Goal: Book appointment/travel/reservation

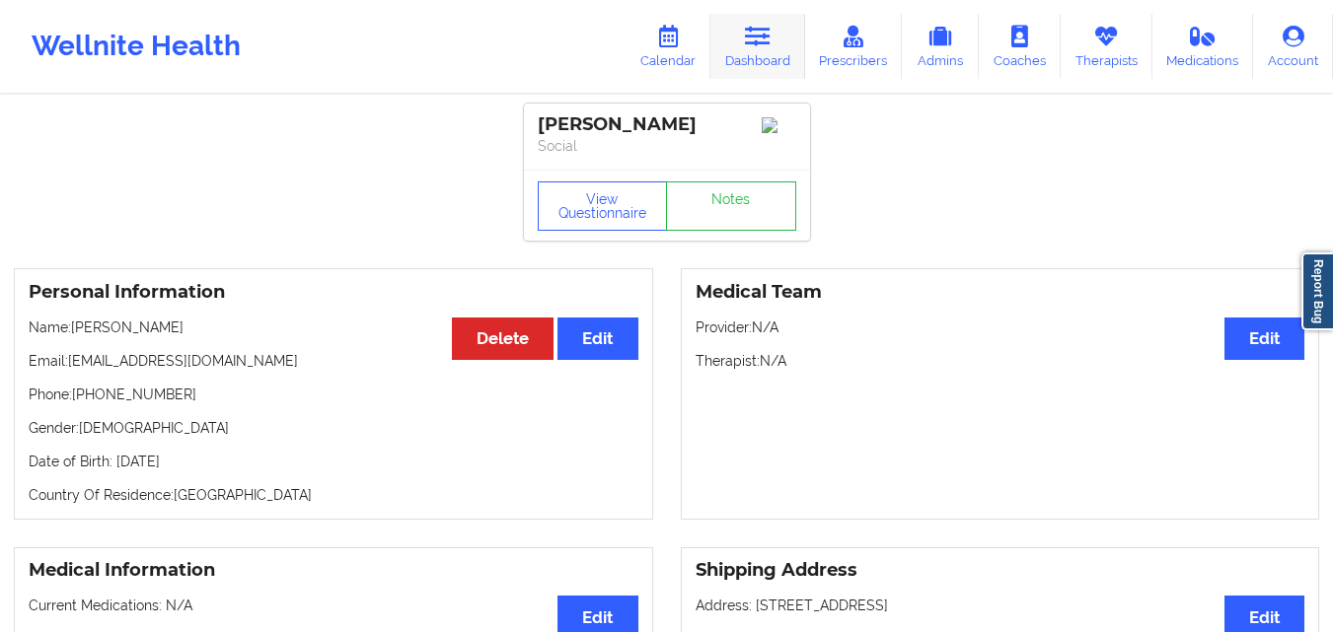
click at [777, 53] on link "Dashboard" at bounding box center [757, 46] width 95 height 65
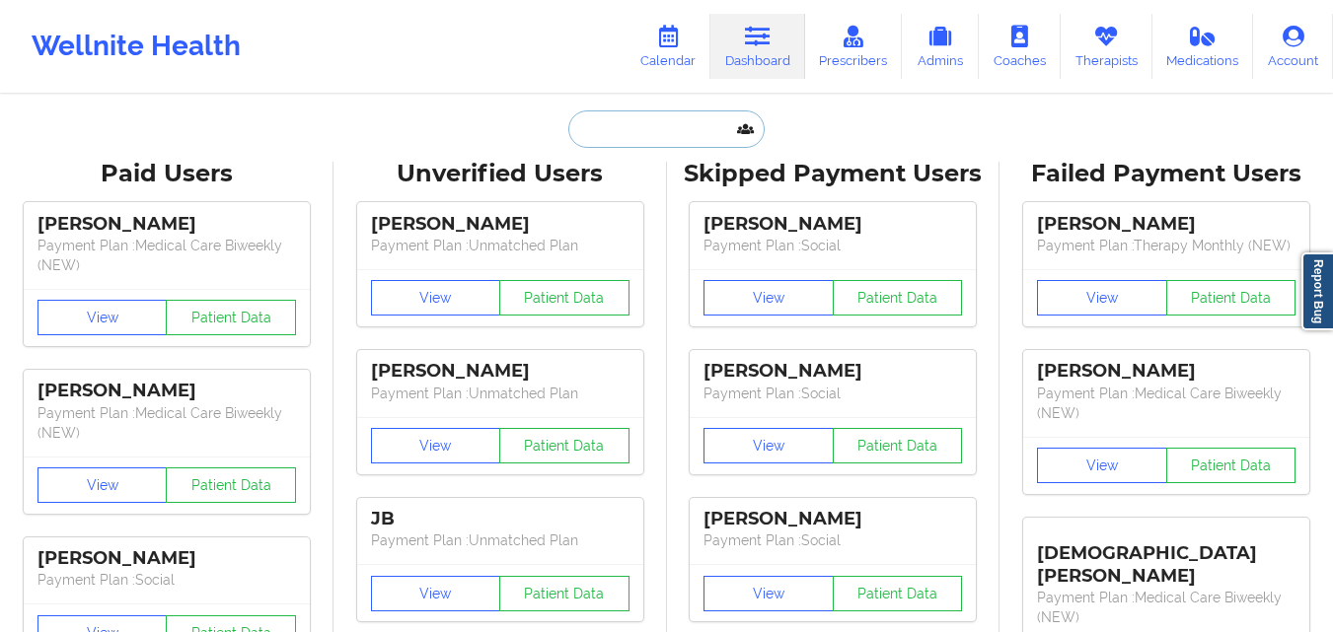
click at [603, 128] on input "text" at bounding box center [665, 129] width 195 height 37
paste input "[PERSON_NAME]"
type input "[PERSON_NAME]"
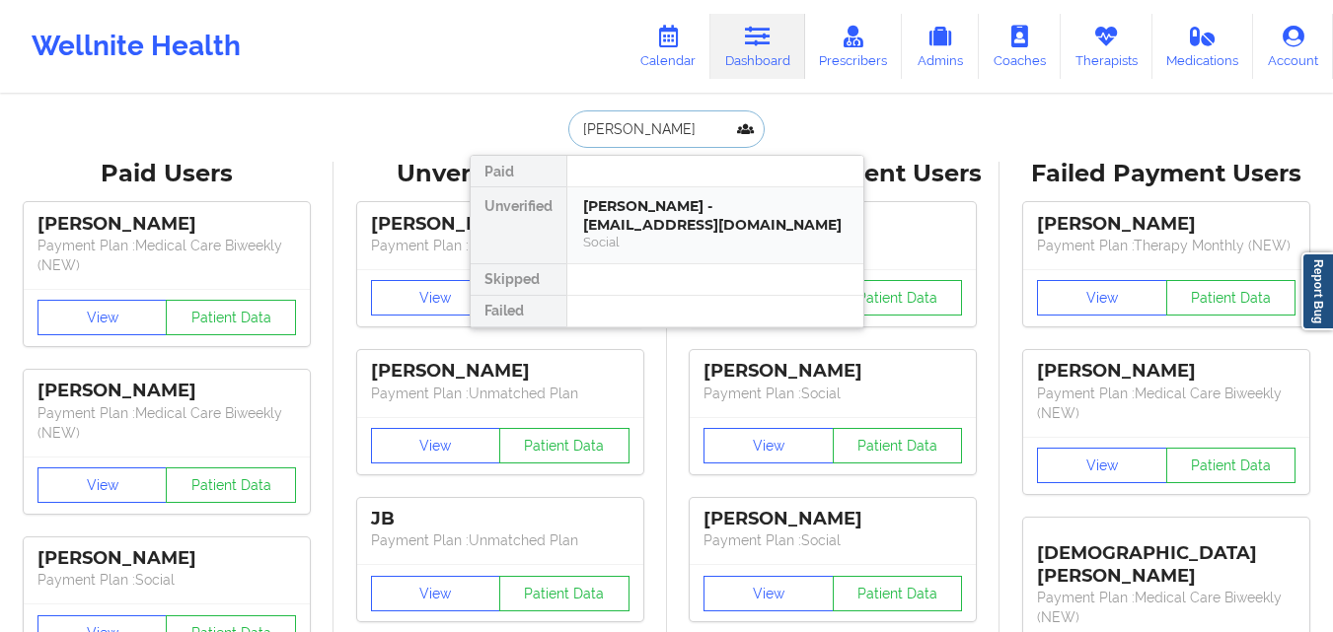
click at [757, 214] on div "[PERSON_NAME] - [EMAIL_ADDRESS][DOMAIN_NAME]" at bounding box center [715, 215] width 264 height 37
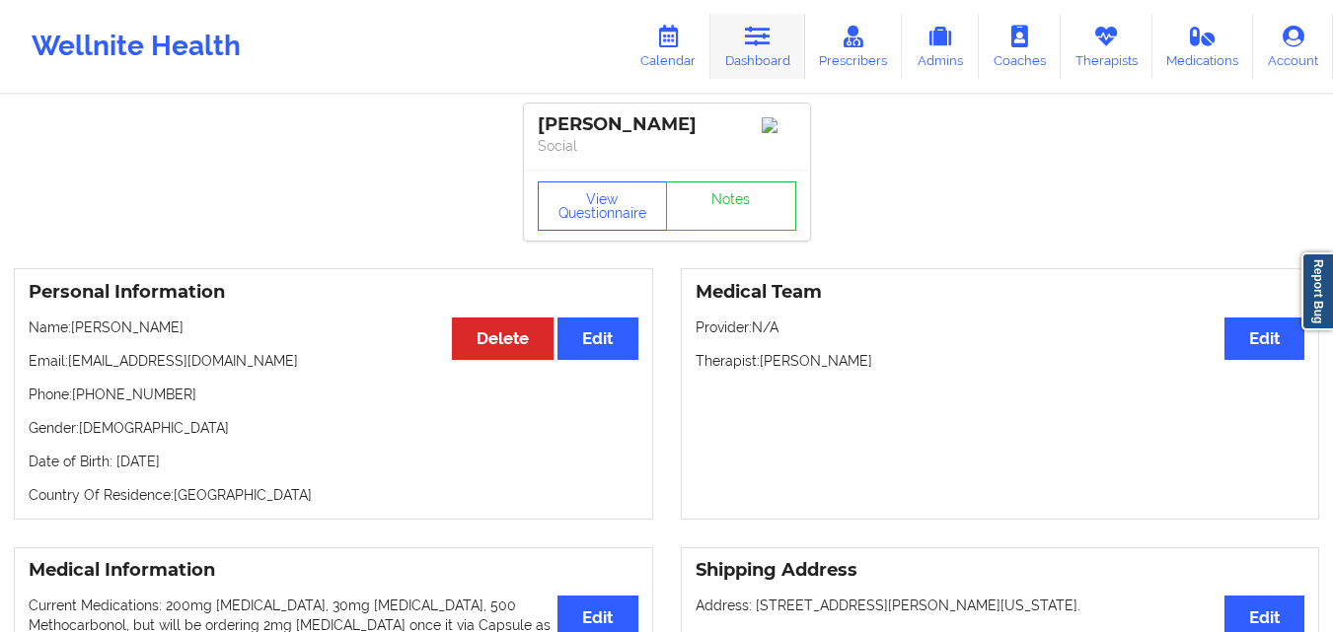
click at [768, 35] on icon at bounding box center [758, 37] width 26 height 22
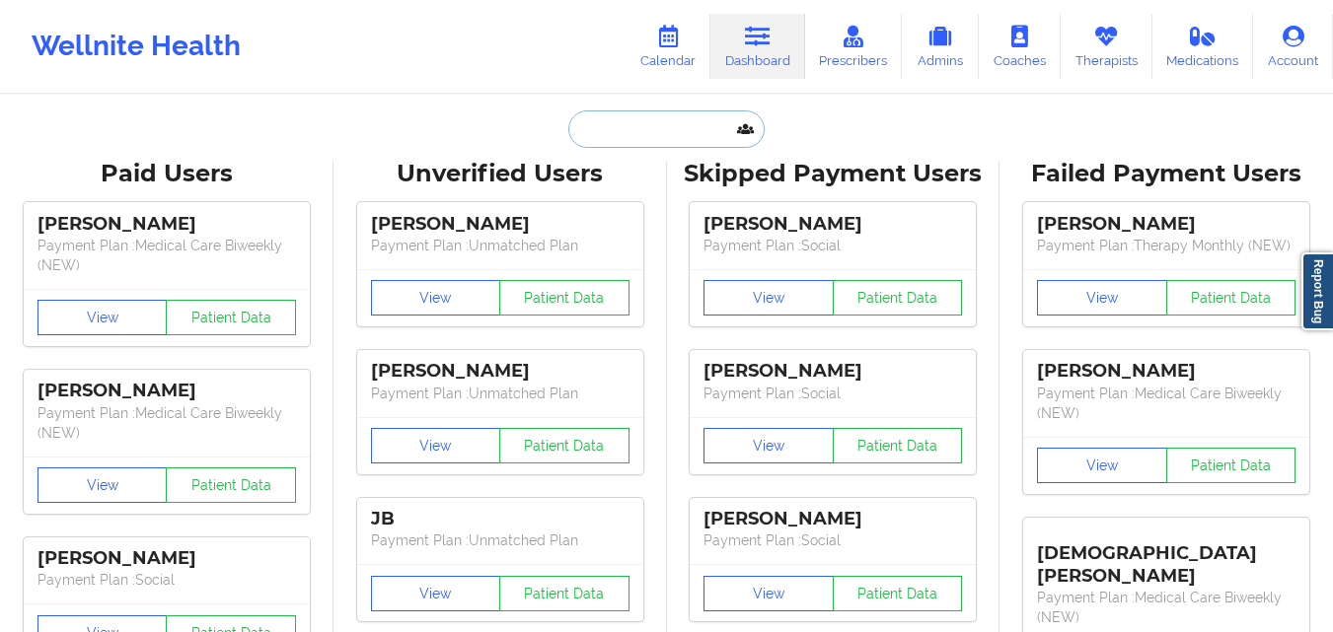
click at [625, 129] on input "text" at bounding box center [665, 129] width 195 height 37
paste input "[PERSON_NAME]"
type input "[PERSON_NAME]"
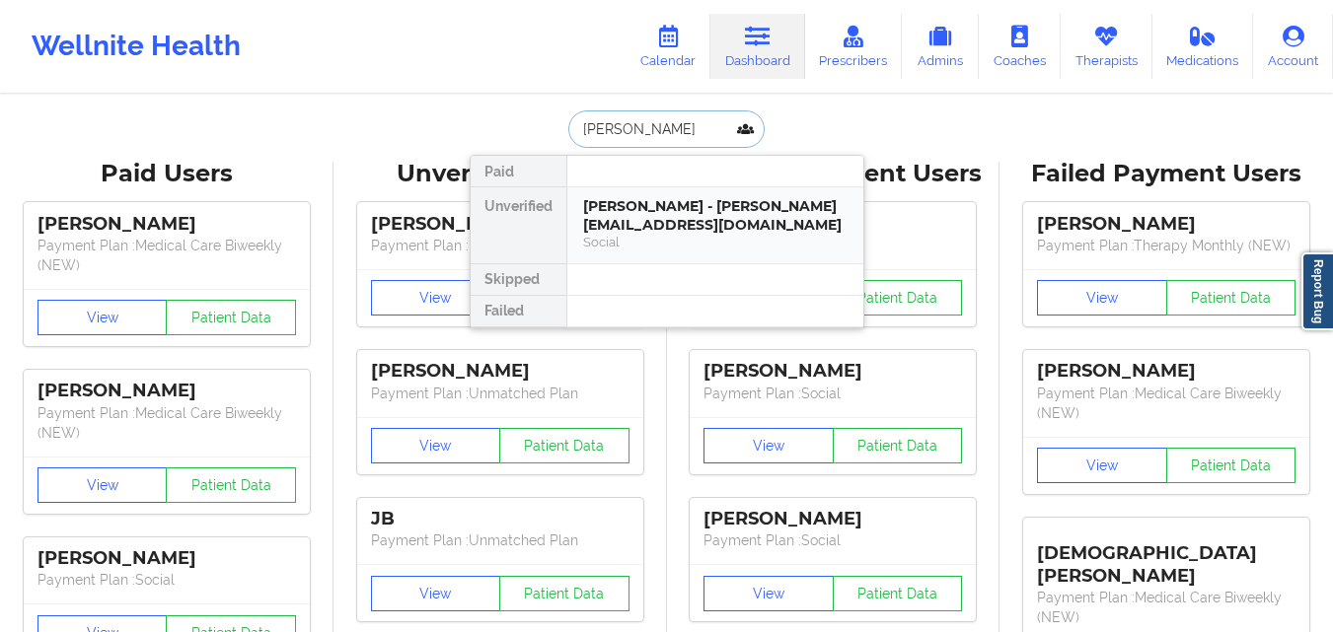
click at [768, 218] on div "[PERSON_NAME] - [PERSON_NAME][EMAIL_ADDRESS][DOMAIN_NAME]" at bounding box center [715, 215] width 264 height 37
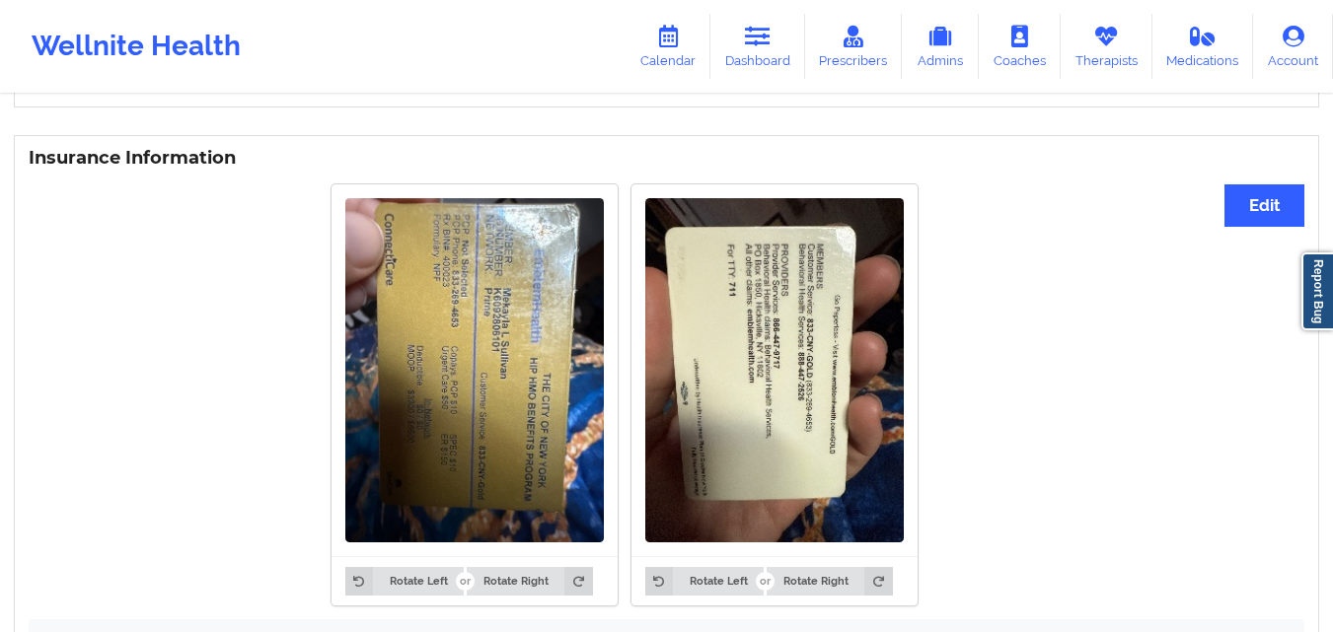
scroll to position [1480, 0]
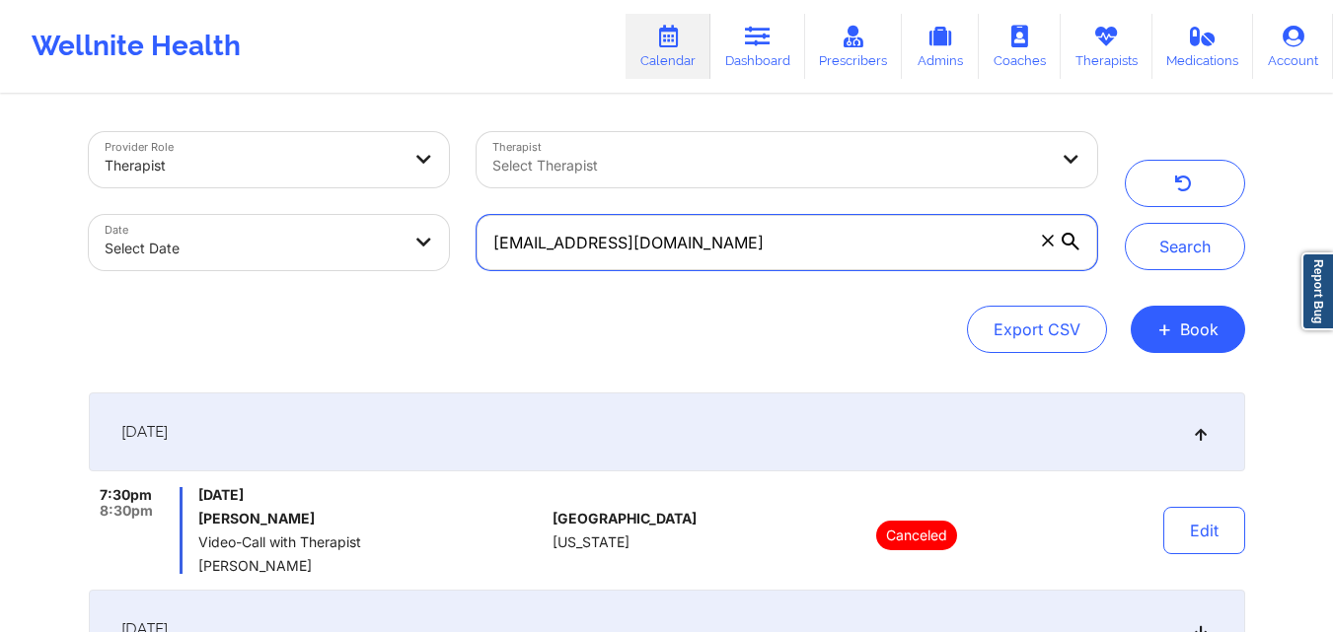
click at [843, 251] on input "isemitae@gmail.com" at bounding box center [787, 242] width 620 height 55
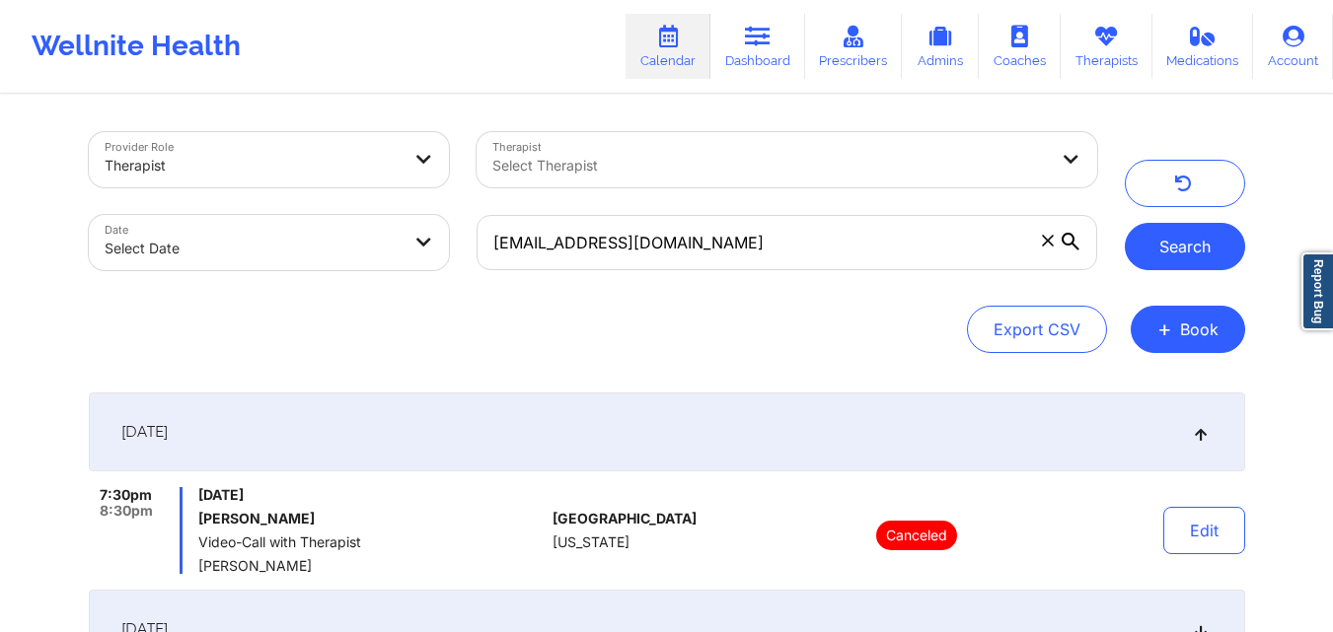
click at [1184, 244] on button "Search" at bounding box center [1185, 246] width 120 height 47
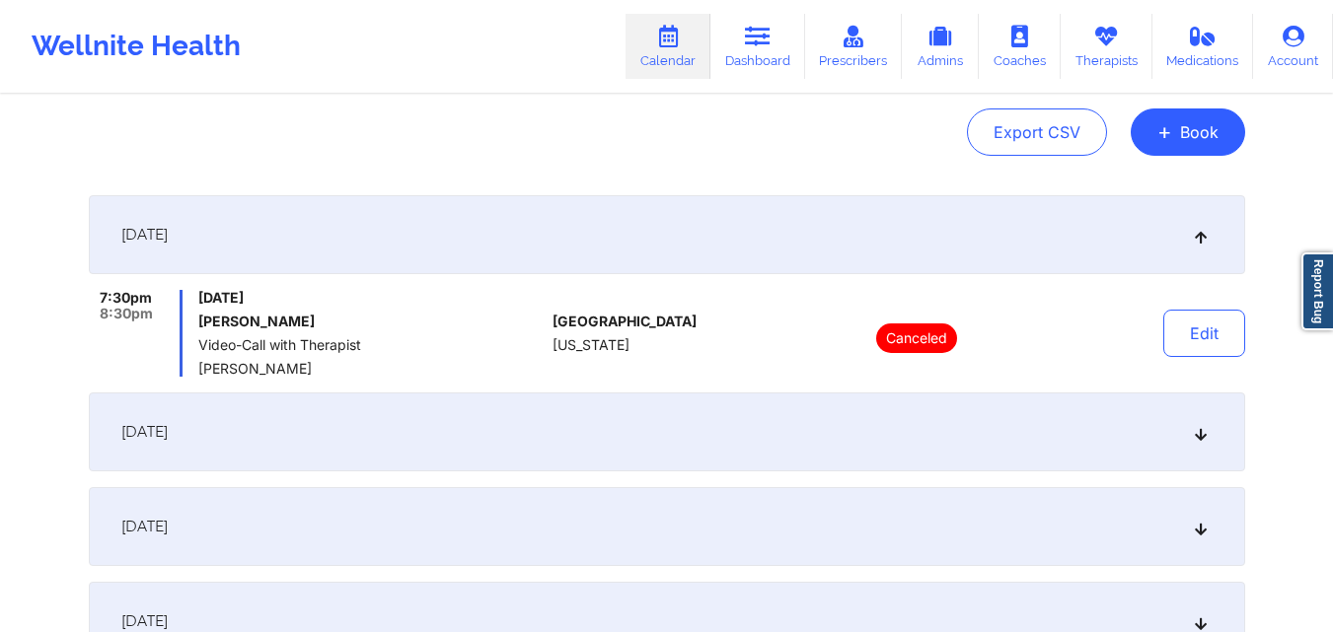
scroll to position [296, 0]
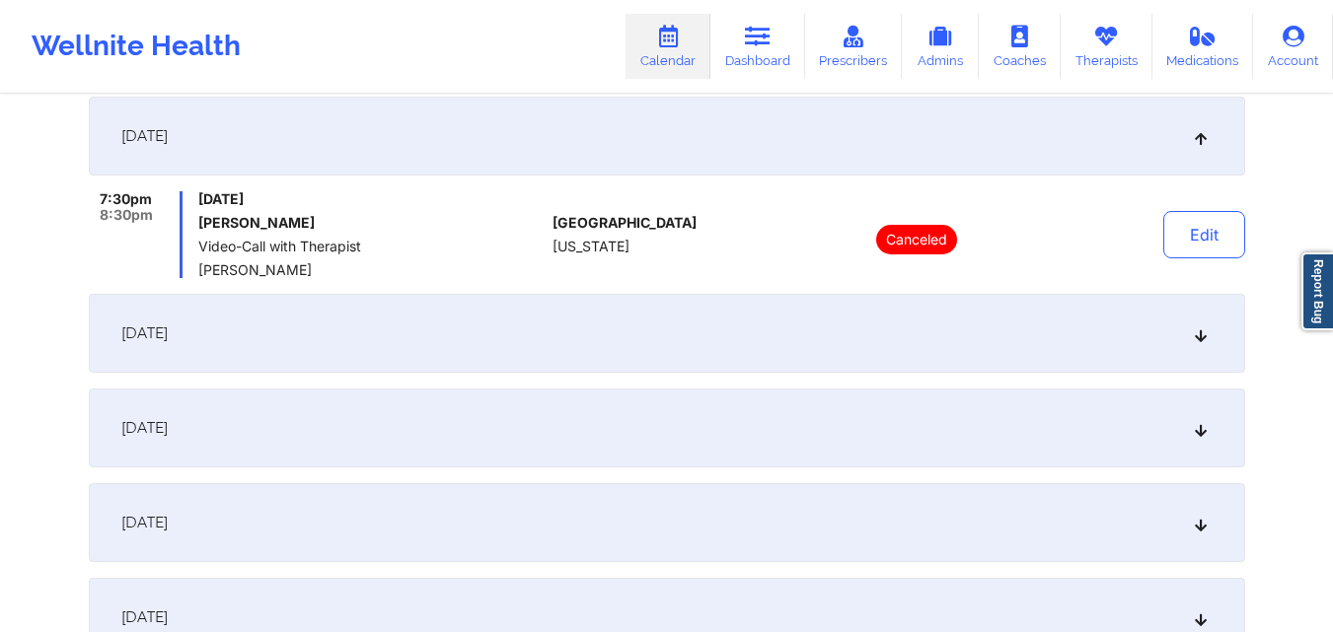
click at [805, 336] on div "October 7, 2025" at bounding box center [667, 333] width 1156 height 79
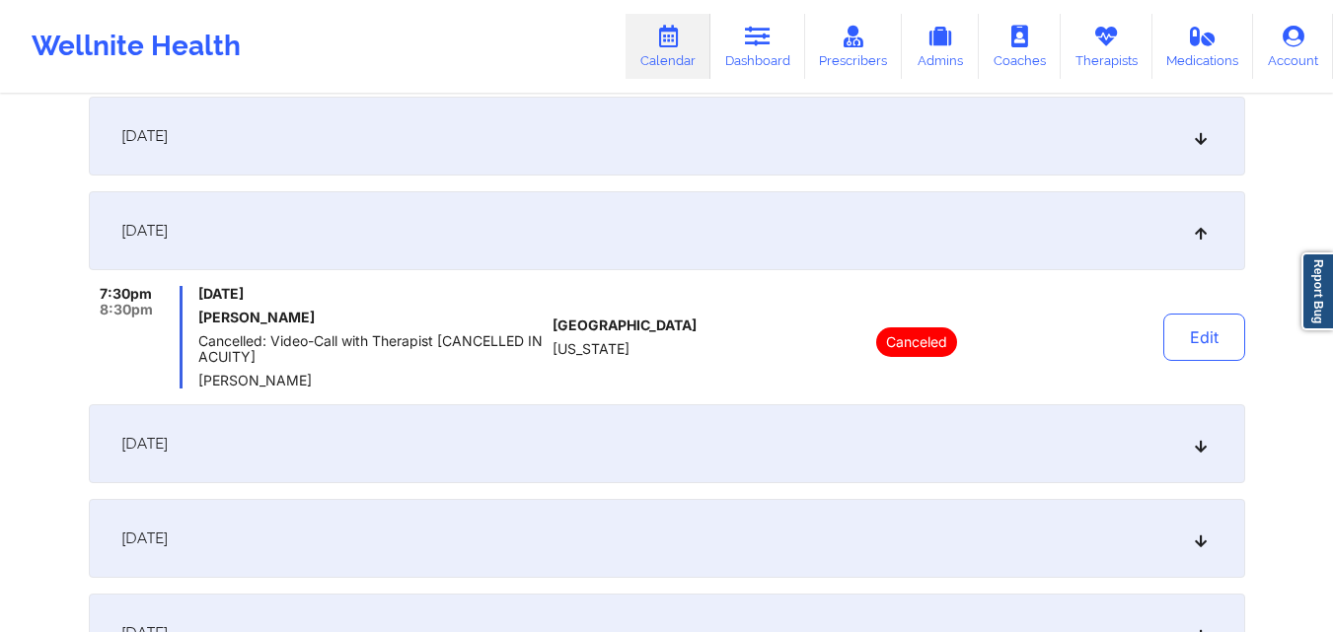
scroll to position [395, 0]
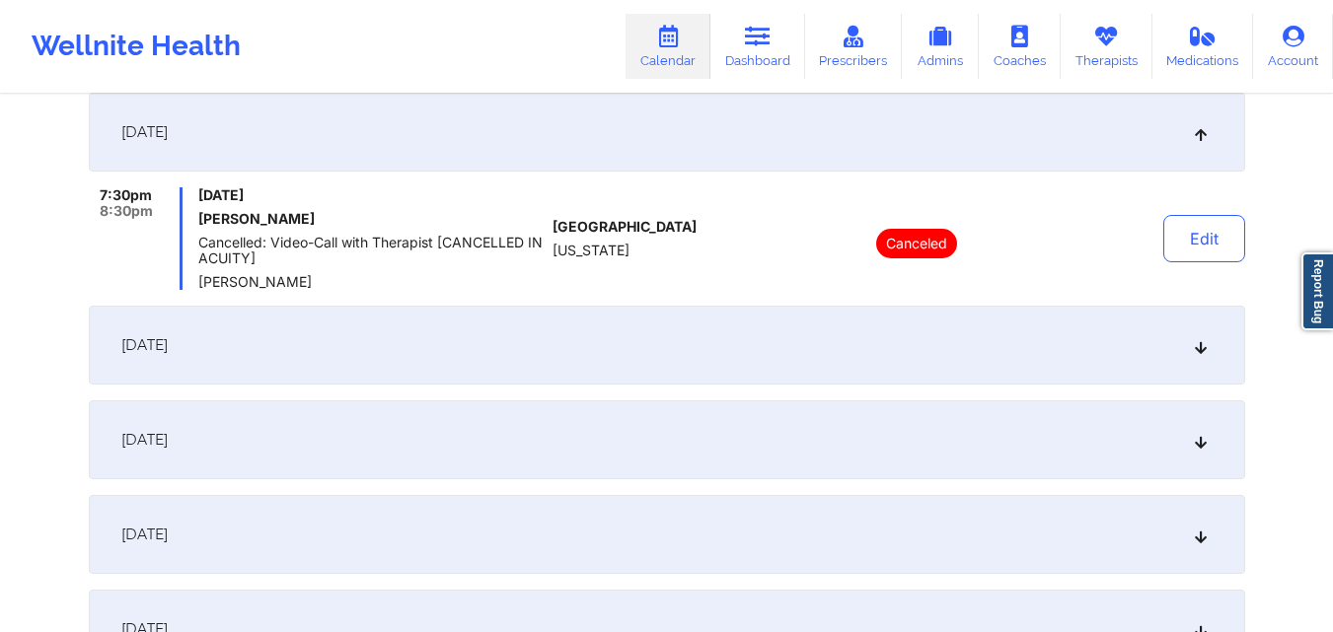
click at [805, 336] on div "October 14, 2025" at bounding box center [667, 345] width 1156 height 79
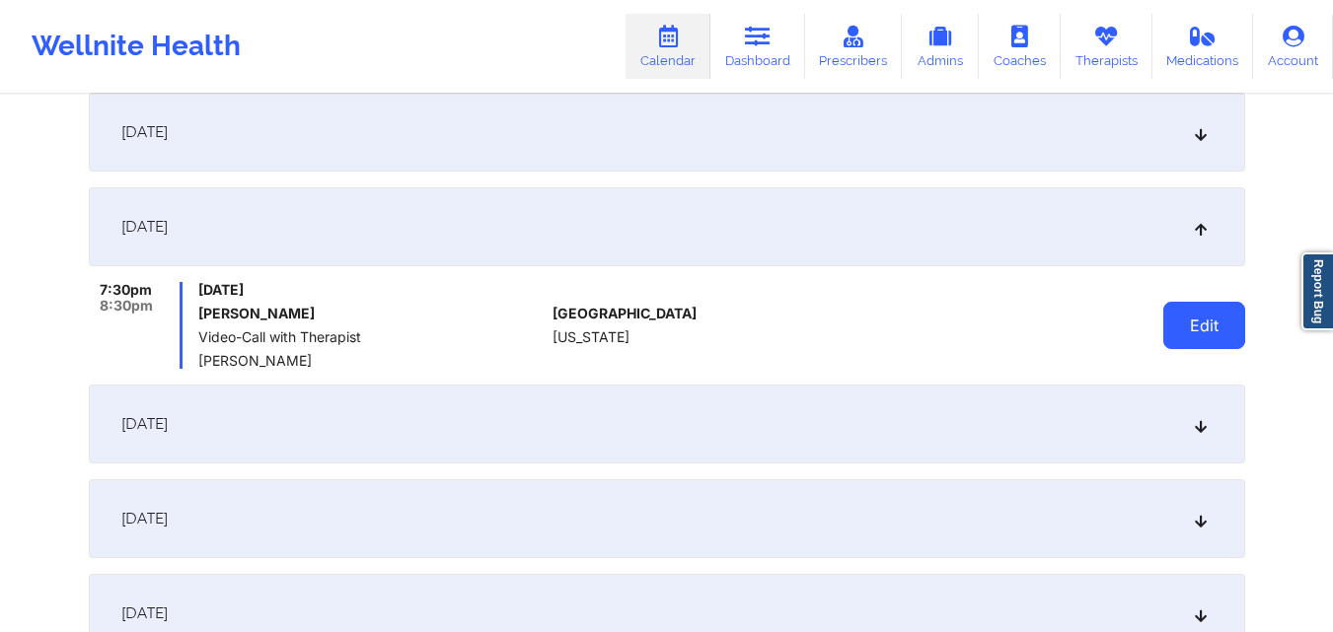
click at [1173, 323] on button "Edit" at bounding box center [1204, 325] width 82 height 47
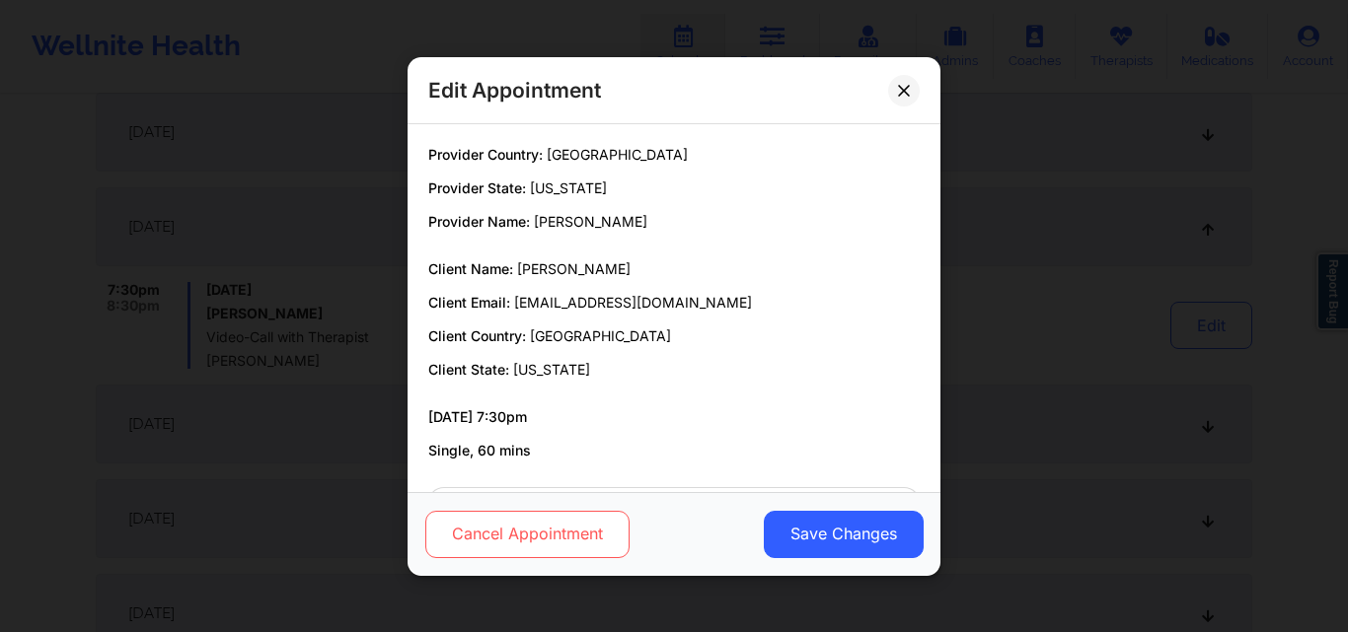
click at [567, 536] on button "Cancel Appointment" at bounding box center [527, 533] width 204 height 47
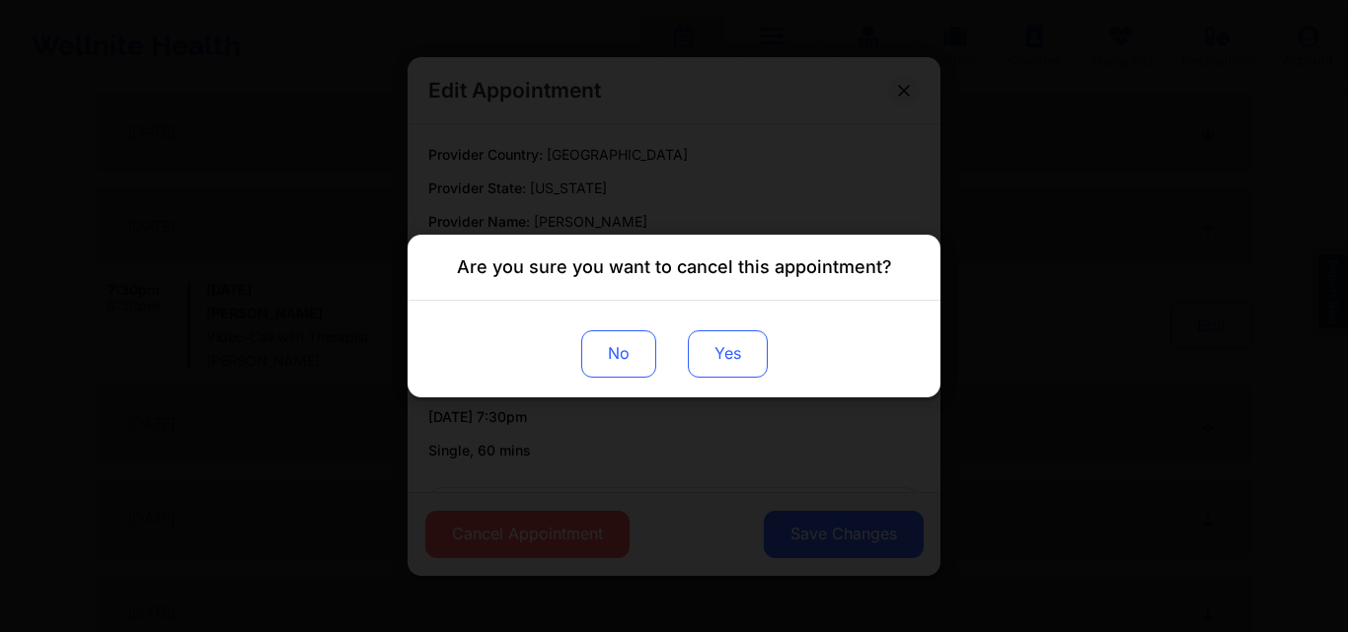
click at [743, 371] on button "Yes" at bounding box center [728, 354] width 80 height 47
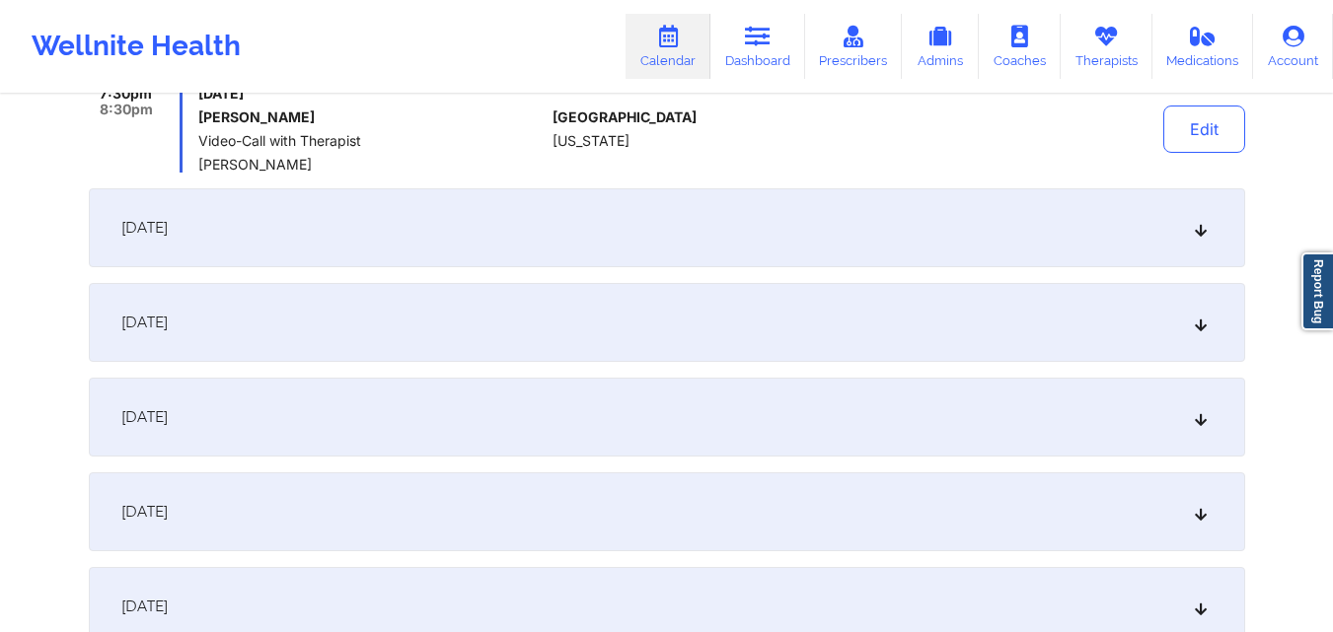
scroll to position [592, 0]
click at [996, 256] on div "October 21, 2025" at bounding box center [667, 226] width 1156 height 79
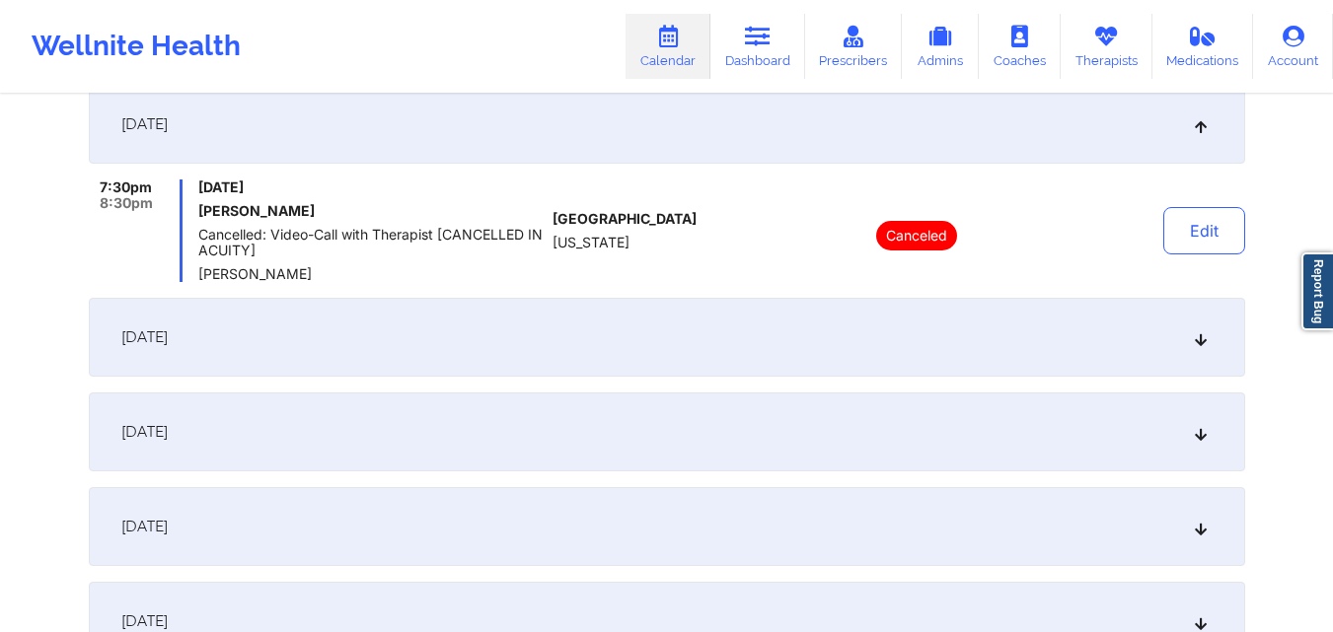
click at [996, 305] on div "October 28, 2025" at bounding box center [667, 337] width 1156 height 79
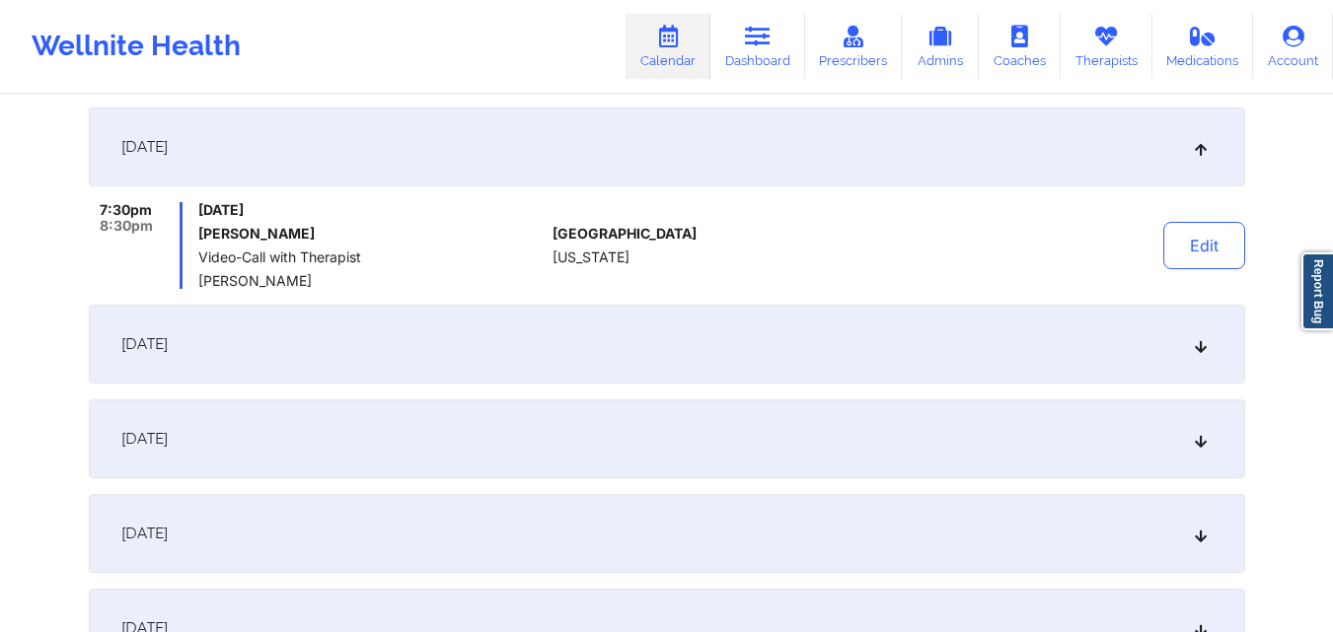
scroll to position [691, 0]
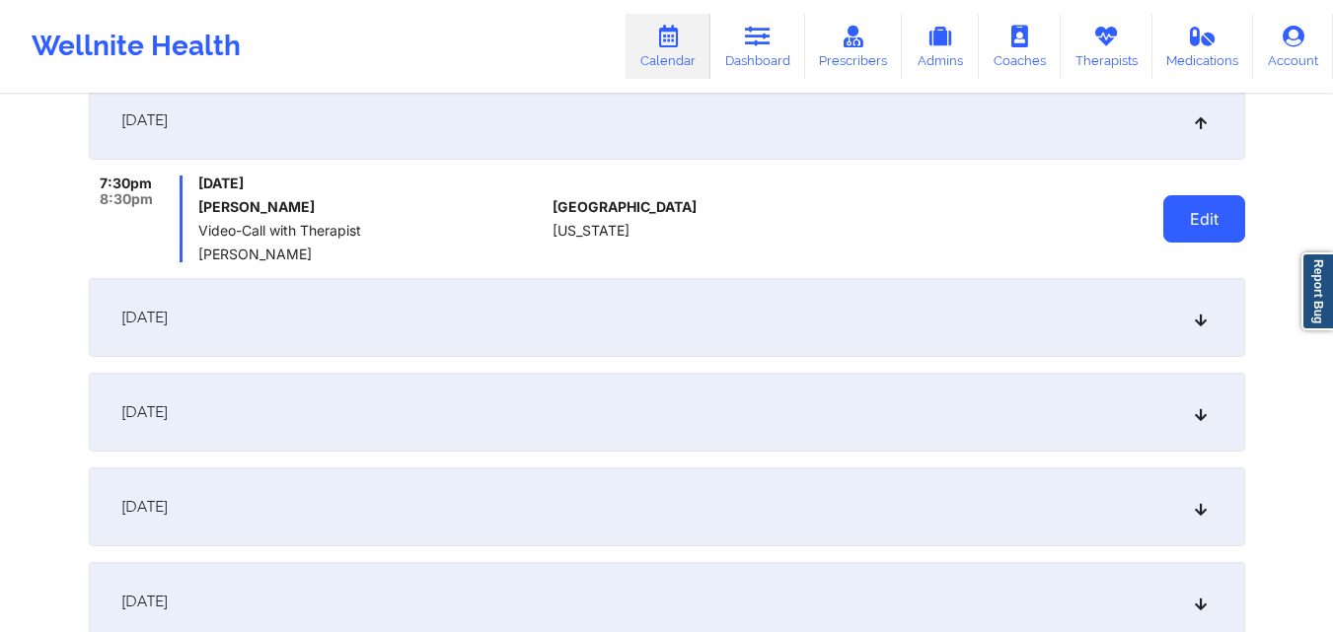
click at [1180, 214] on button "Edit" at bounding box center [1204, 218] width 82 height 47
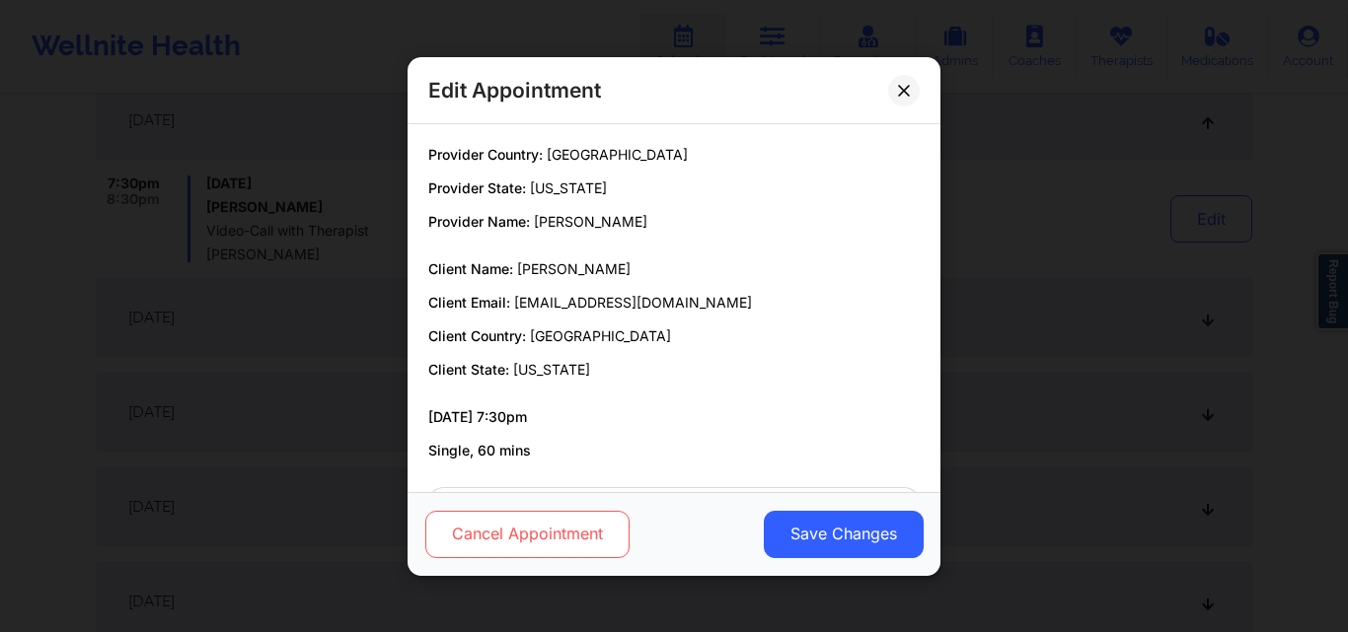
click at [611, 534] on button "Cancel Appointment" at bounding box center [527, 533] width 204 height 47
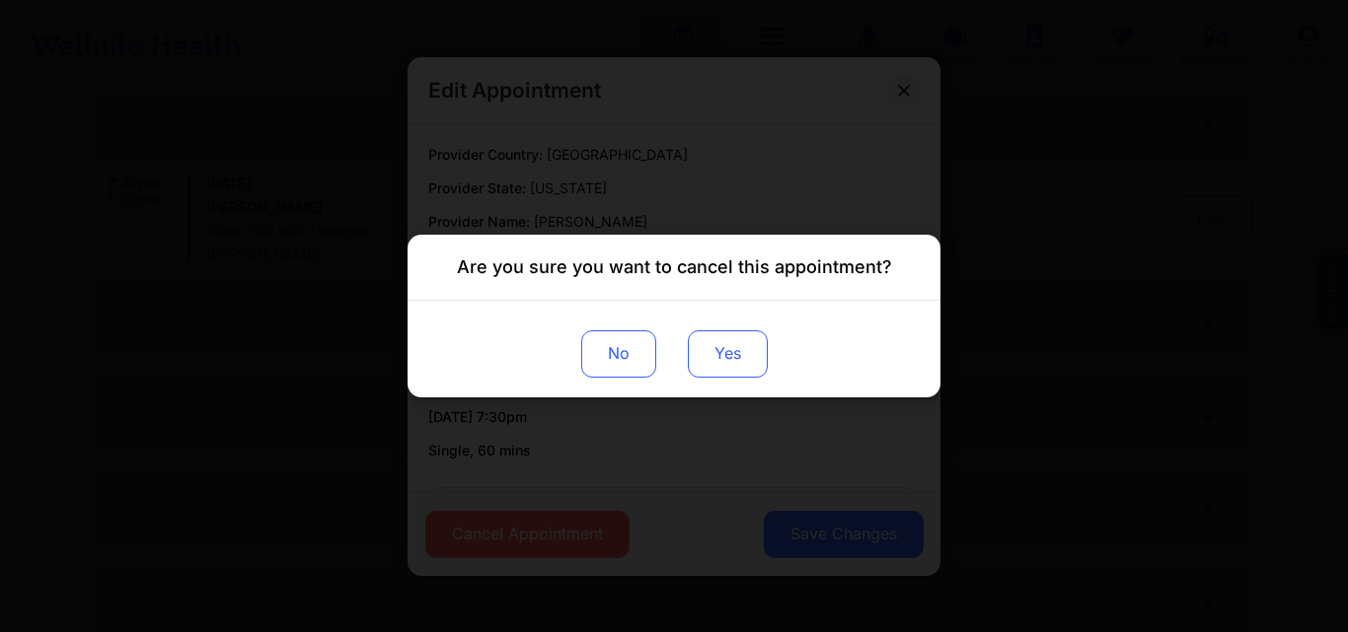
click at [731, 354] on button "Yes" at bounding box center [728, 354] width 80 height 47
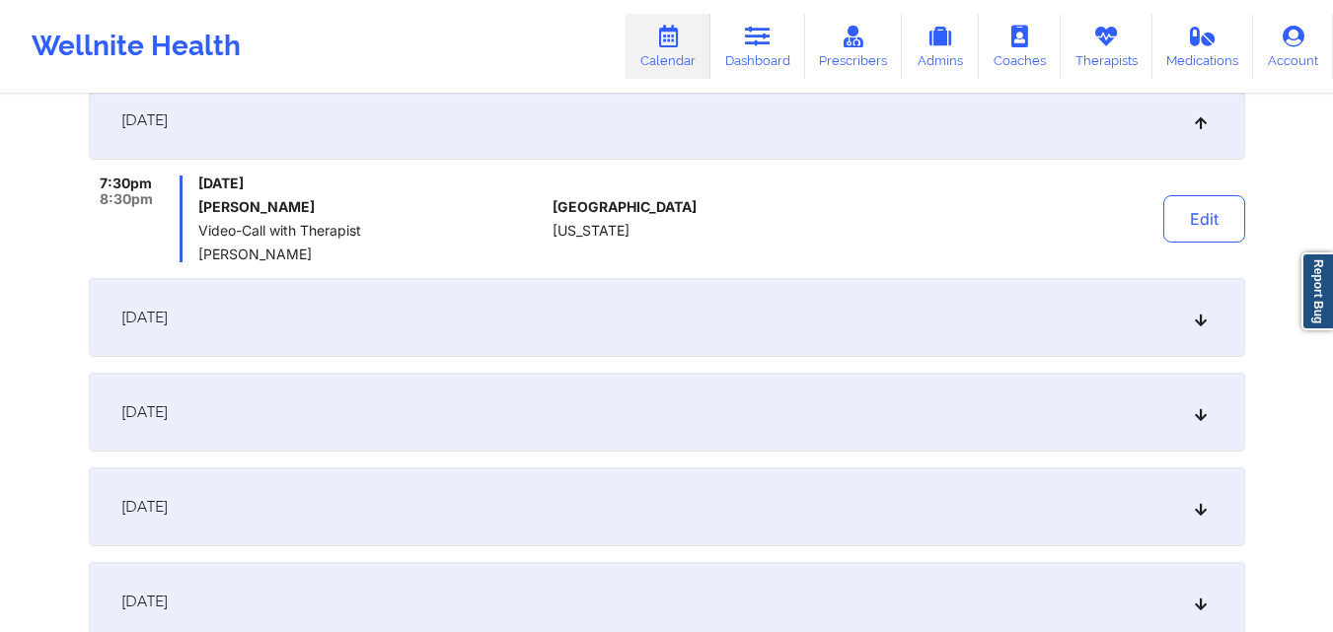
click at [1008, 315] on div "November 4, 2025" at bounding box center [667, 317] width 1156 height 79
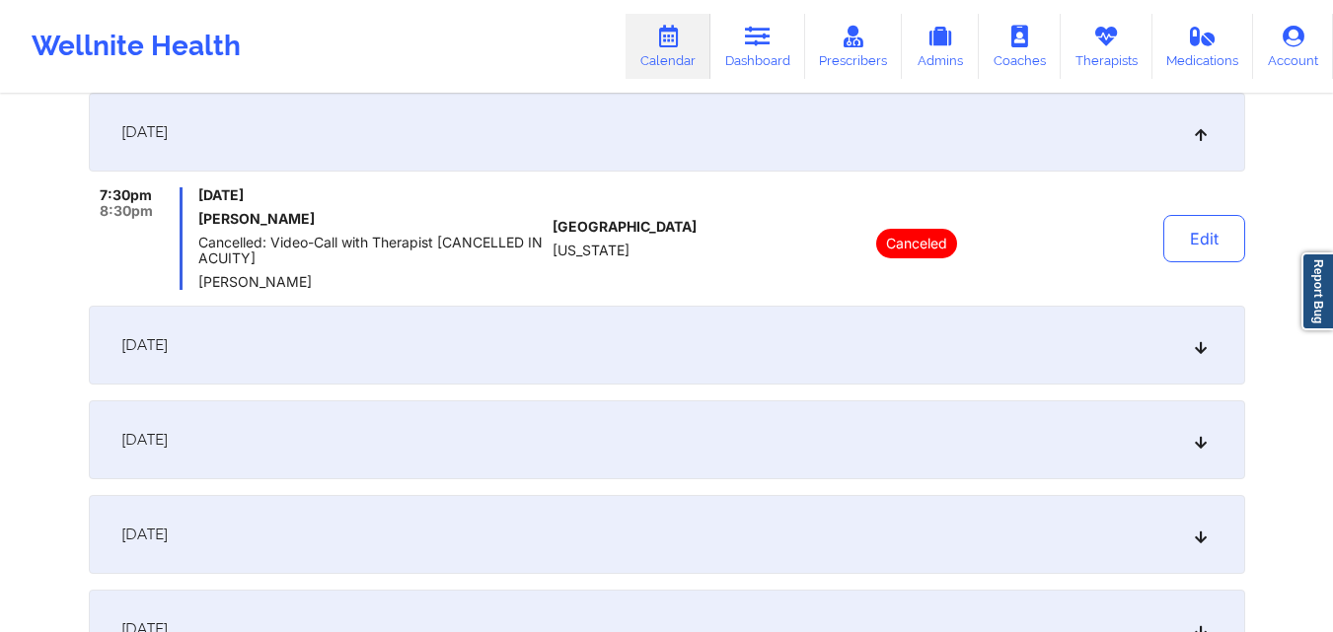
scroll to position [789, 0]
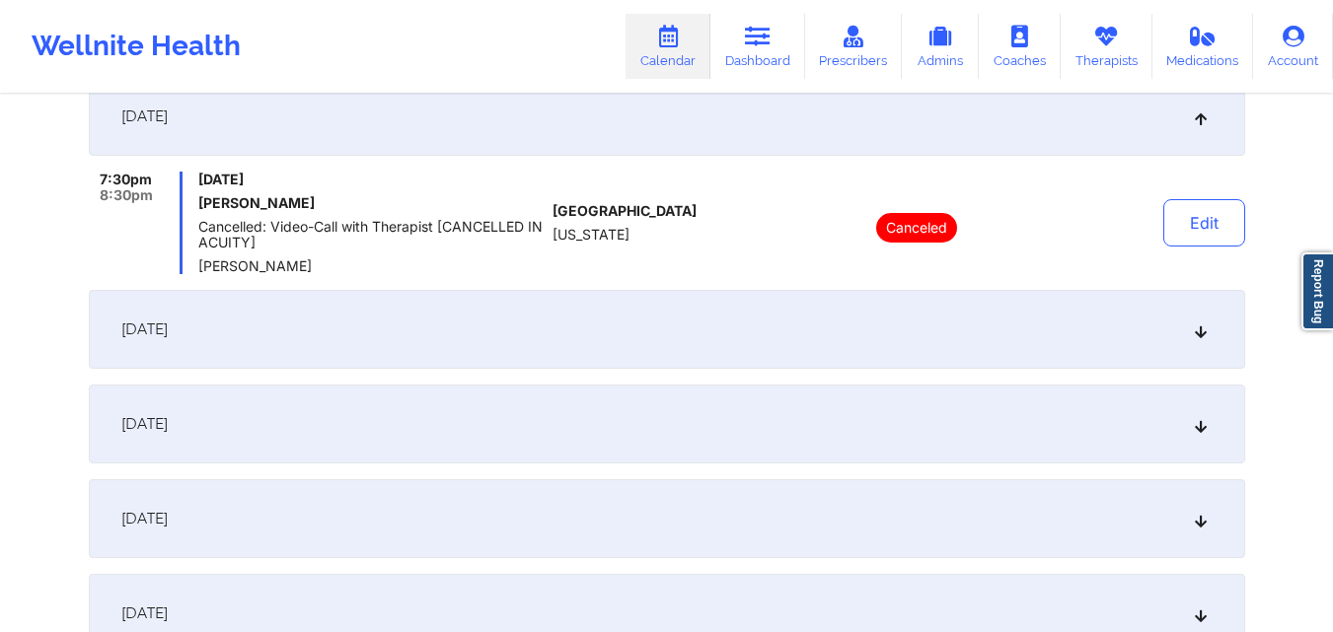
click at [998, 346] on div "November 11, 2025" at bounding box center [667, 329] width 1156 height 79
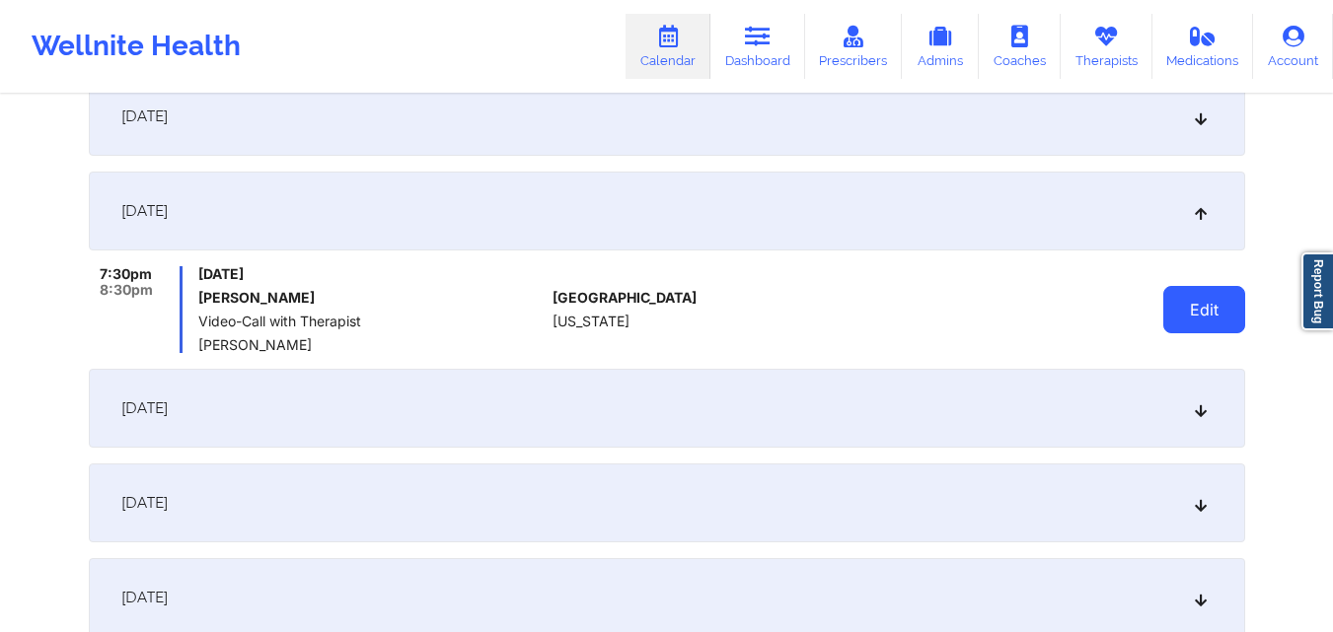
click at [1215, 313] on button "Edit" at bounding box center [1204, 309] width 82 height 47
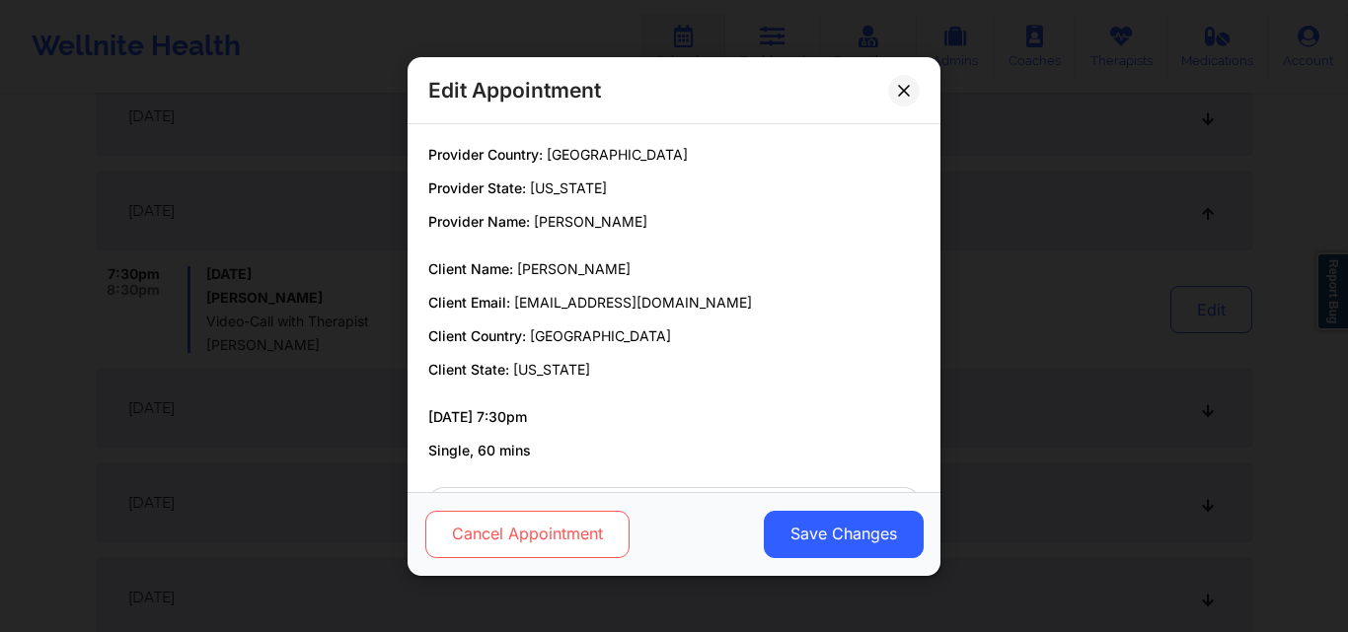
click at [501, 556] on button "Cancel Appointment" at bounding box center [527, 533] width 204 height 47
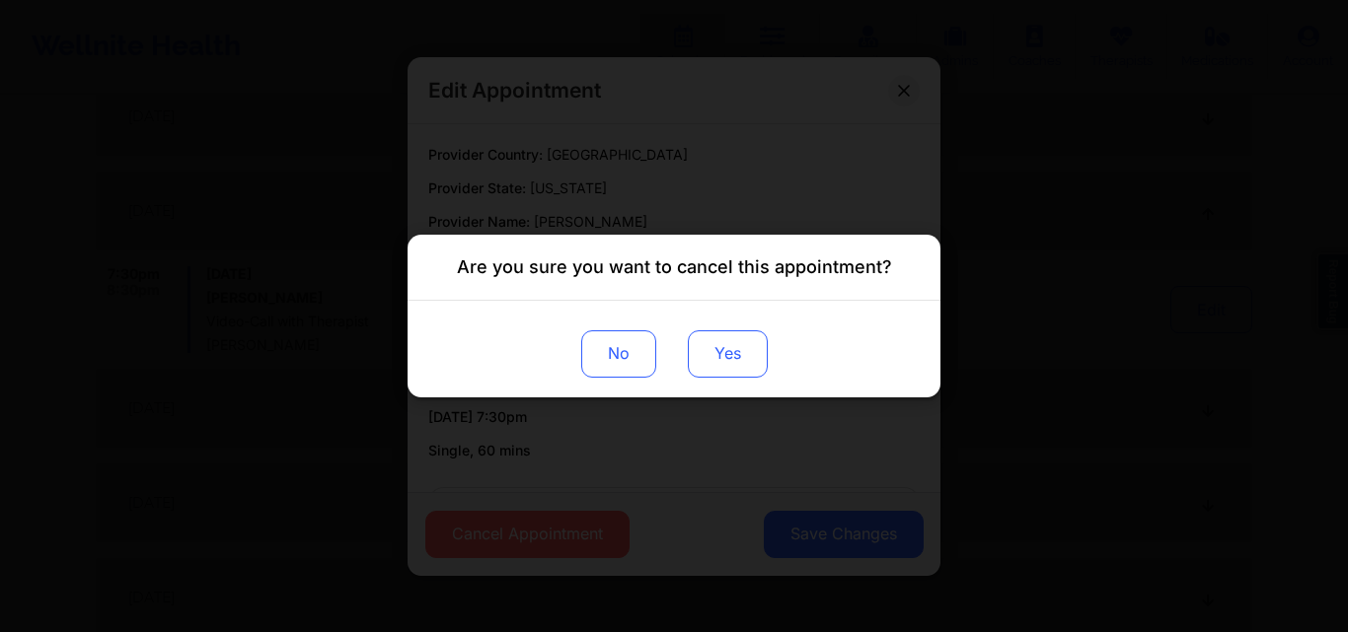
click at [744, 370] on button "Yes" at bounding box center [728, 354] width 80 height 47
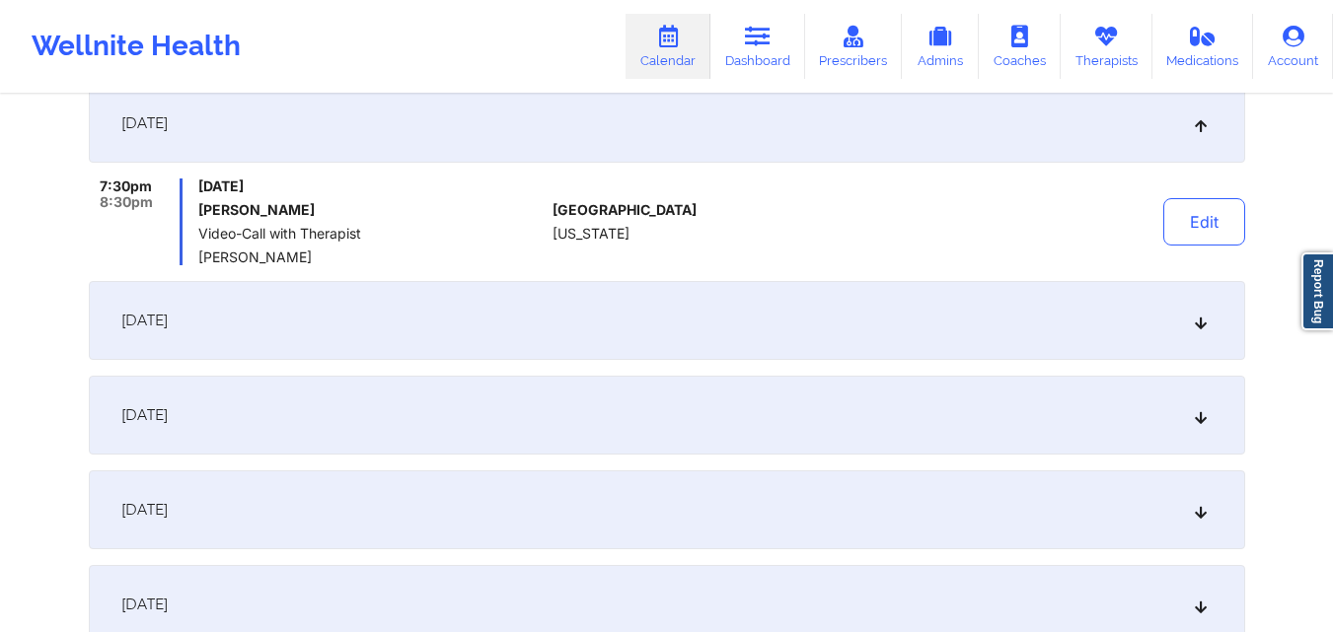
scroll to position [987, 0]
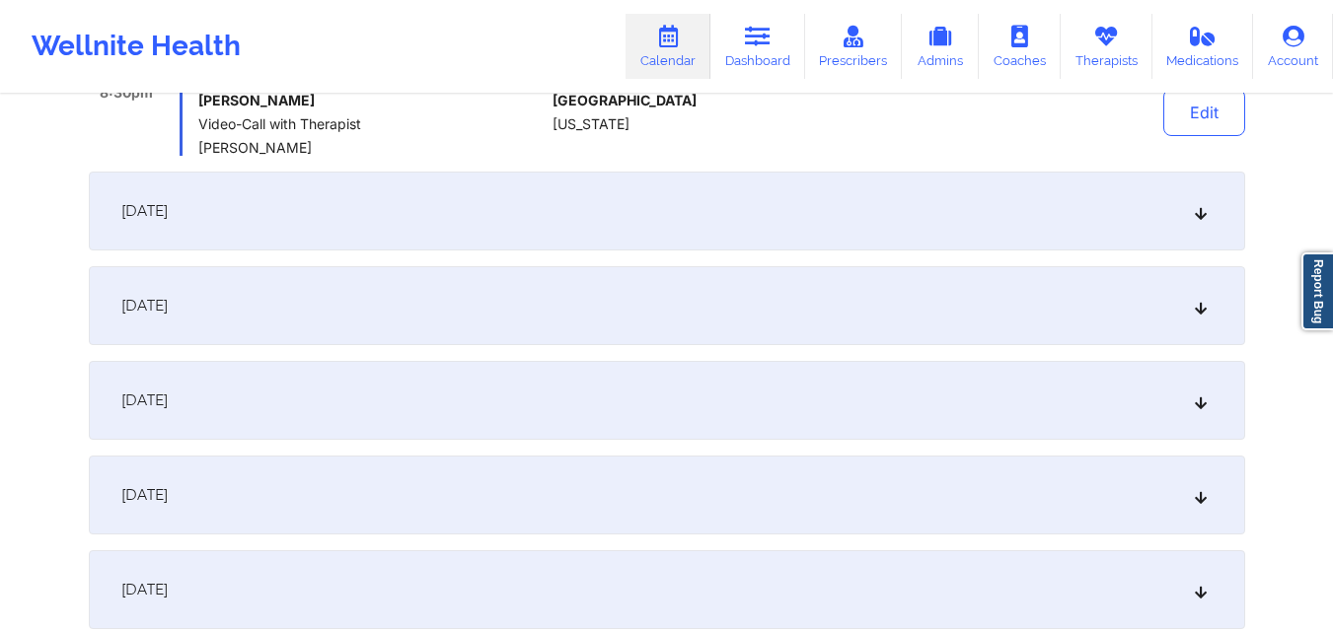
click at [1017, 218] on div "November 18, 2025" at bounding box center [667, 211] width 1156 height 79
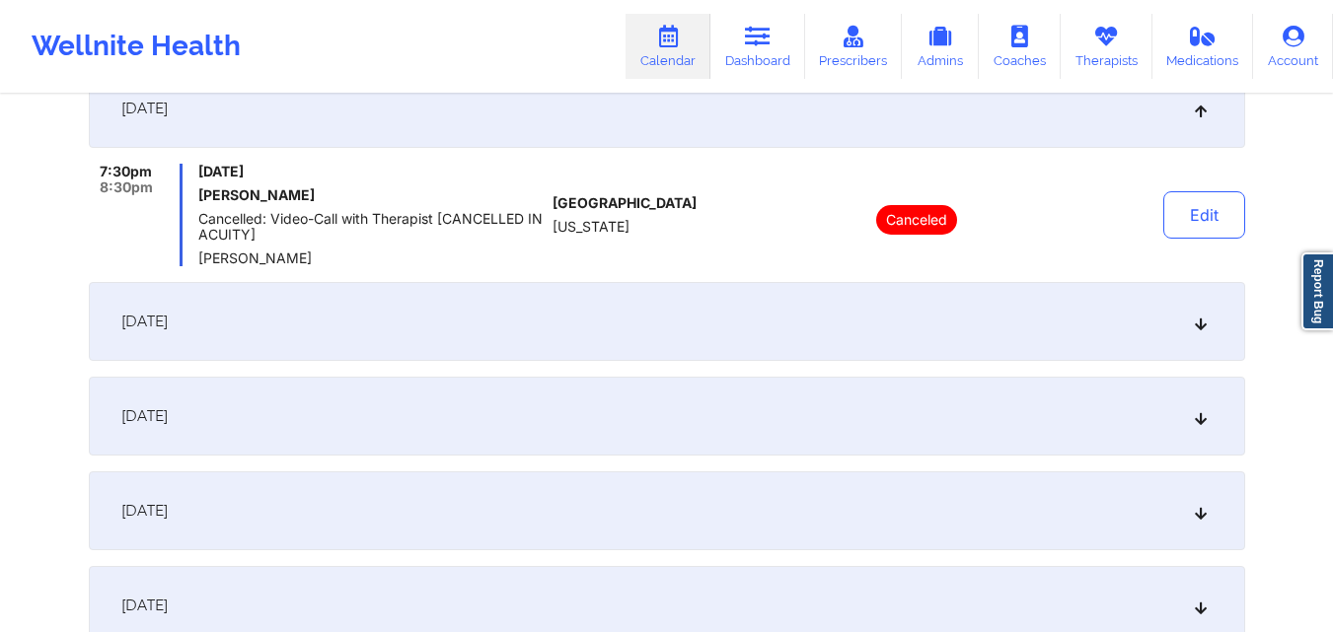
click at [1048, 323] on div "November 25, 2025" at bounding box center [667, 321] width 1156 height 79
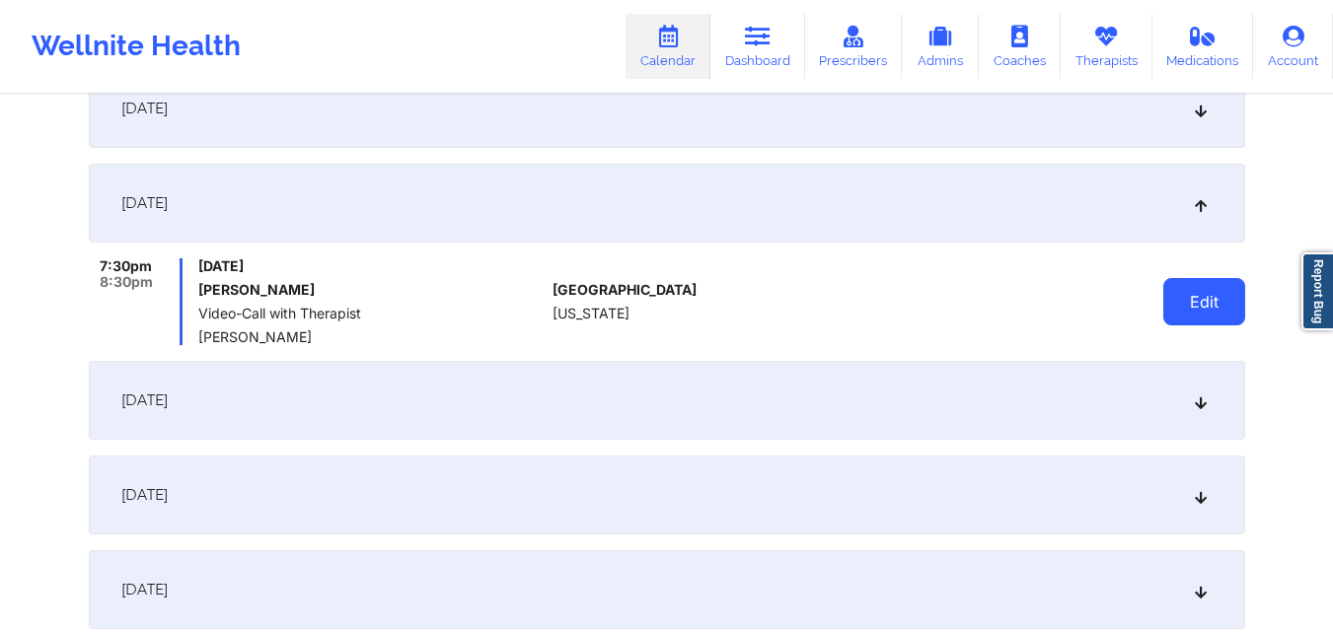
click at [1182, 305] on button "Edit" at bounding box center [1204, 301] width 82 height 47
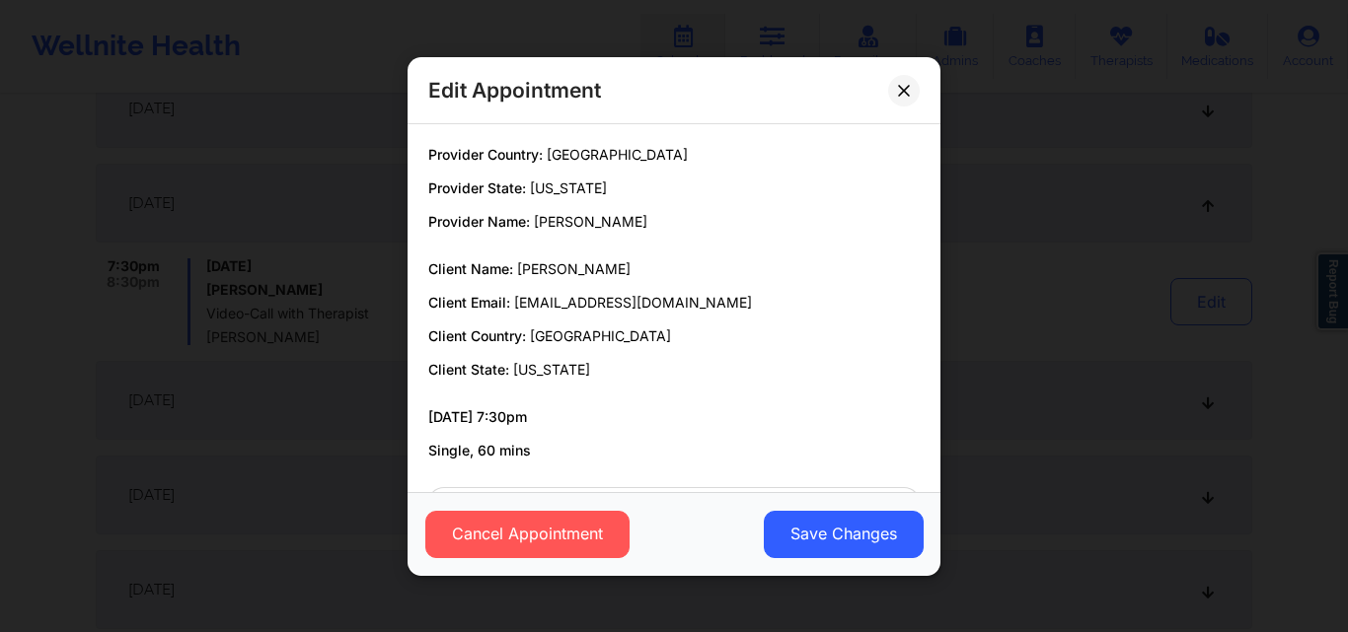
click at [526, 562] on div "Cancel Appointment Save Changes" at bounding box center [674, 533] width 533 height 84
click at [531, 545] on button "Cancel Appointment" at bounding box center [527, 533] width 204 height 47
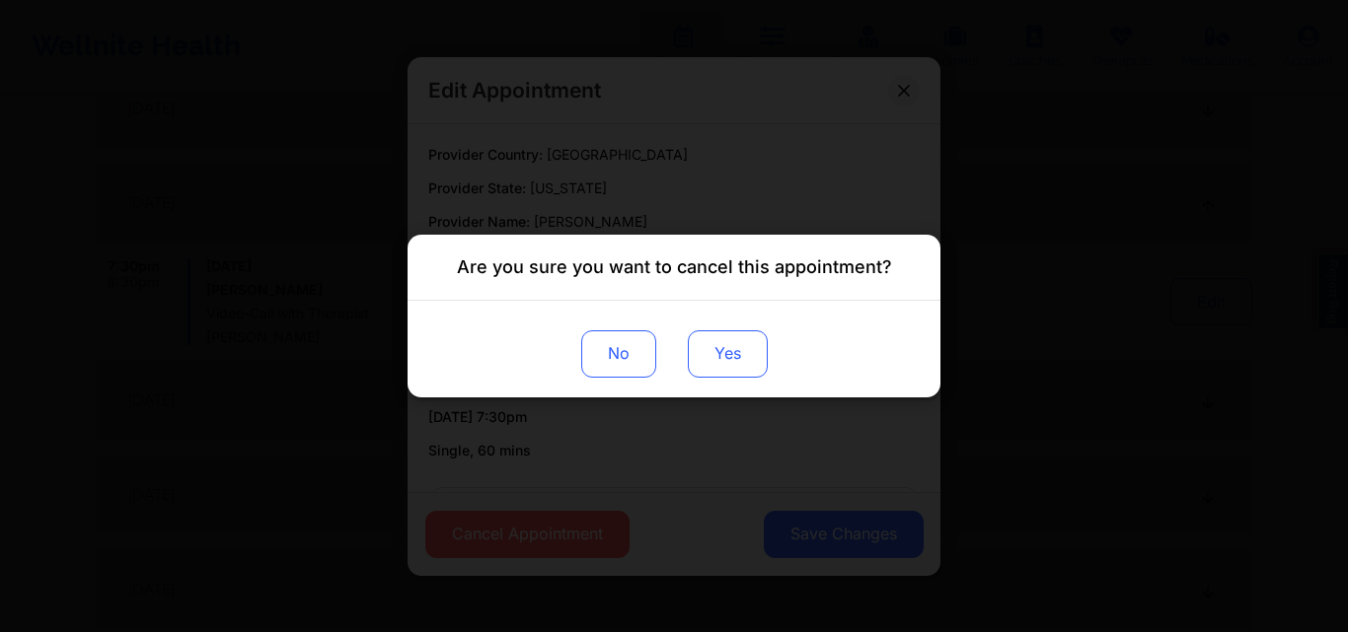
click at [720, 360] on button "Yes" at bounding box center [728, 354] width 80 height 47
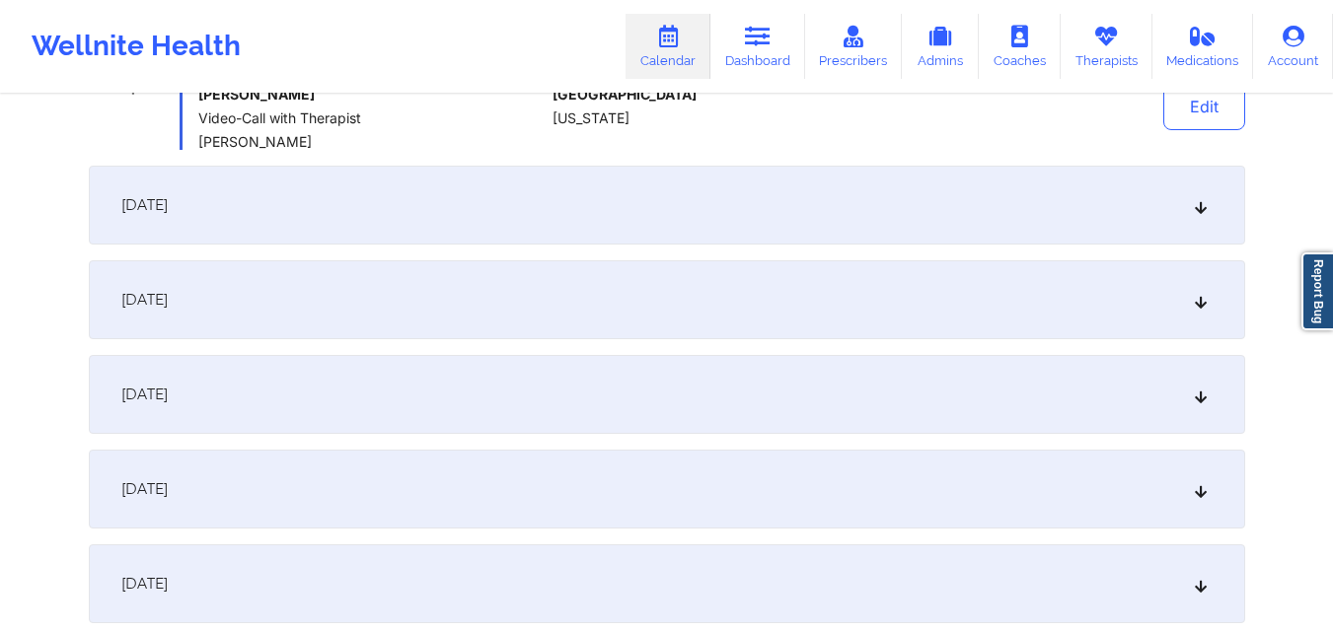
scroll to position [1184, 0]
click at [991, 210] on div "December 2, 2025" at bounding box center [667, 203] width 1156 height 79
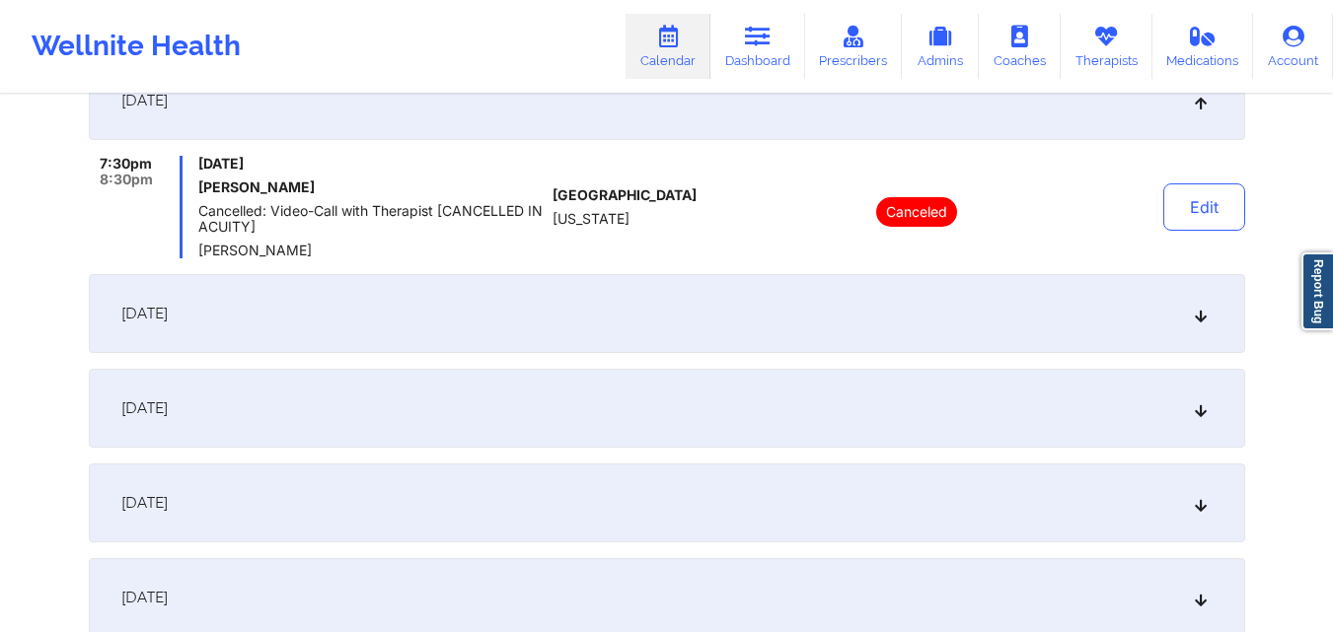
click at [987, 320] on div "December 9, 2025" at bounding box center [667, 313] width 1156 height 79
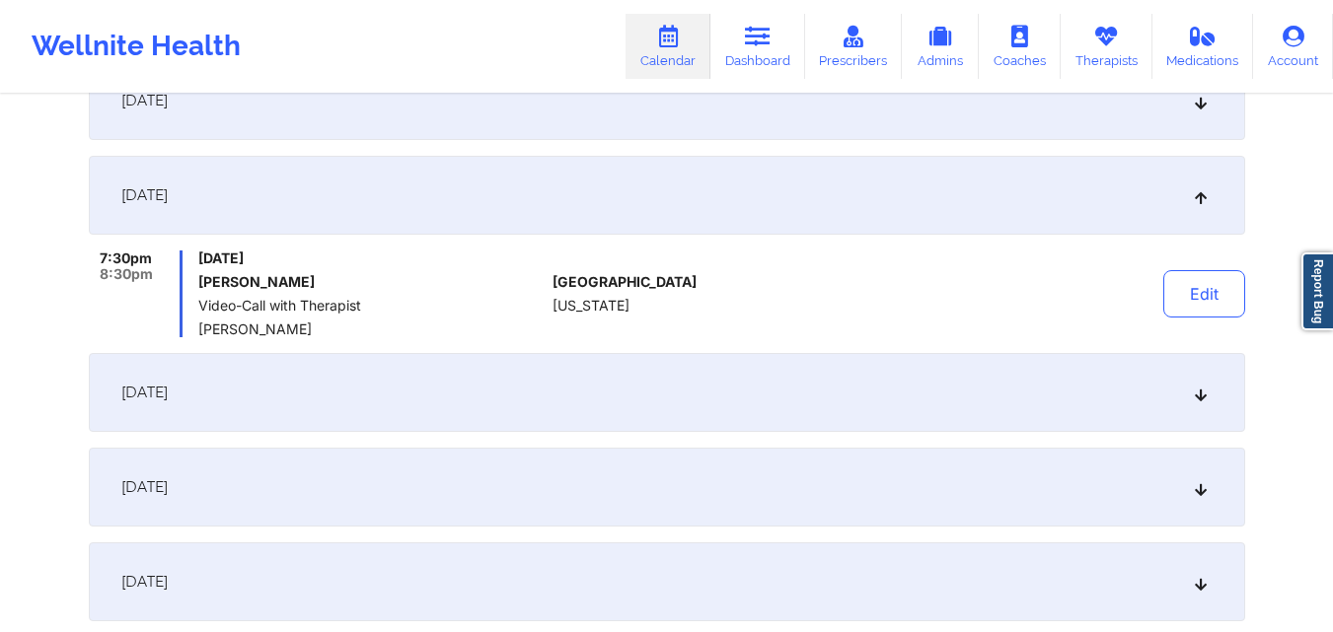
click at [1187, 268] on div "Edit" at bounding box center [1153, 294] width 183 height 87
click at [1190, 281] on button "Edit" at bounding box center [1204, 293] width 82 height 47
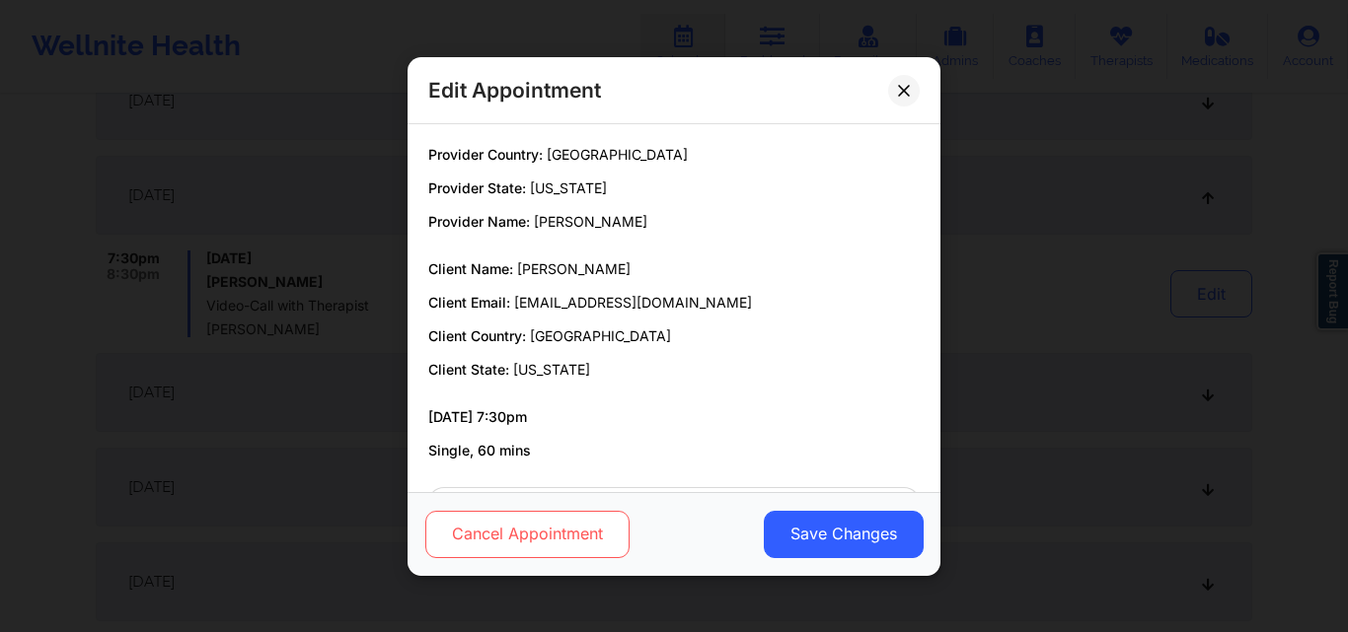
click at [533, 534] on button "Cancel Appointment" at bounding box center [527, 533] width 204 height 47
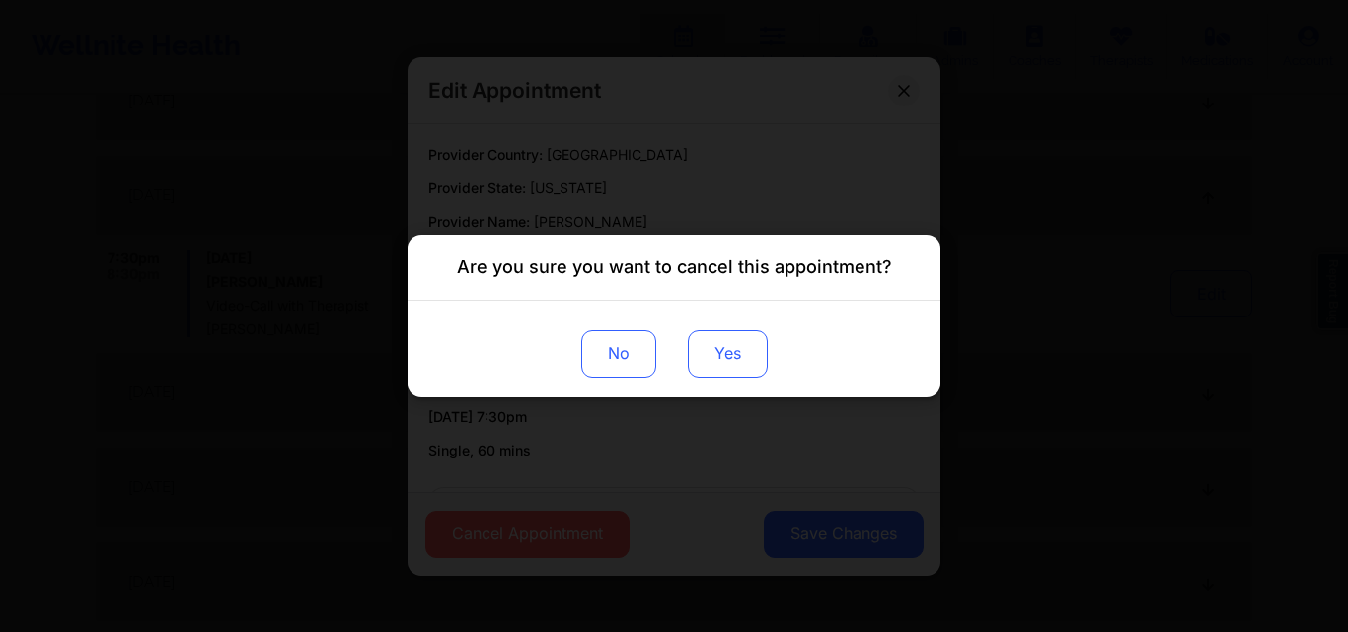
click at [726, 369] on button "Yes" at bounding box center [728, 354] width 80 height 47
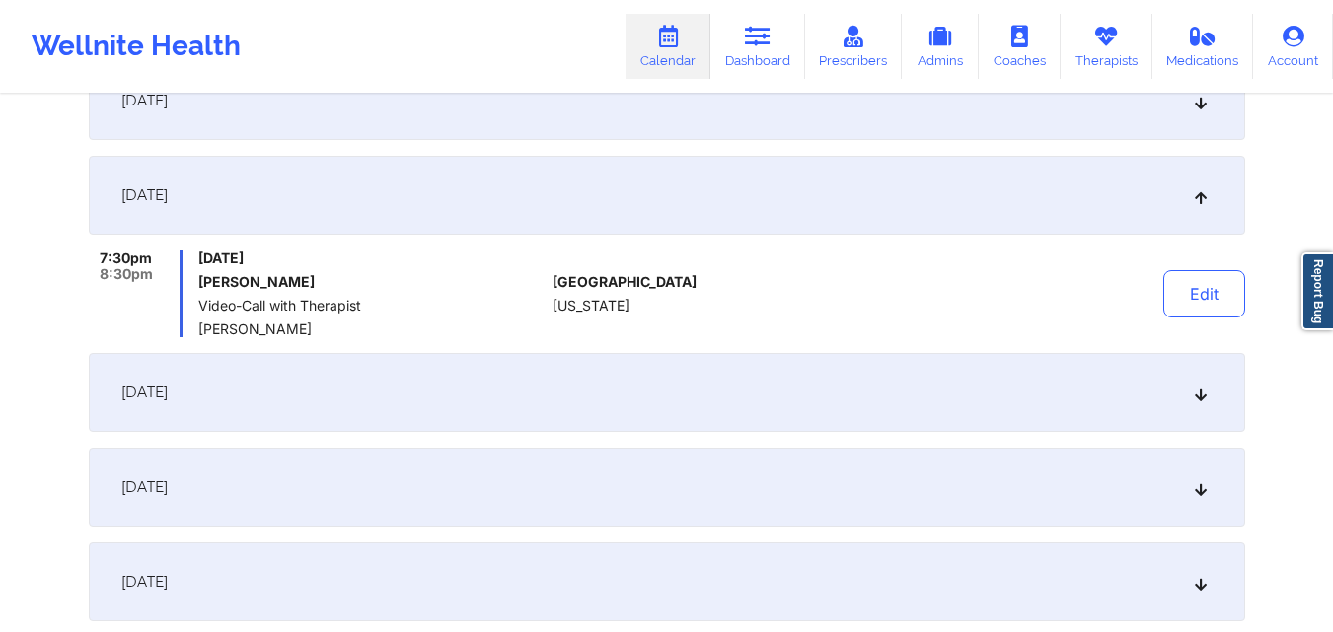
scroll to position [1375, 0]
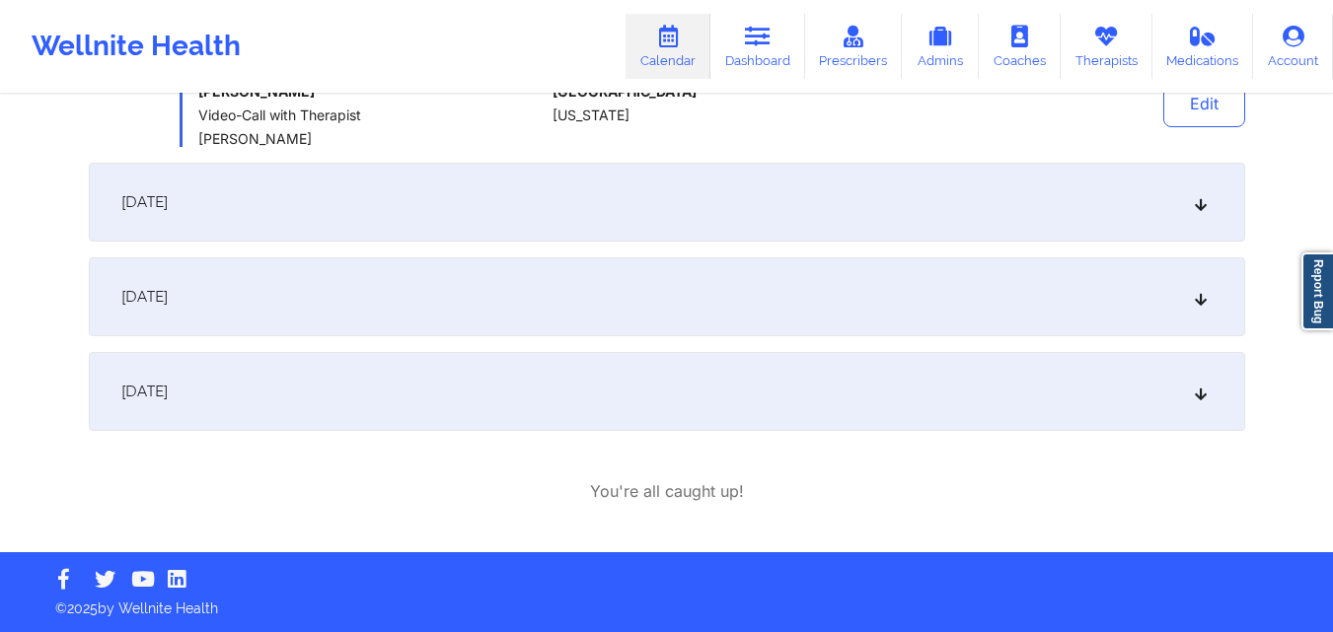
click at [1057, 197] on div "December 16, 2025" at bounding box center [667, 202] width 1156 height 79
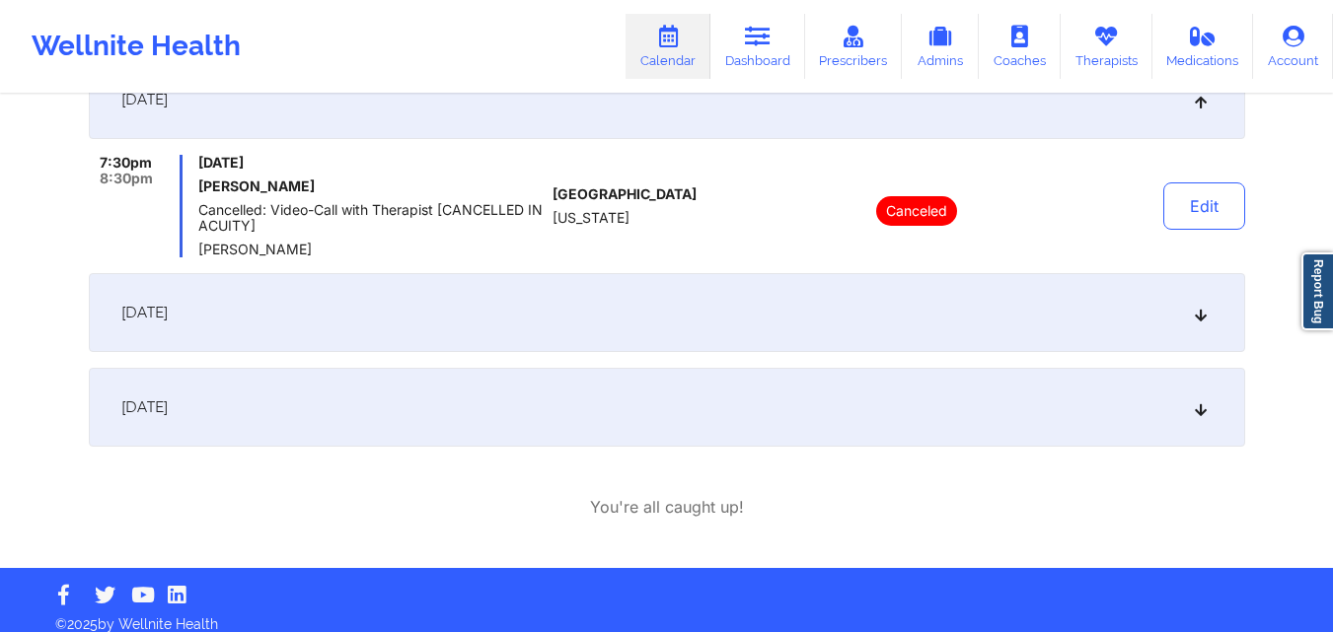
click at [936, 309] on div "December 23, 2025" at bounding box center [667, 312] width 1156 height 79
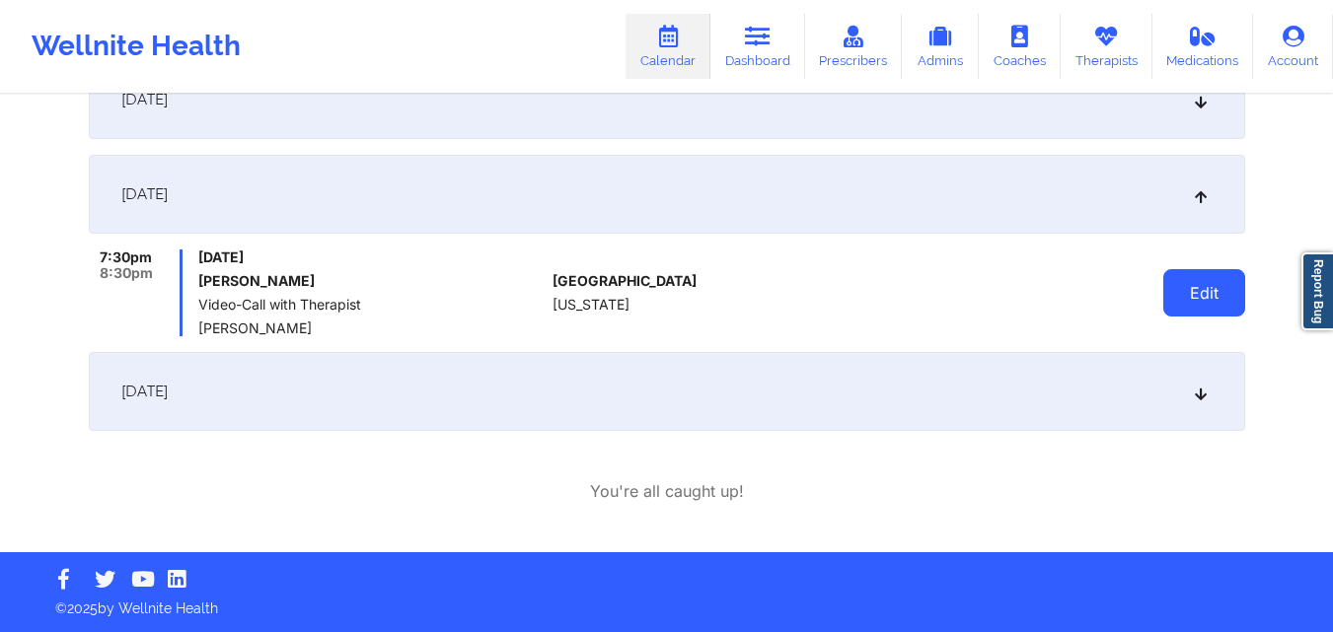
click at [1182, 290] on button "Edit" at bounding box center [1204, 292] width 82 height 47
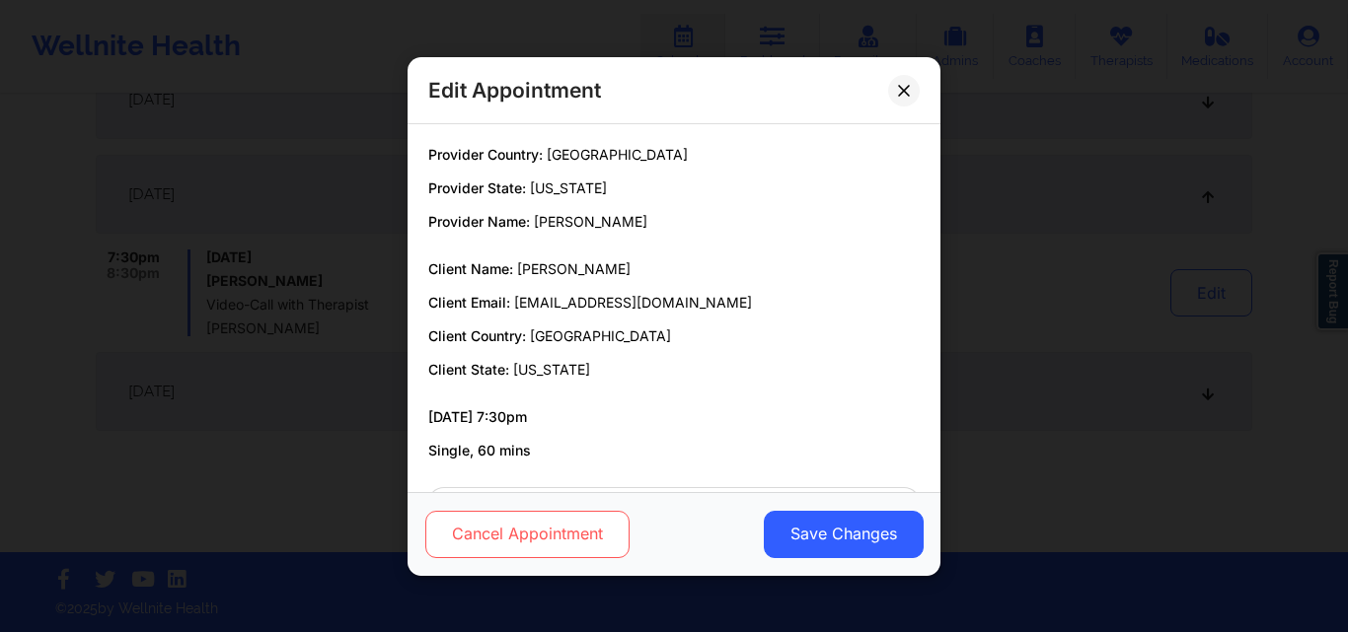
click at [552, 536] on button "Cancel Appointment" at bounding box center [527, 533] width 204 height 47
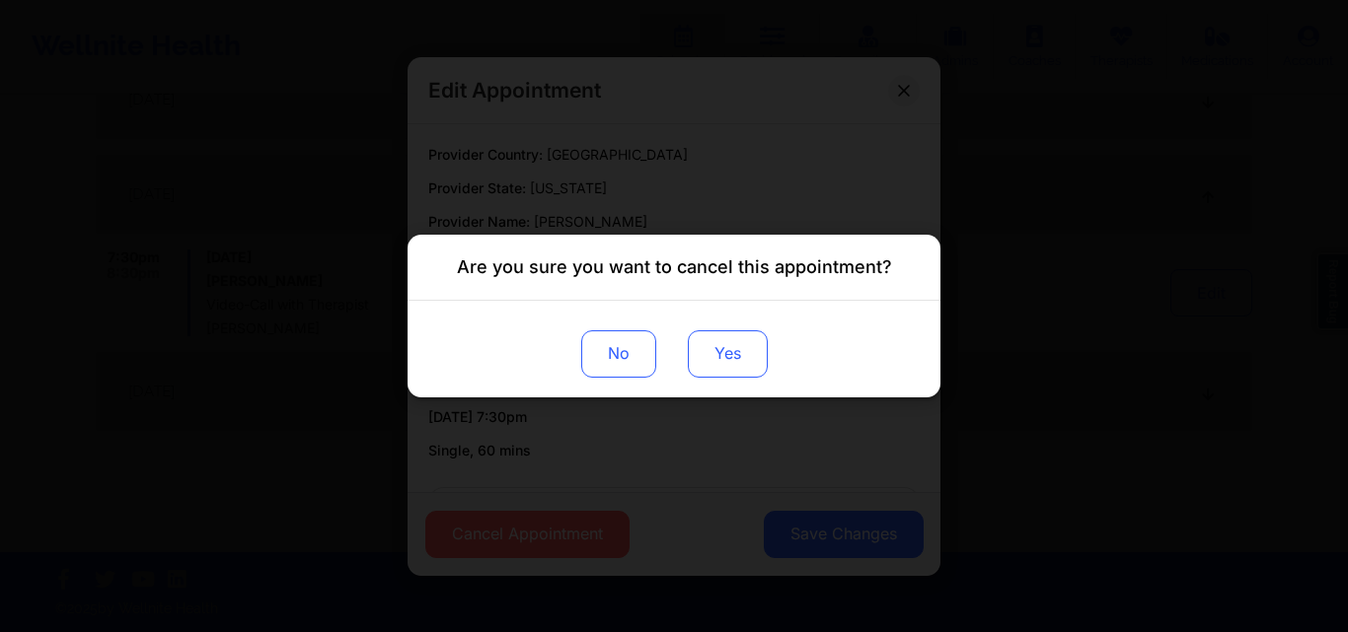
click at [745, 364] on button "Yes" at bounding box center [728, 354] width 80 height 47
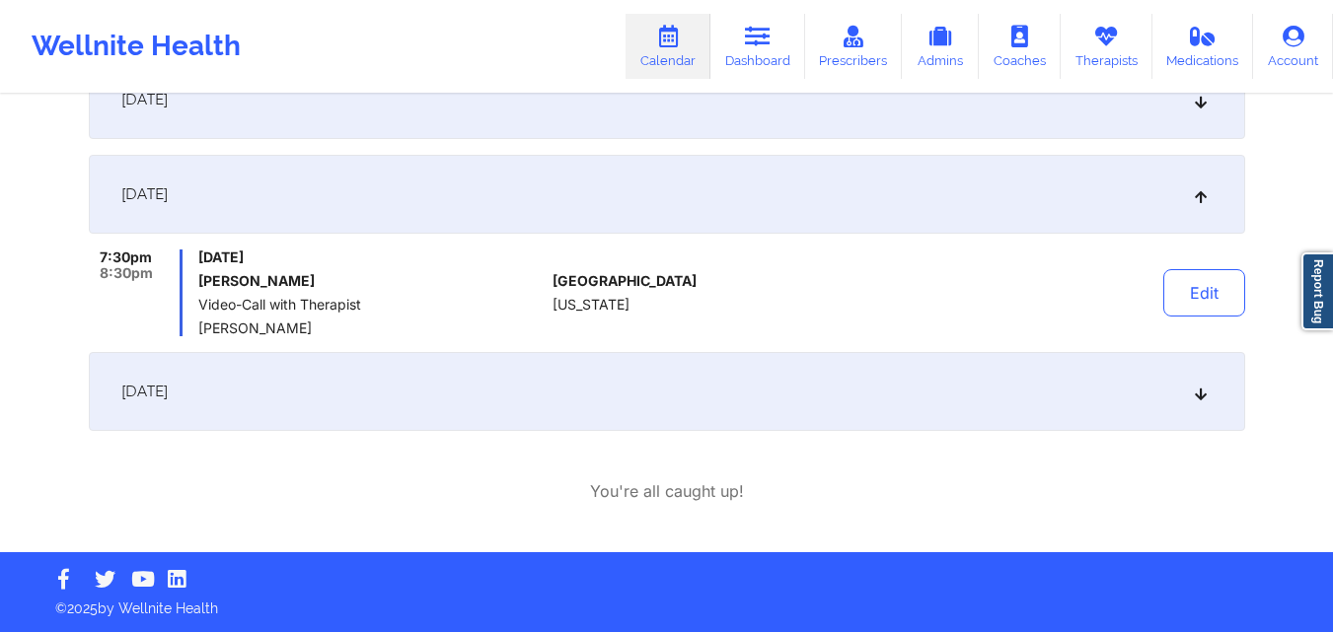
click at [905, 384] on div "December 30, 2025" at bounding box center [667, 391] width 1156 height 79
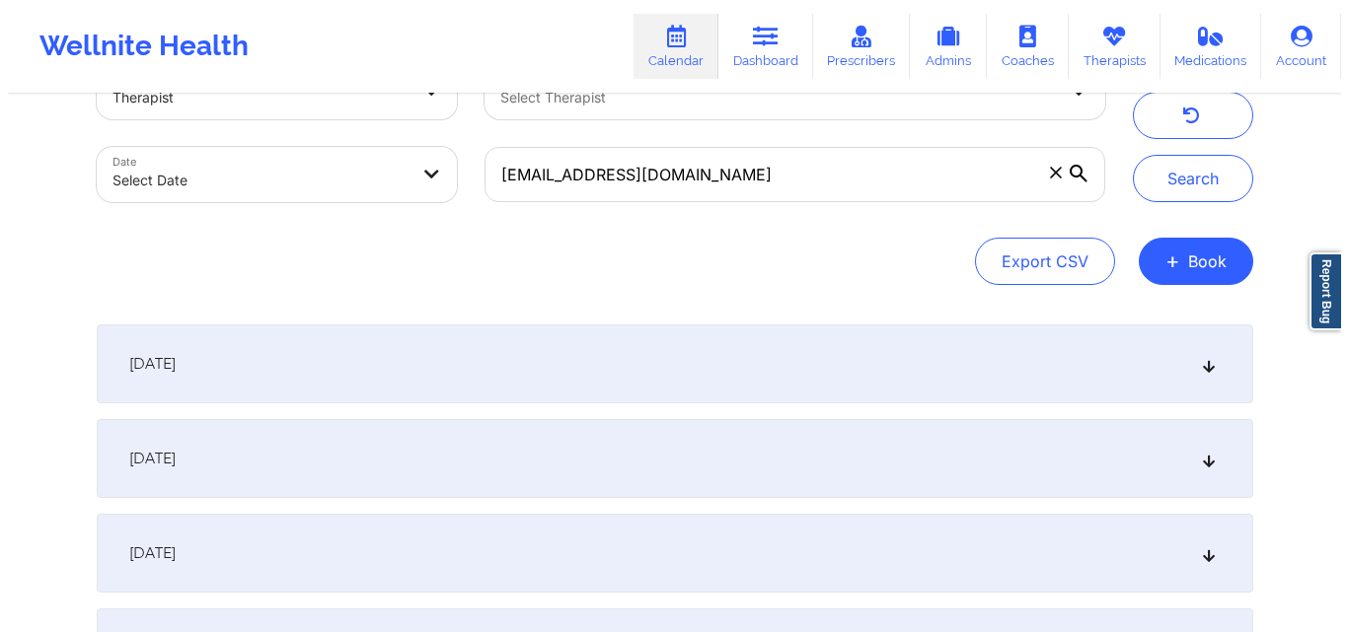
scroll to position [0, 0]
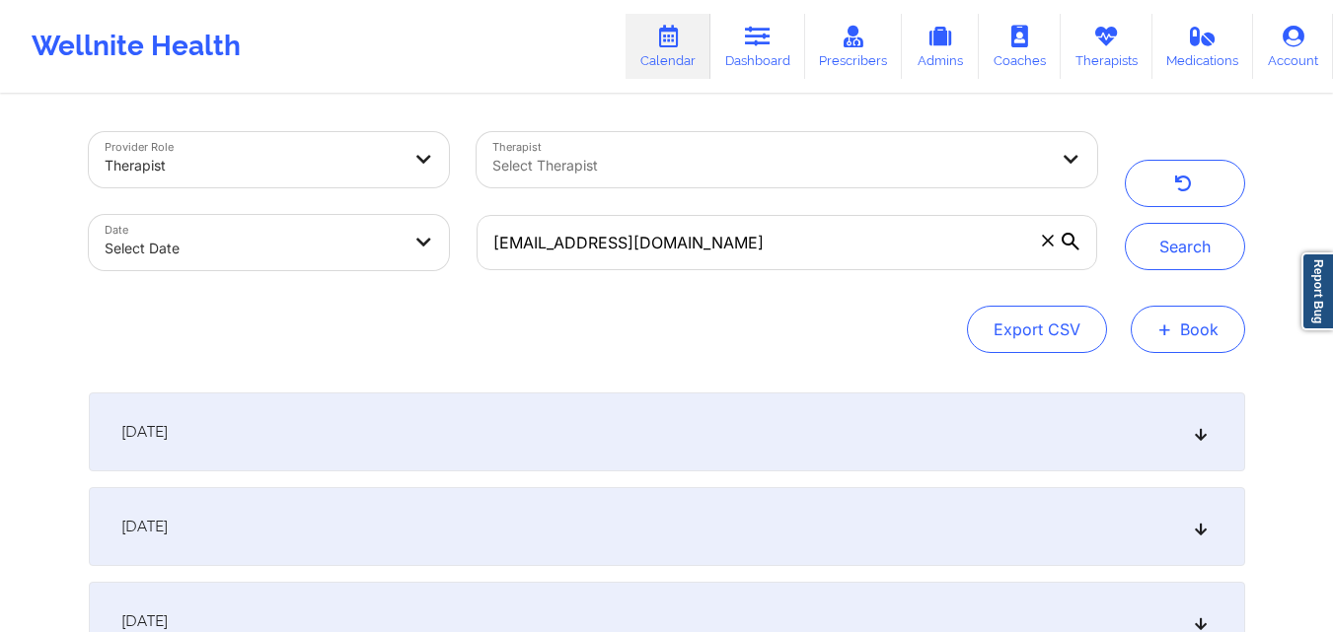
click at [1200, 319] on button "+ Book" at bounding box center [1188, 329] width 114 height 47
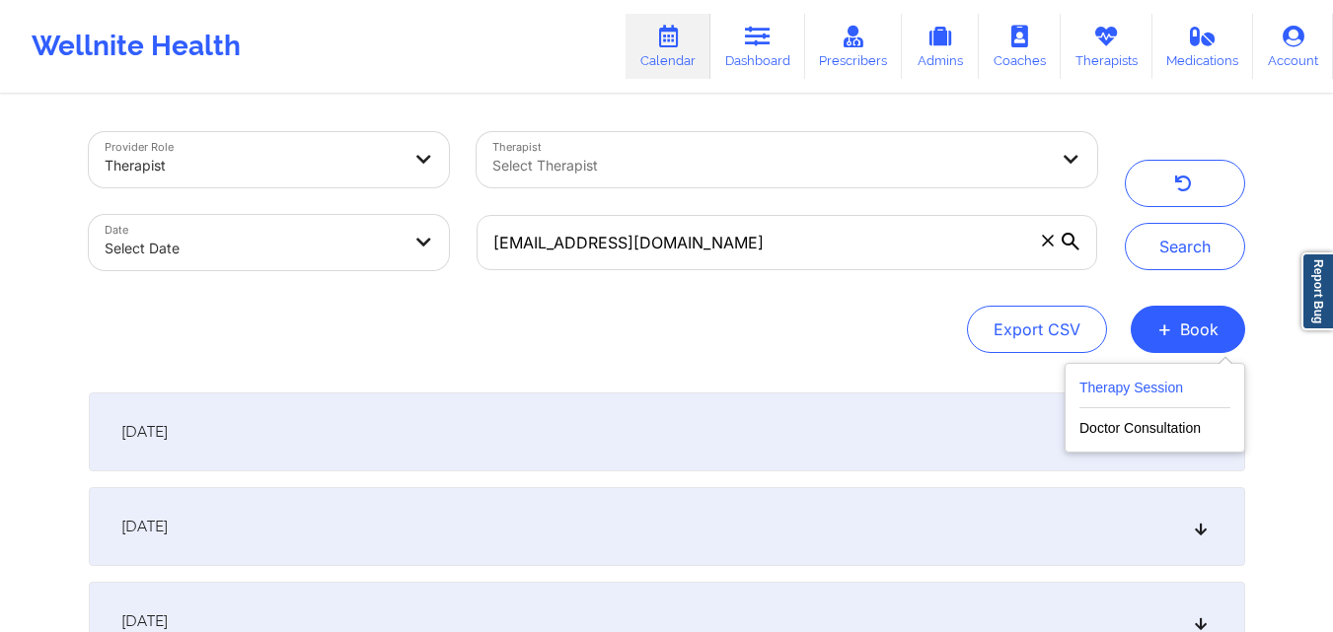
click at [1167, 400] on button "Therapy Session" at bounding box center [1154, 392] width 151 height 33
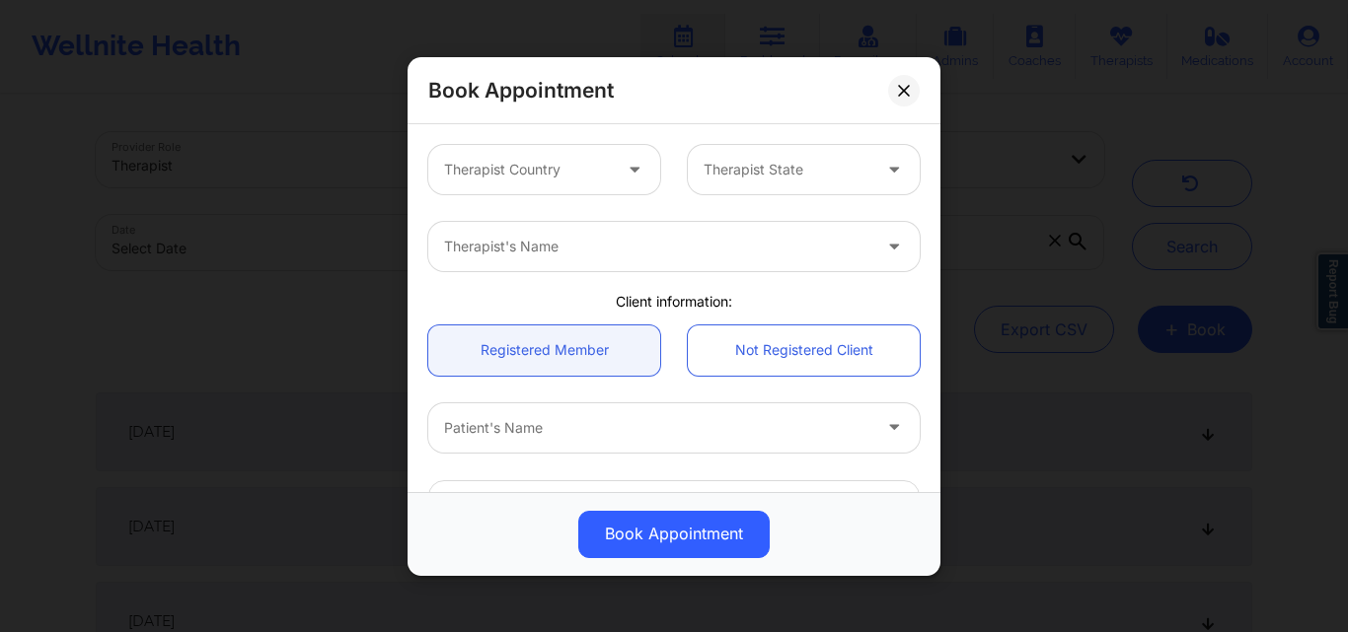
click at [613, 169] on div at bounding box center [636, 169] width 47 height 49
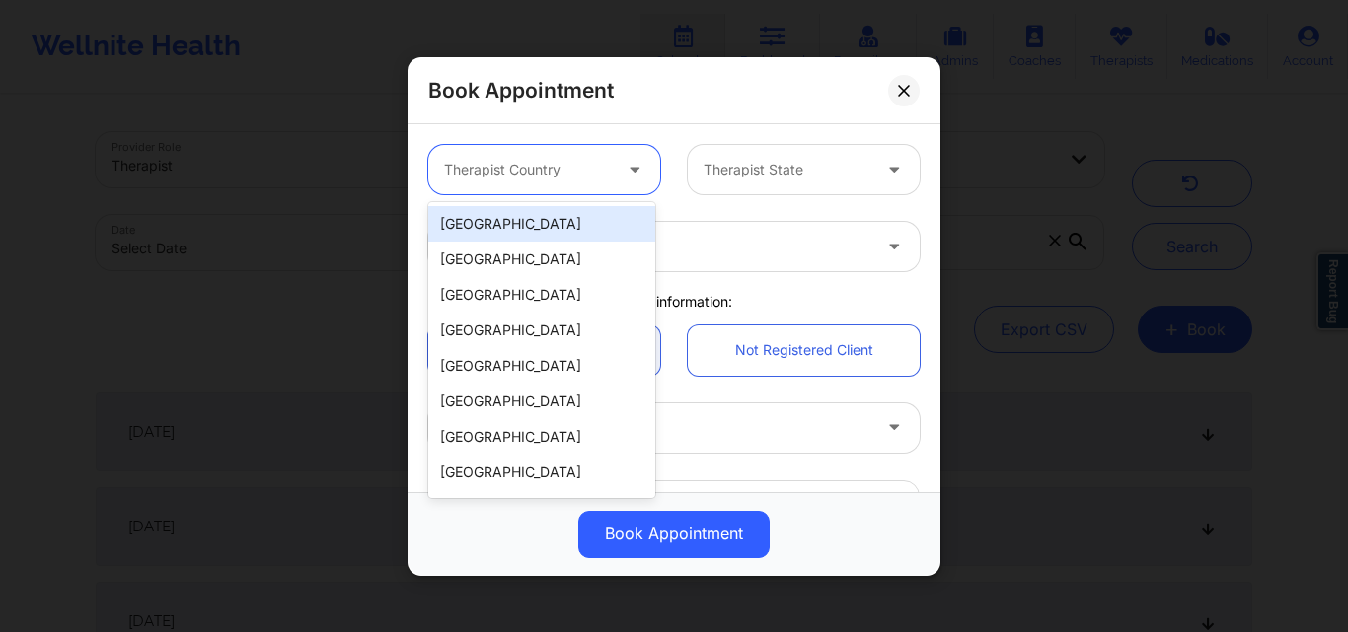
click at [556, 222] on div "[GEOGRAPHIC_DATA]" at bounding box center [541, 224] width 227 height 36
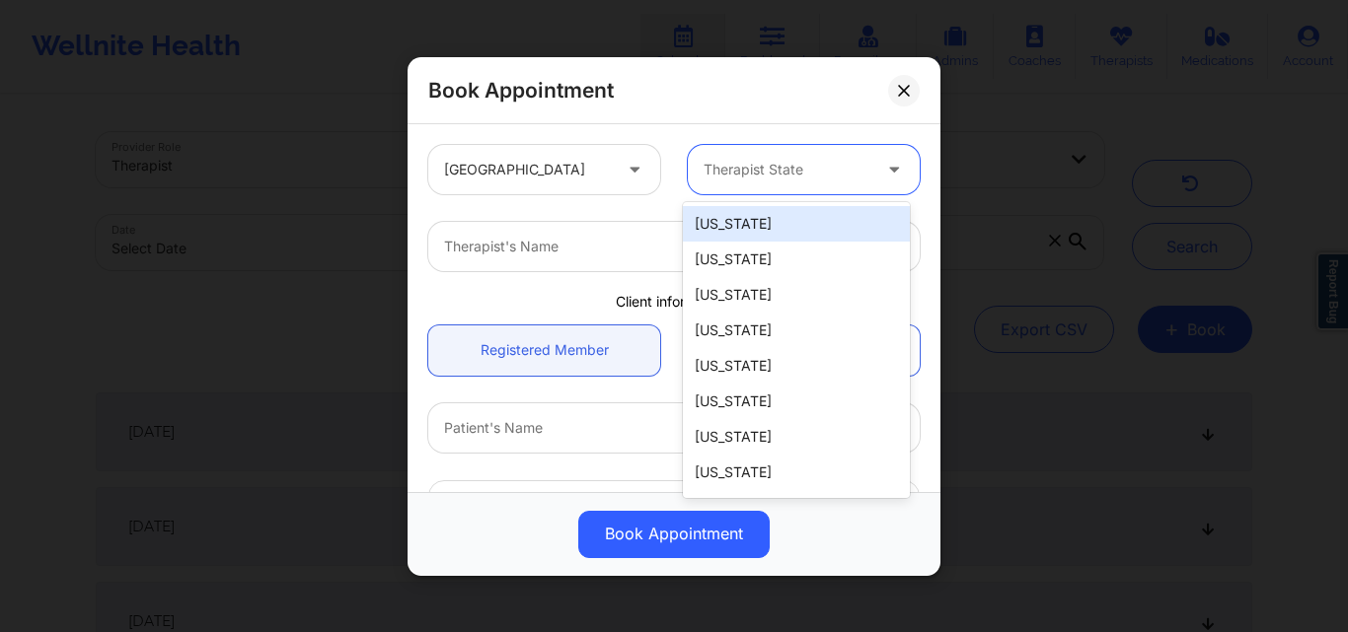
click at [798, 178] on div at bounding box center [787, 170] width 167 height 24
type input "New Y"
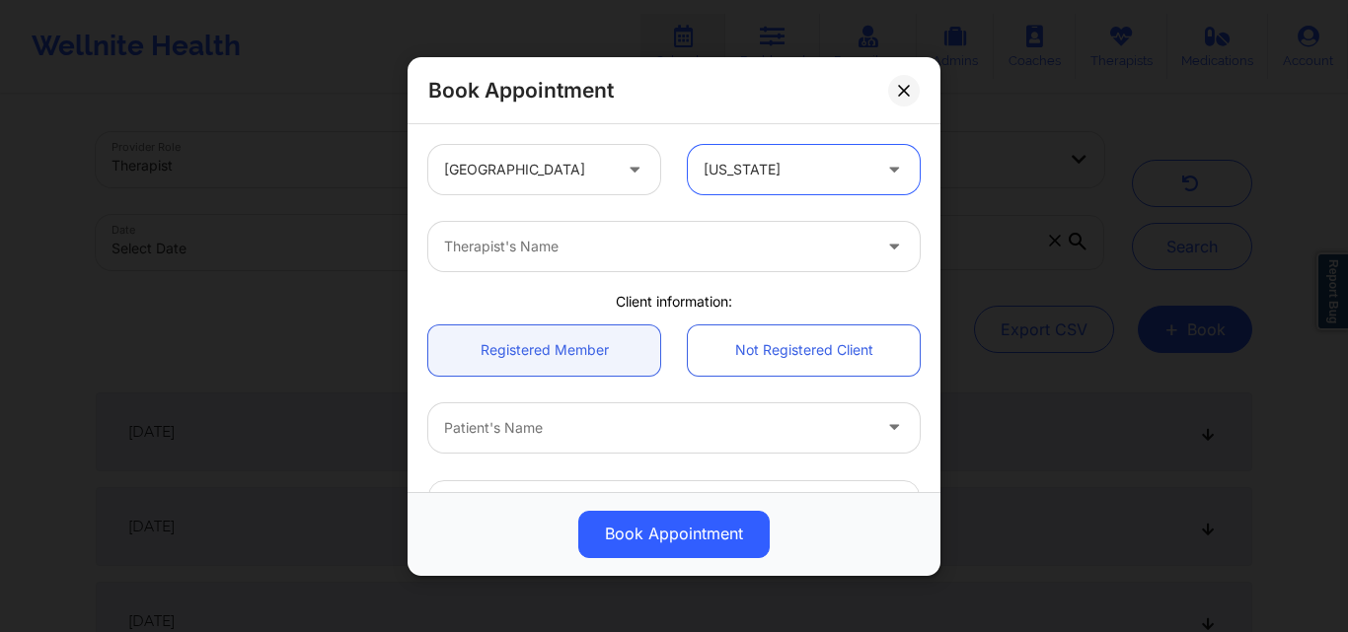
click at [696, 239] on div at bounding box center [657, 247] width 426 height 24
type input "[PERSON_NAME]"
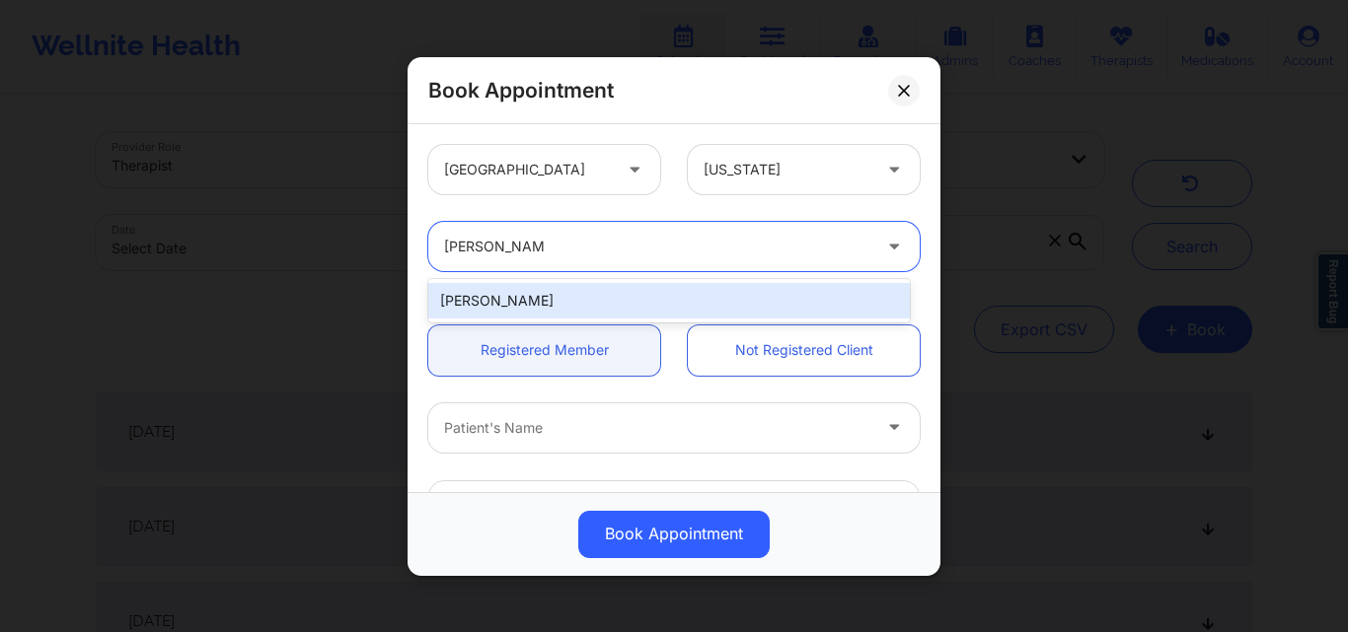
click at [651, 300] on div "[PERSON_NAME]" at bounding box center [669, 301] width 482 height 36
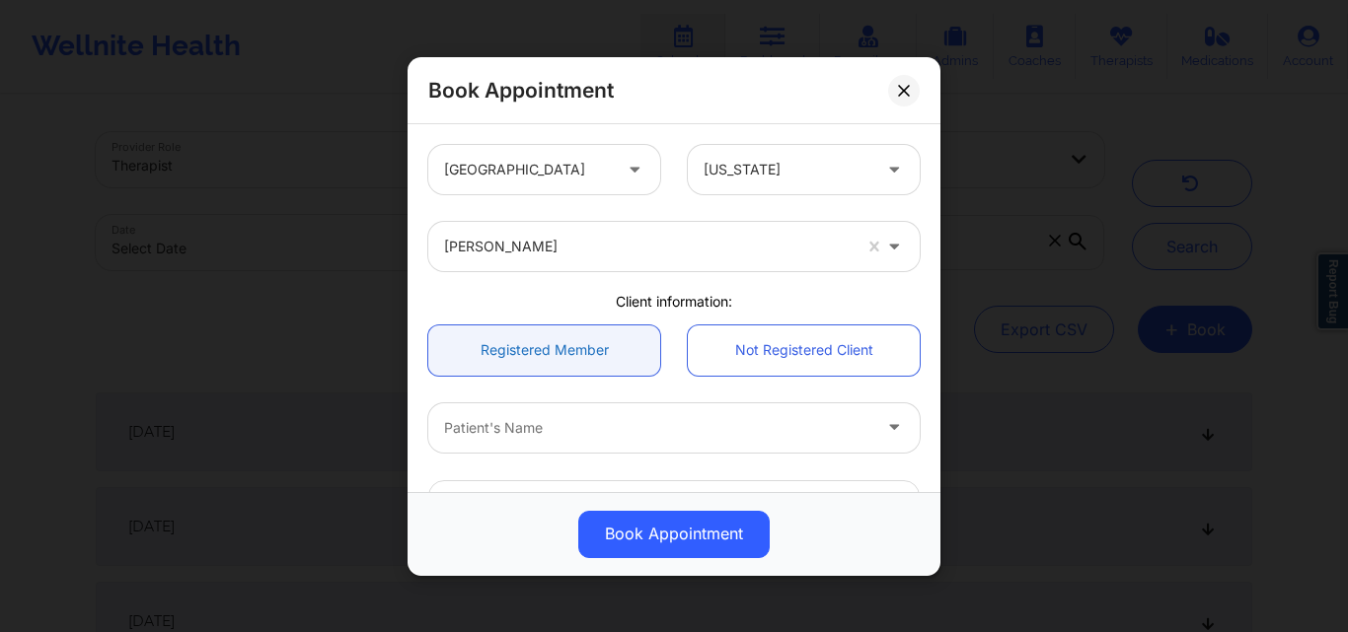
click at [582, 351] on link "Registered Member" at bounding box center [544, 350] width 232 height 50
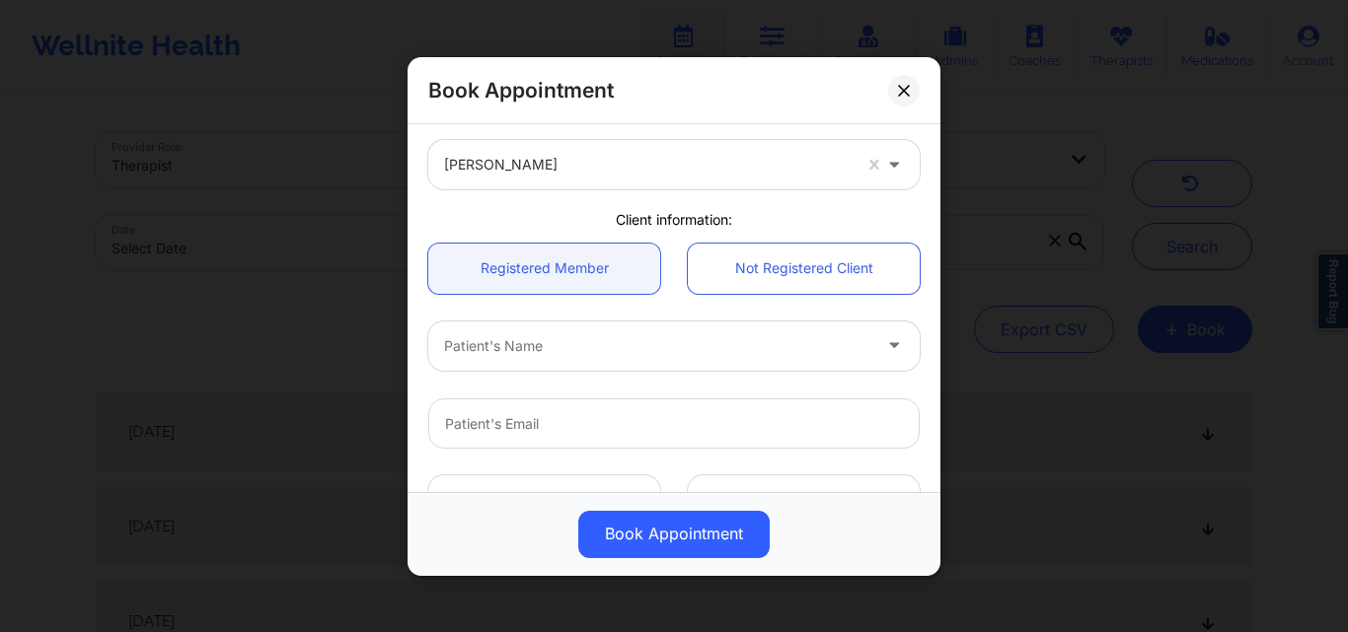
scroll to position [99, 0]
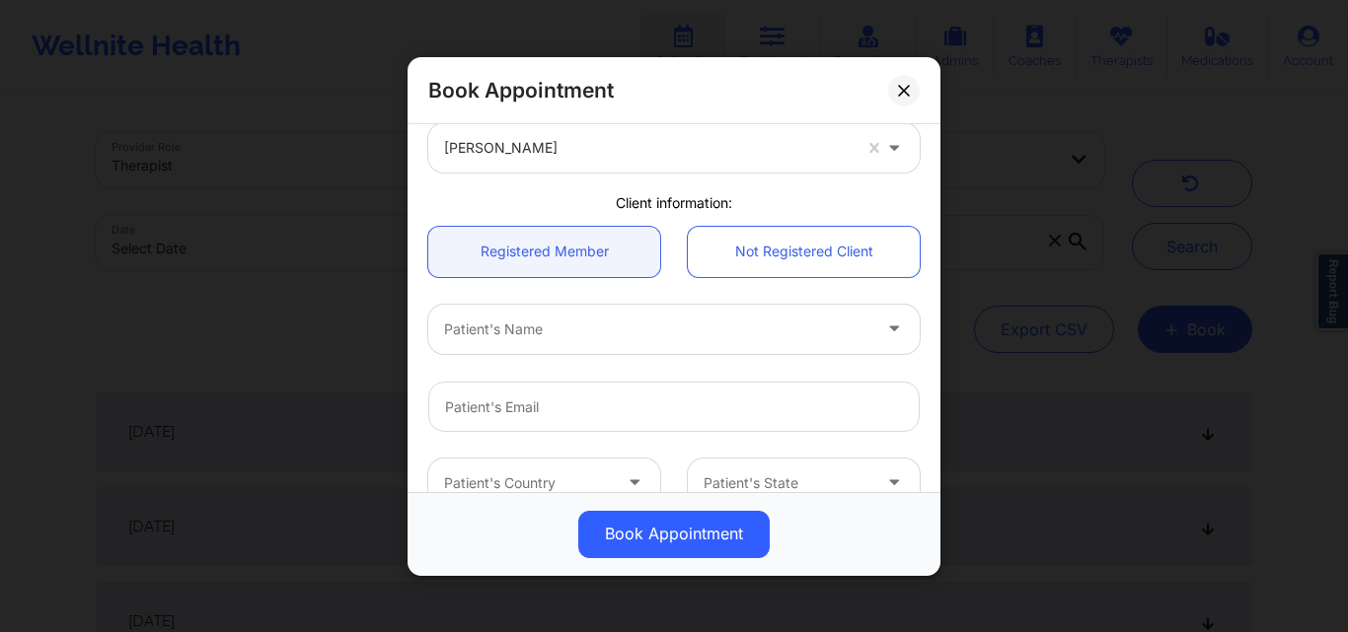
click at [577, 340] on div at bounding box center [657, 329] width 426 height 24
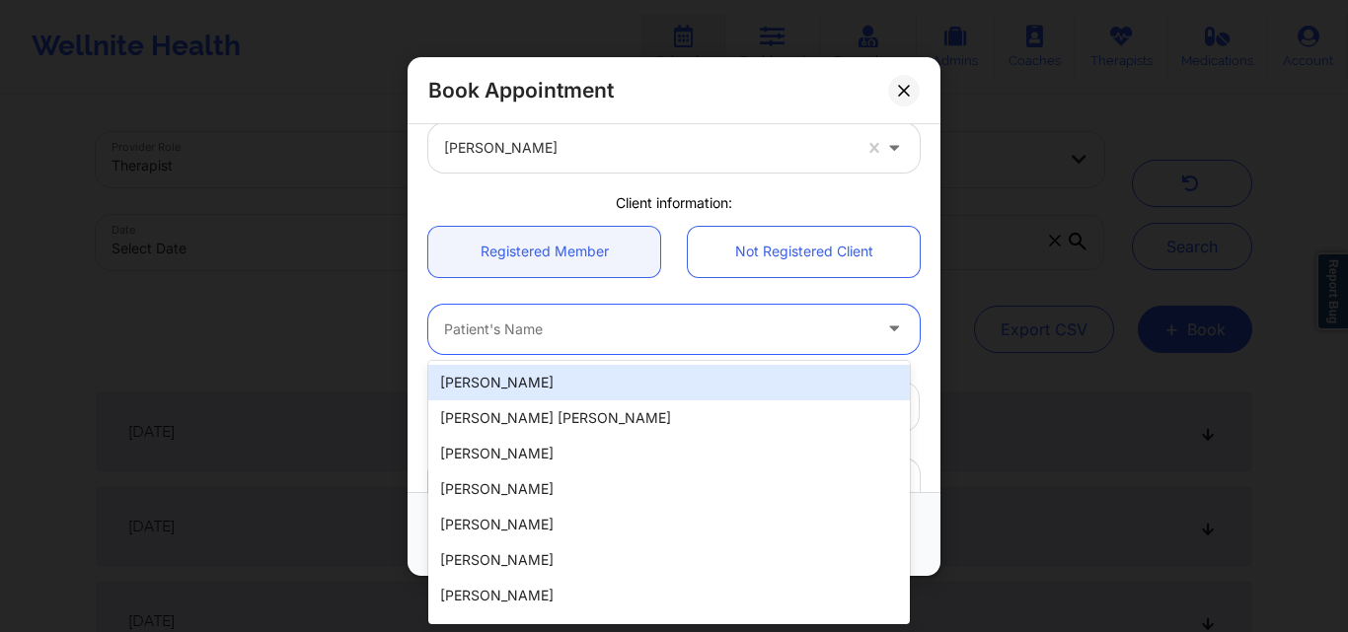
paste input "[PERSON_NAME]"
type input "[PERSON_NAME]"
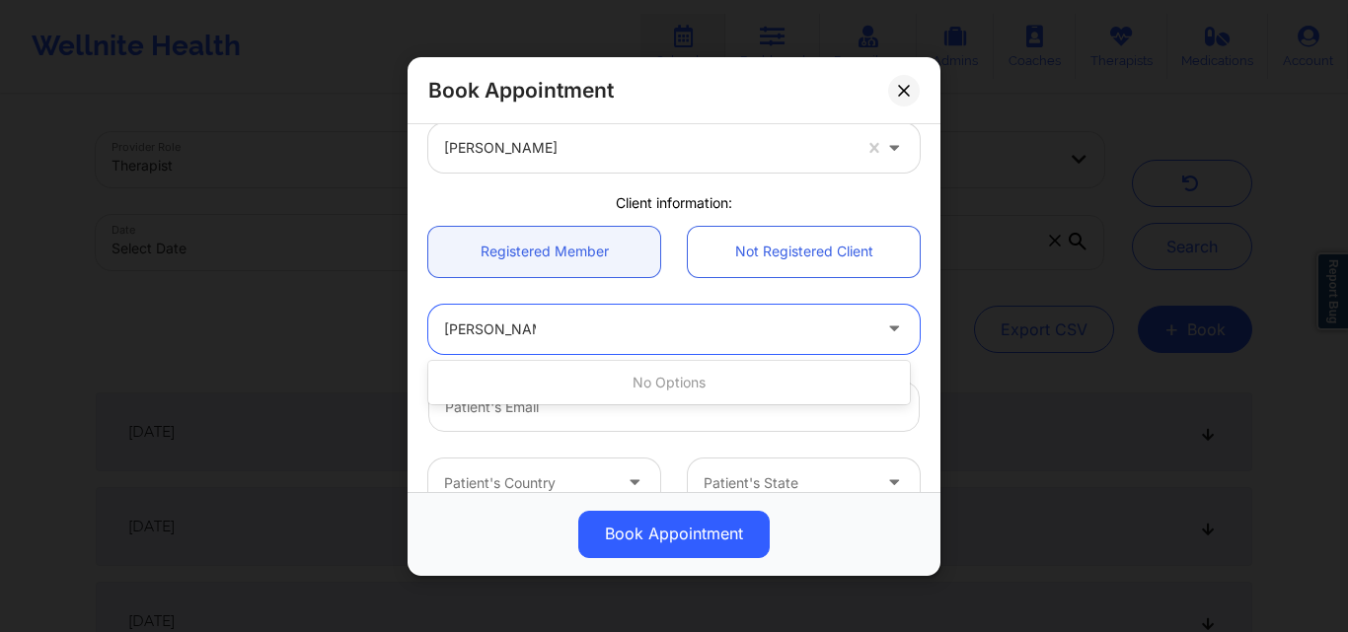
type input "[PERSON_NAME]"
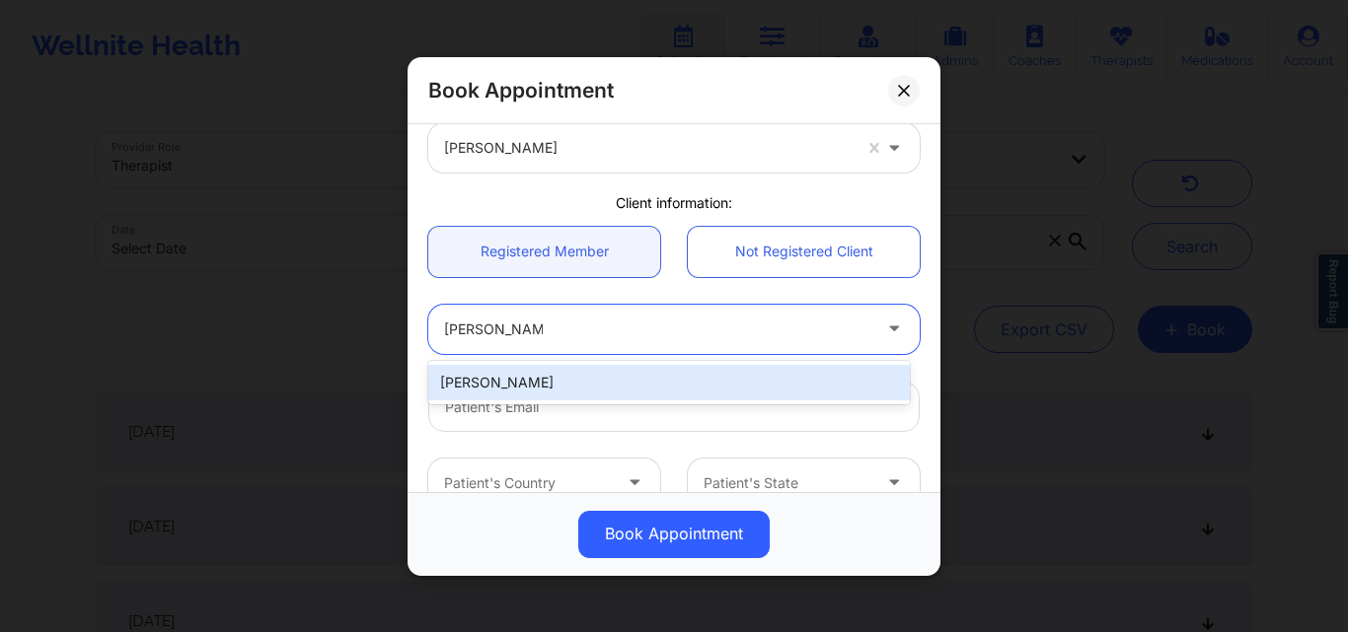
click at [582, 377] on div "[PERSON_NAME]" at bounding box center [669, 383] width 482 height 36
type input "[EMAIL_ADDRESS][DOMAIN_NAME]"
type input "[PHONE_NUMBER]"
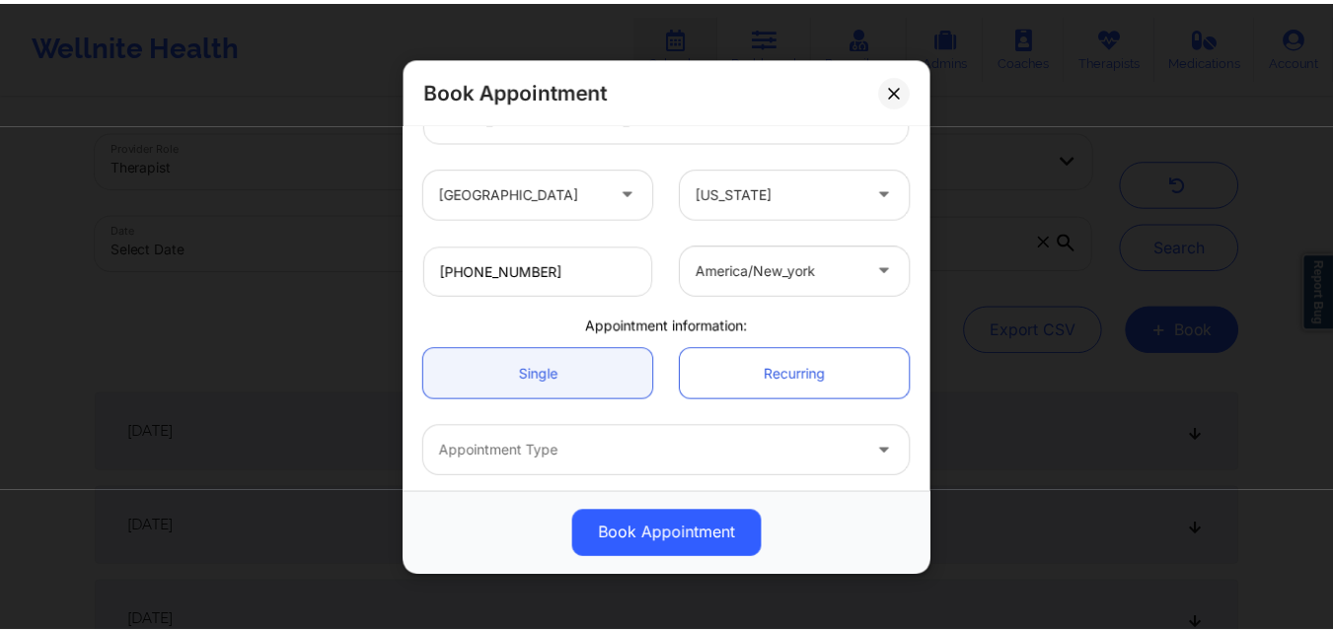
scroll to position [470, 0]
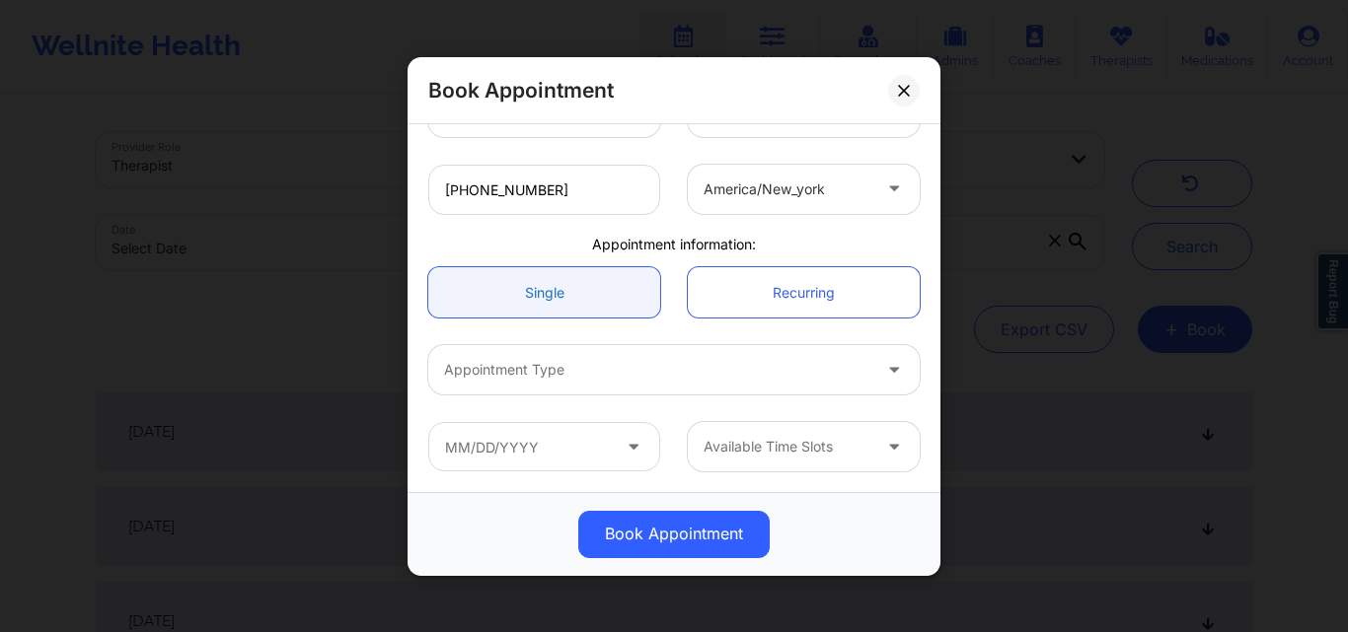
click at [556, 304] on link "Single" at bounding box center [544, 292] width 232 height 50
click at [556, 368] on div at bounding box center [657, 370] width 426 height 24
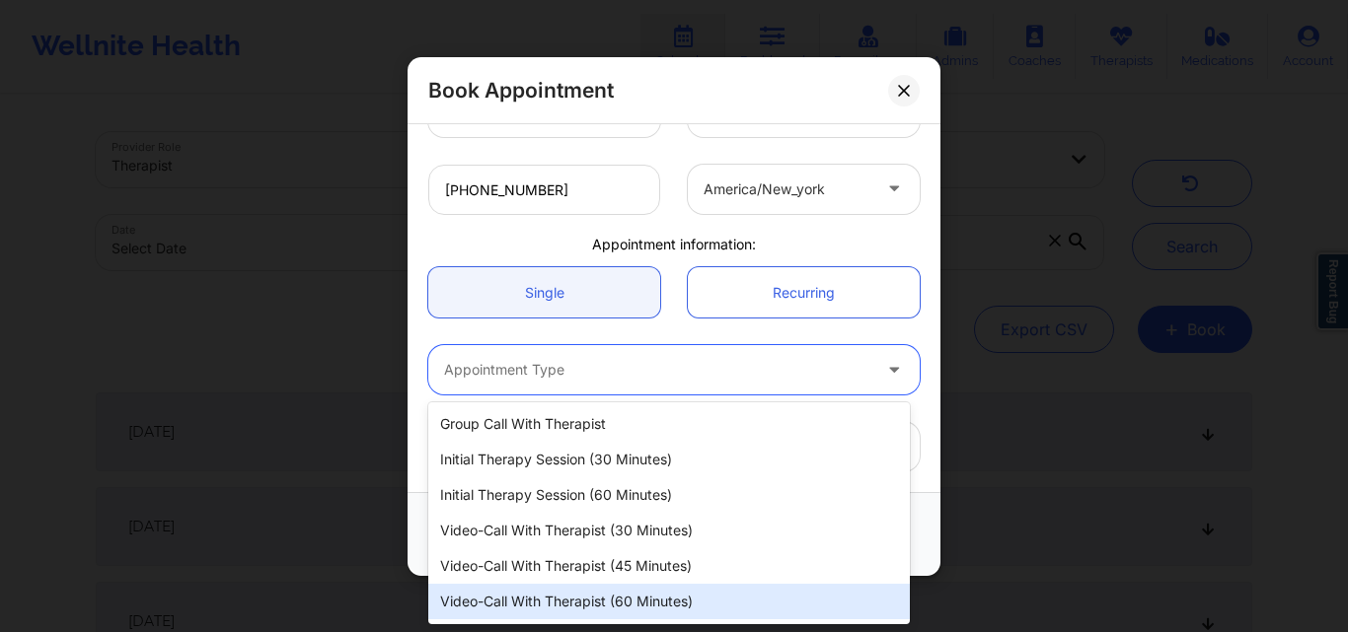
click at [618, 597] on div "Video-Call with Therapist (60 minutes)" at bounding box center [669, 602] width 482 height 36
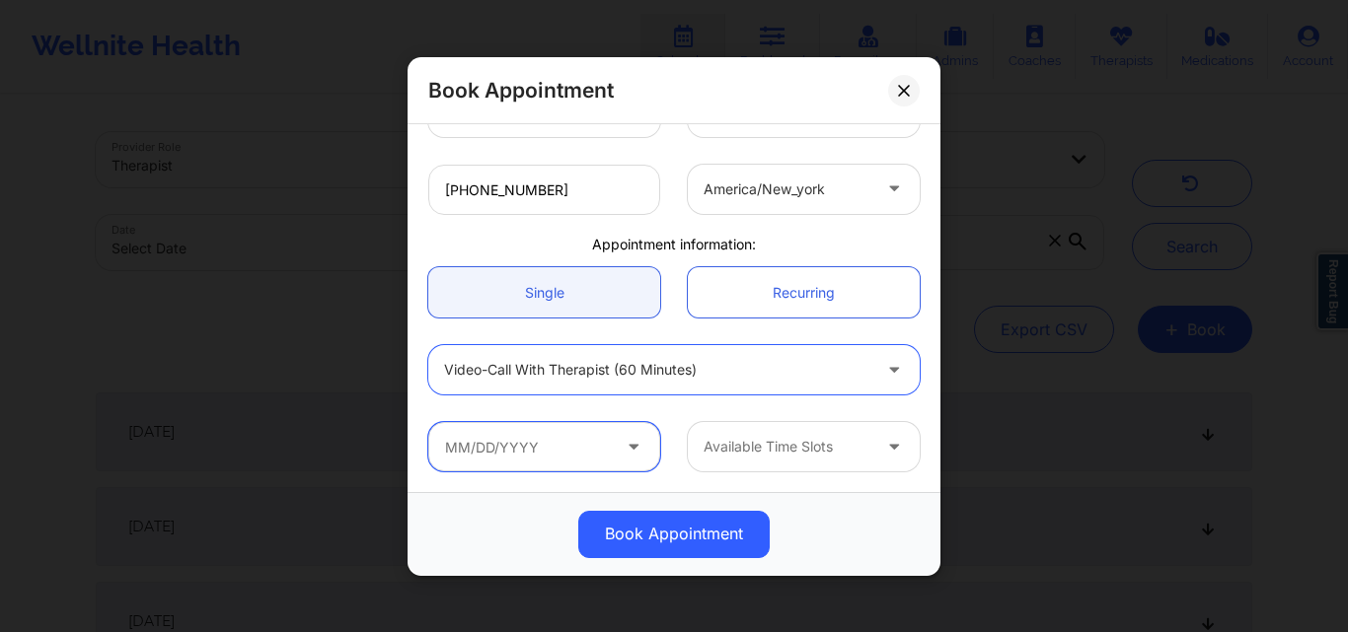
click at [602, 455] on input "text" at bounding box center [544, 446] width 232 height 49
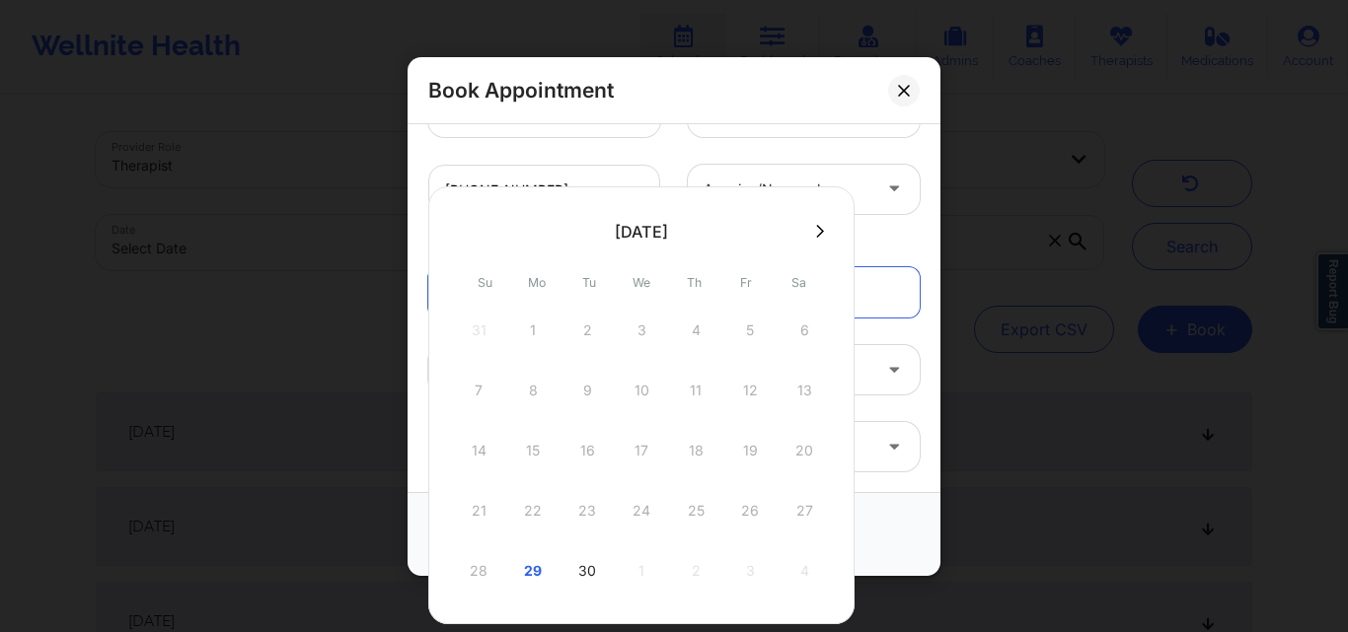
drag, startPoint x: 543, startPoint y: 574, endPoint x: 573, endPoint y: 563, distance: 32.5
click at [546, 572] on div "29" at bounding box center [532, 571] width 49 height 55
type input "09/29/2025"
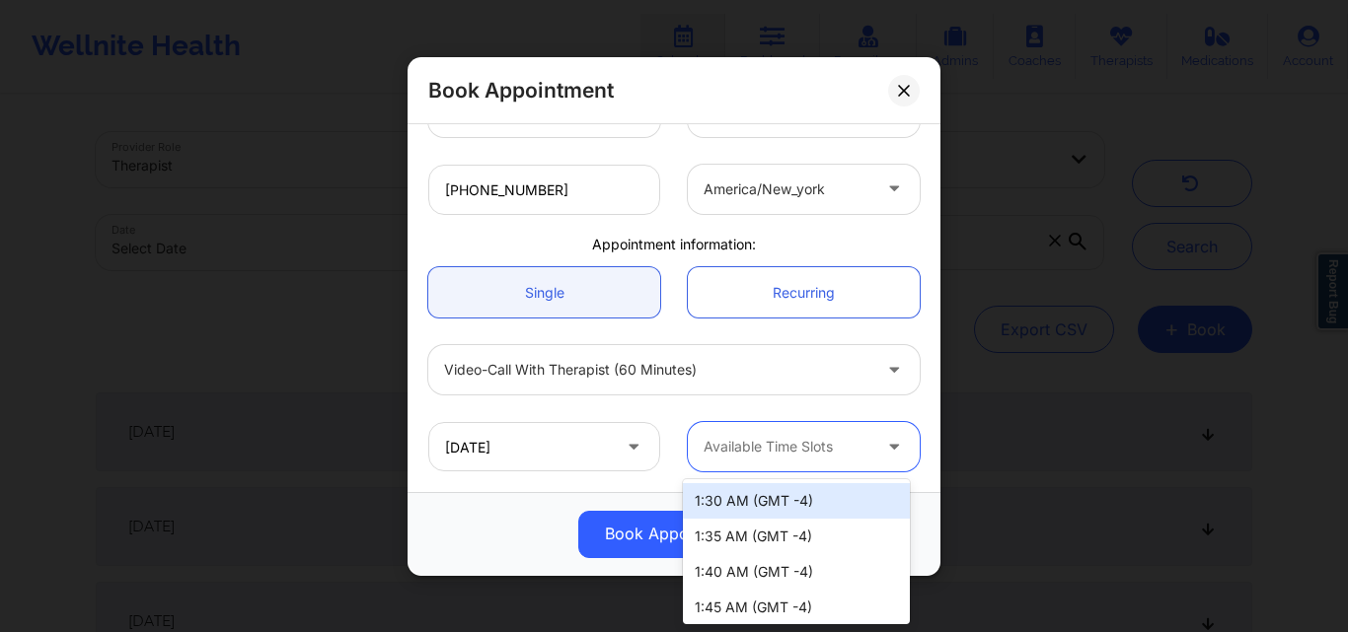
click at [807, 448] on div at bounding box center [787, 447] width 167 height 24
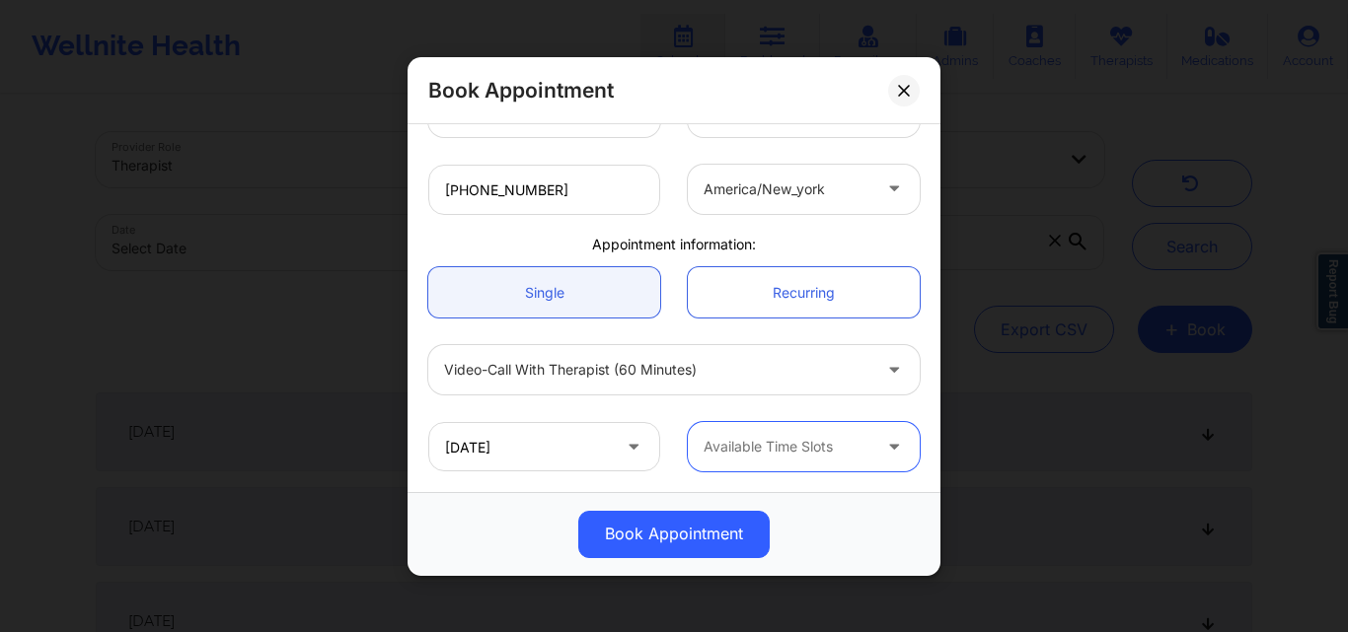
click at [859, 447] on div at bounding box center [787, 447] width 167 height 24
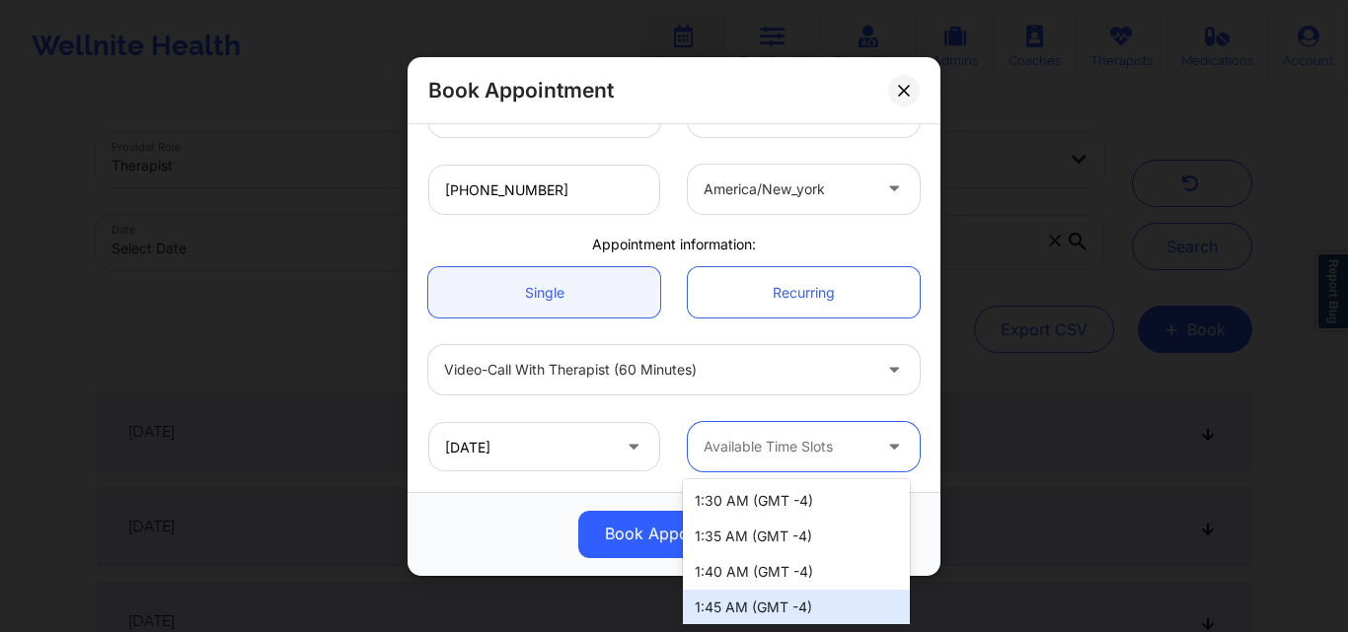
click at [813, 604] on div "1:45 AM (GMT -4)" at bounding box center [796, 608] width 227 height 36
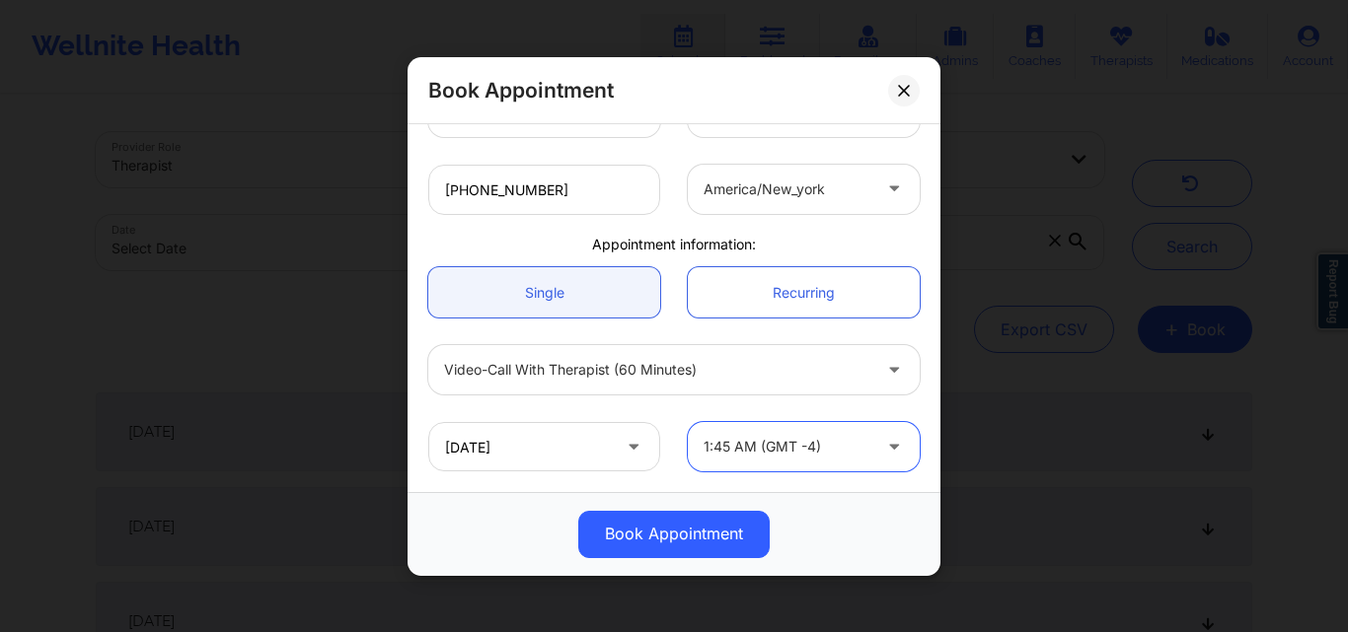
click at [698, 546] on button "Book Appointment" at bounding box center [673, 533] width 191 height 47
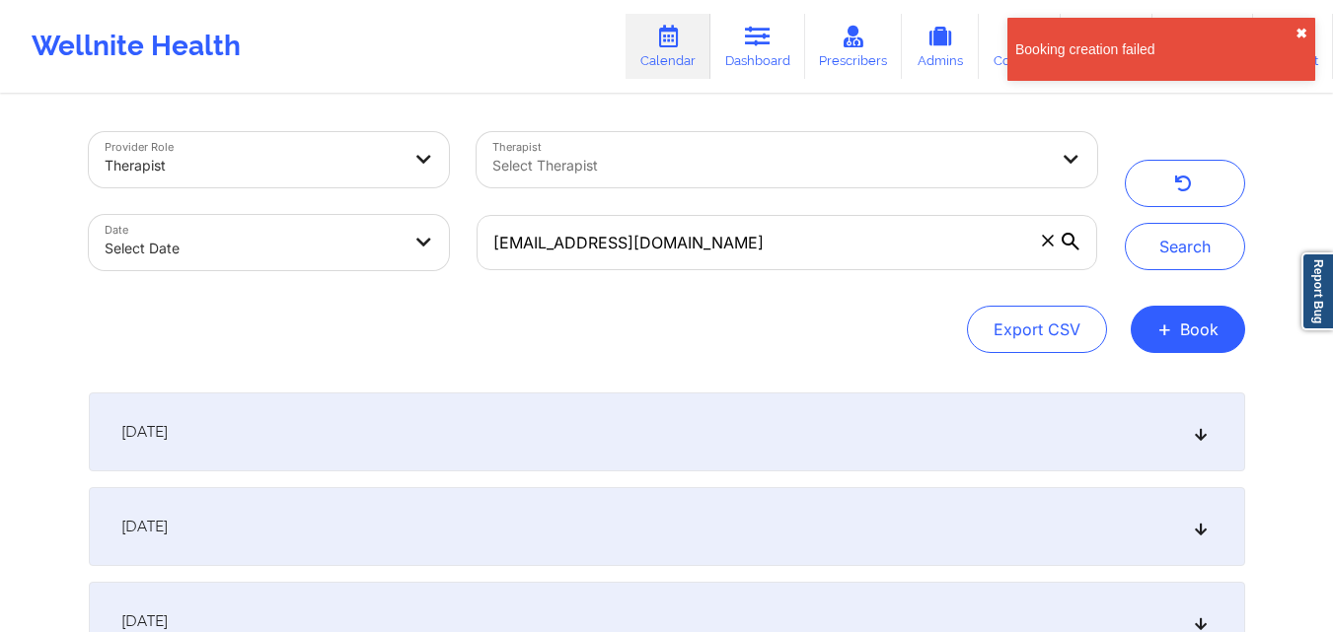
click at [1297, 29] on button "✖︎" at bounding box center [1302, 34] width 12 height 16
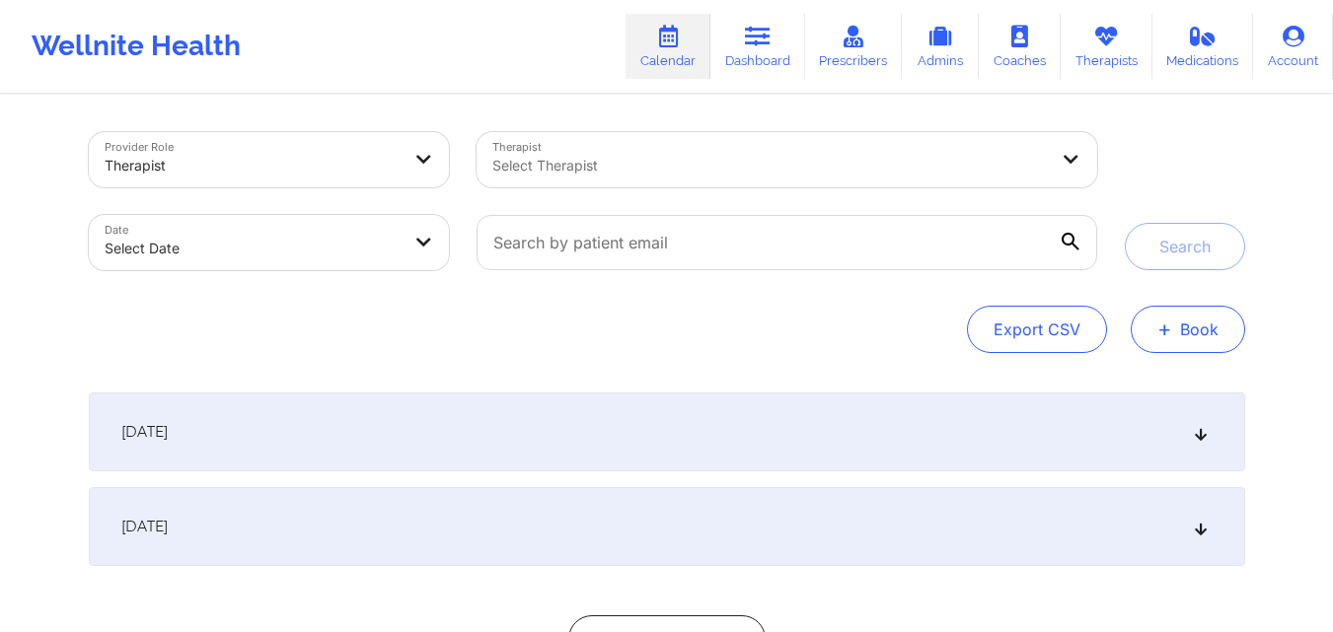
click at [1207, 326] on button "+ Book" at bounding box center [1188, 329] width 114 height 47
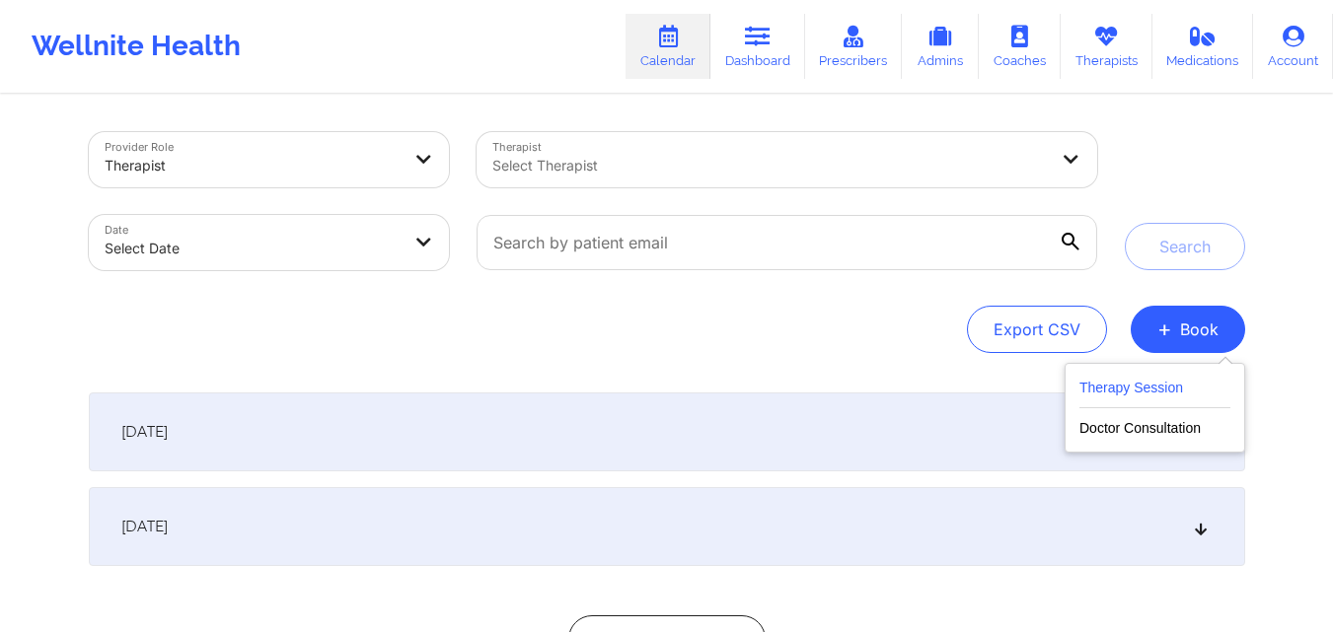
click at [1132, 406] on button "Therapy Session" at bounding box center [1154, 392] width 151 height 33
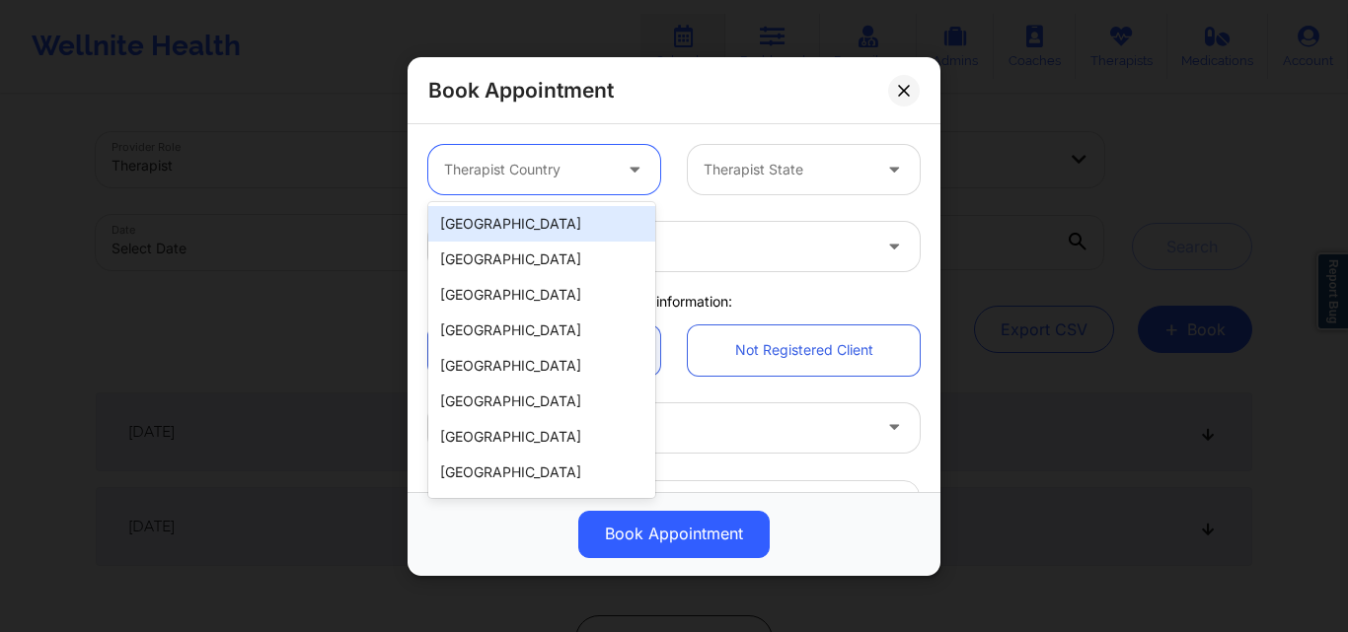
click at [555, 160] on div at bounding box center [527, 170] width 167 height 24
click at [549, 217] on div "[GEOGRAPHIC_DATA]" at bounding box center [541, 224] width 227 height 36
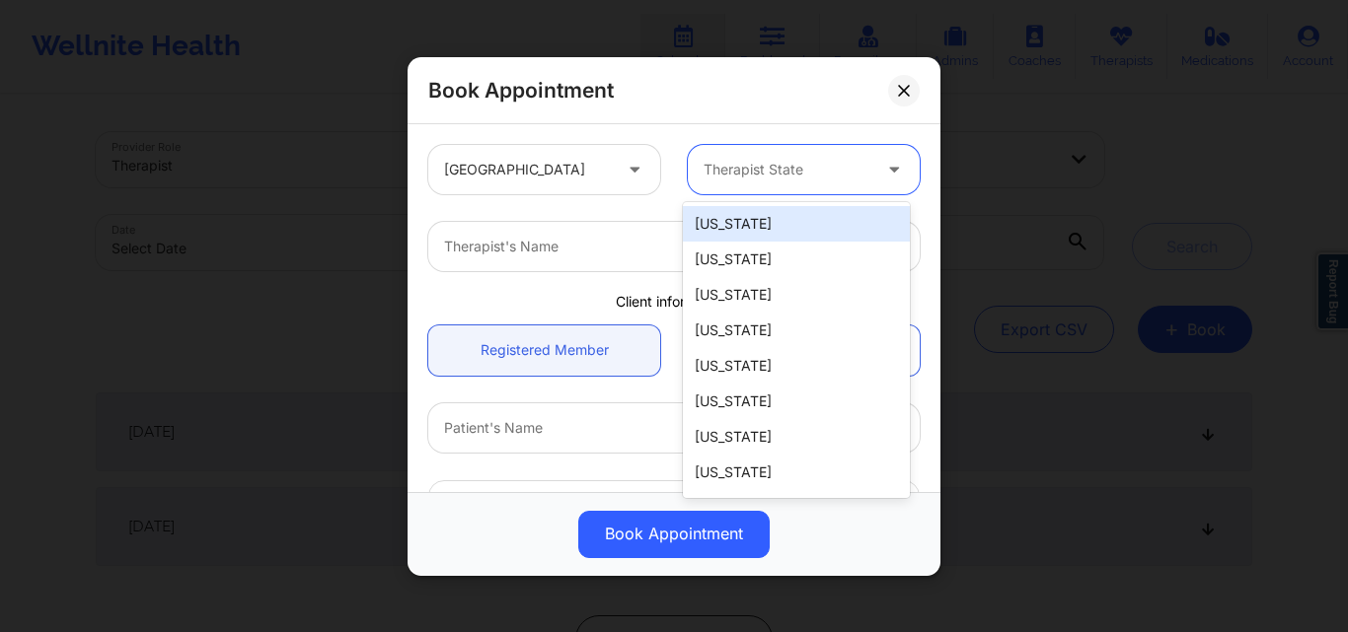
click at [767, 161] on div at bounding box center [787, 170] width 167 height 24
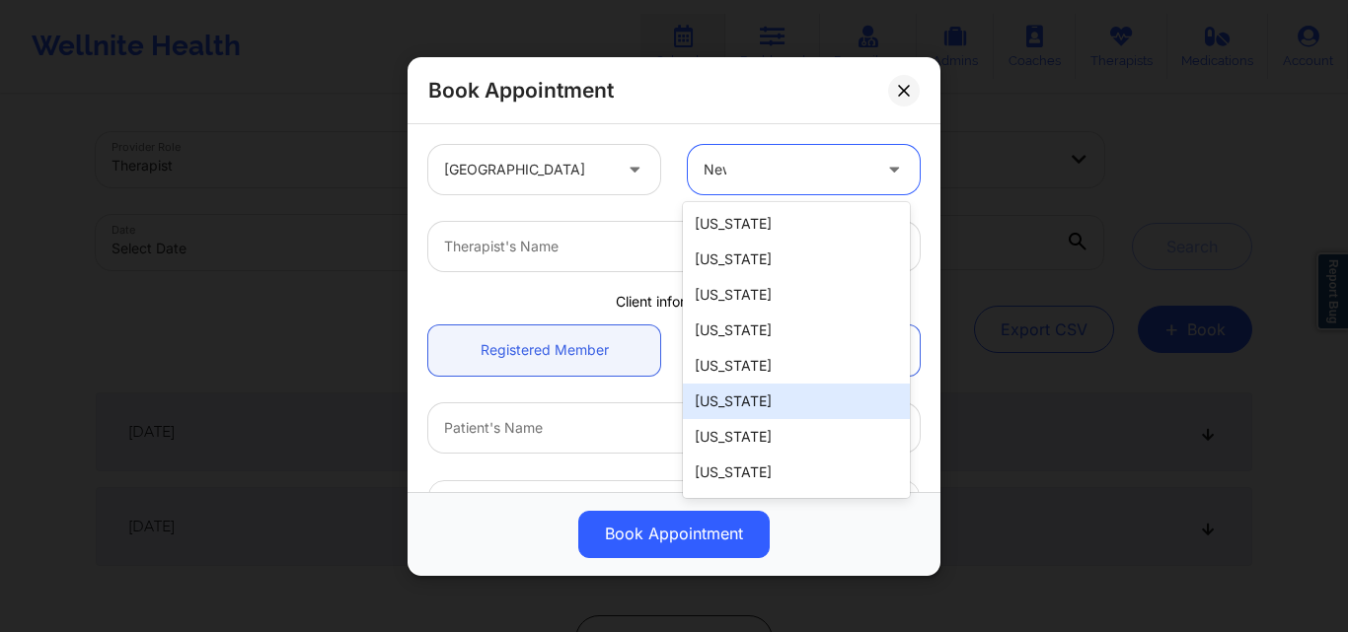
type input "New"
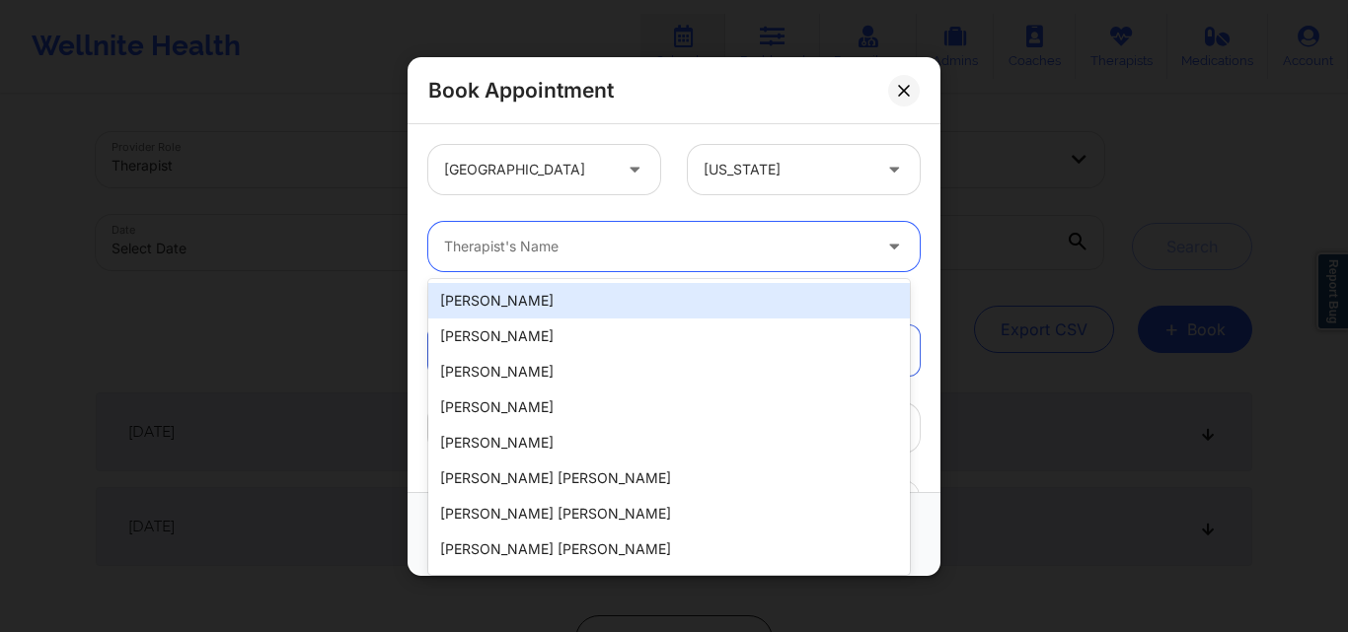
click at [694, 251] on div at bounding box center [657, 247] width 426 height 24
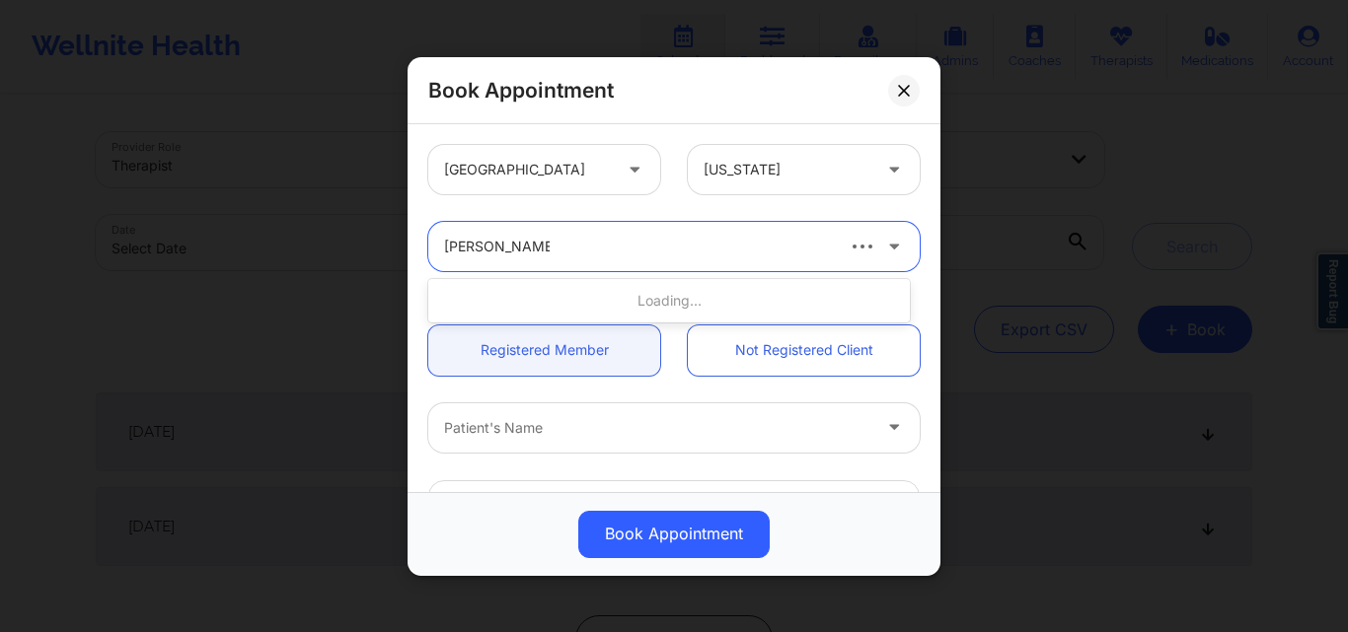
type input "[PERSON_NAME]"
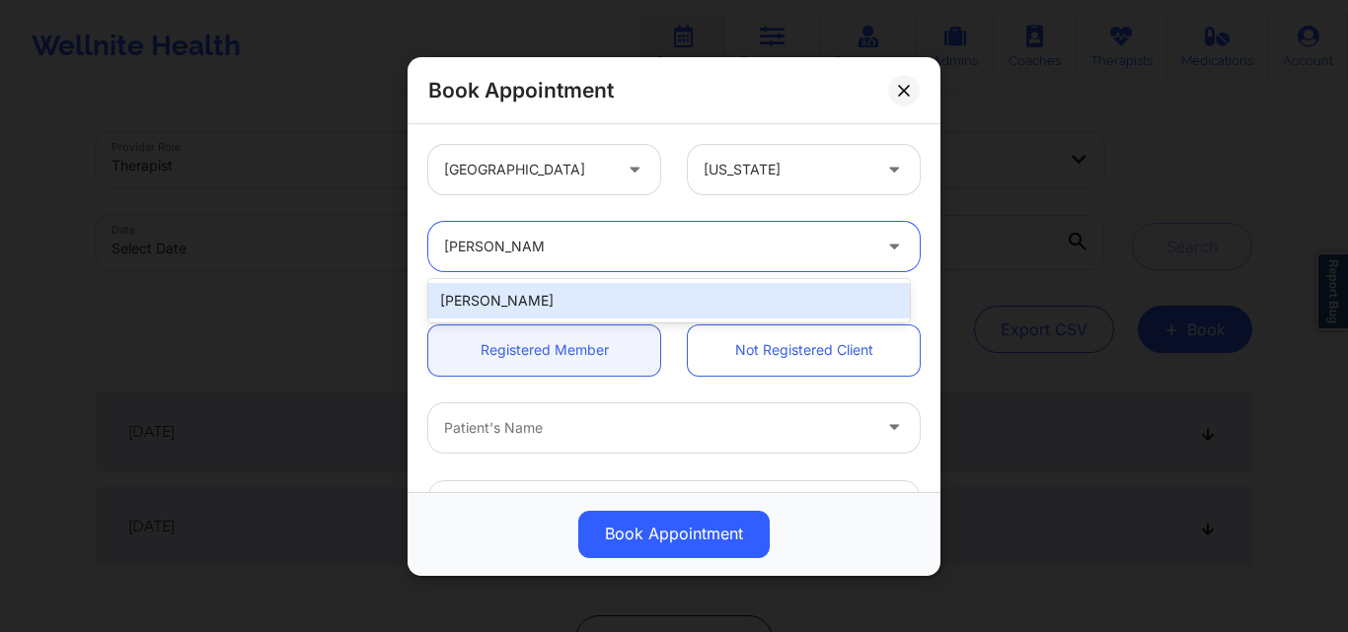
click at [665, 289] on div "[PERSON_NAME]" at bounding box center [669, 301] width 482 height 36
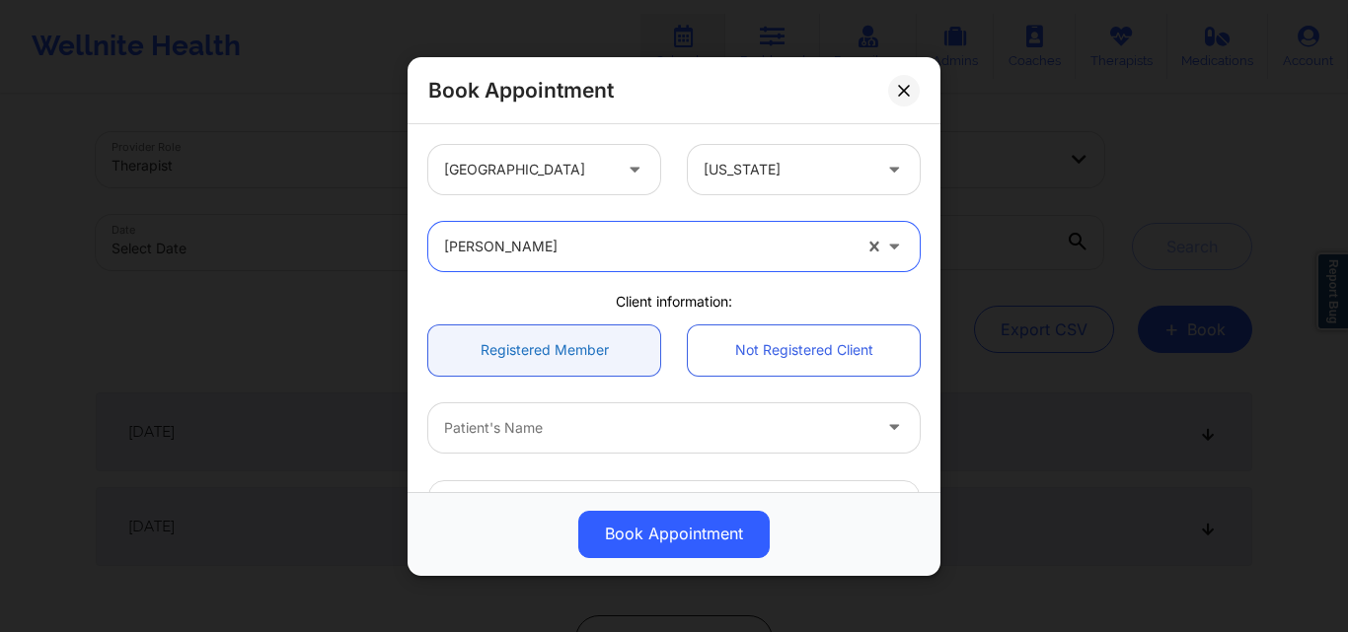
click at [574, 345] on link "Registered Member" at bounding box center [544, 350] width 232 height 50
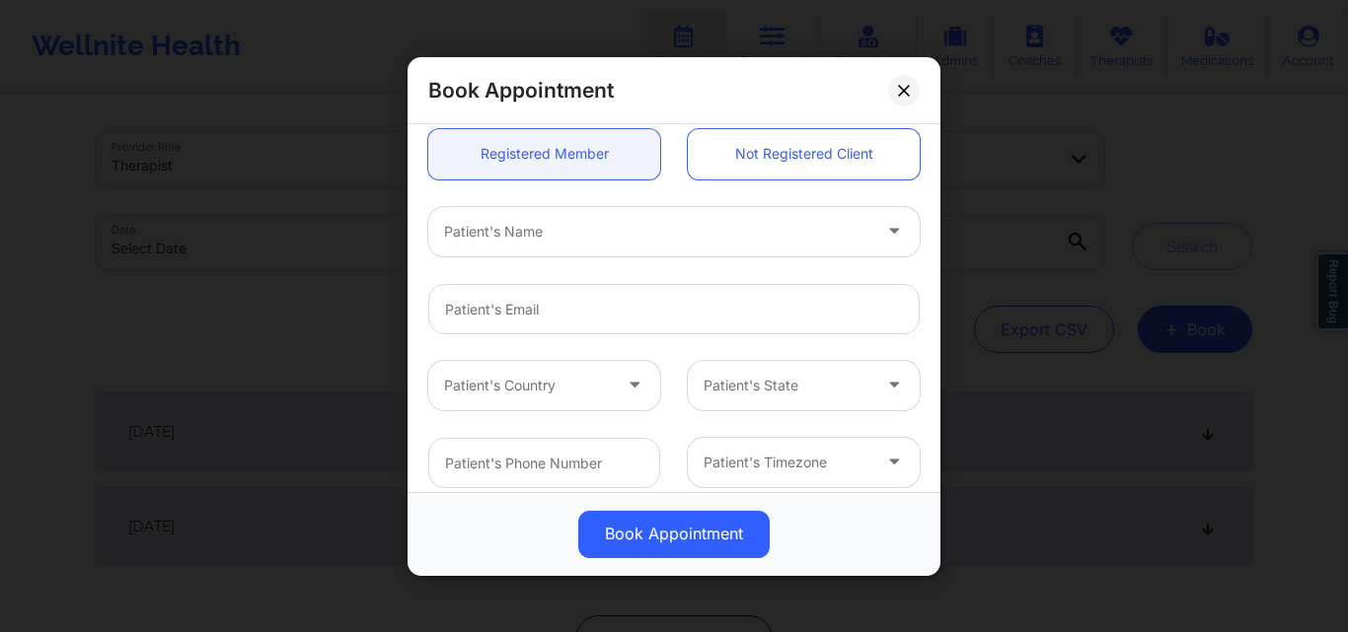
scroll to position [197, 0]
click at [584, 238] on div at bounding box center [657, 230] width 426 height 24
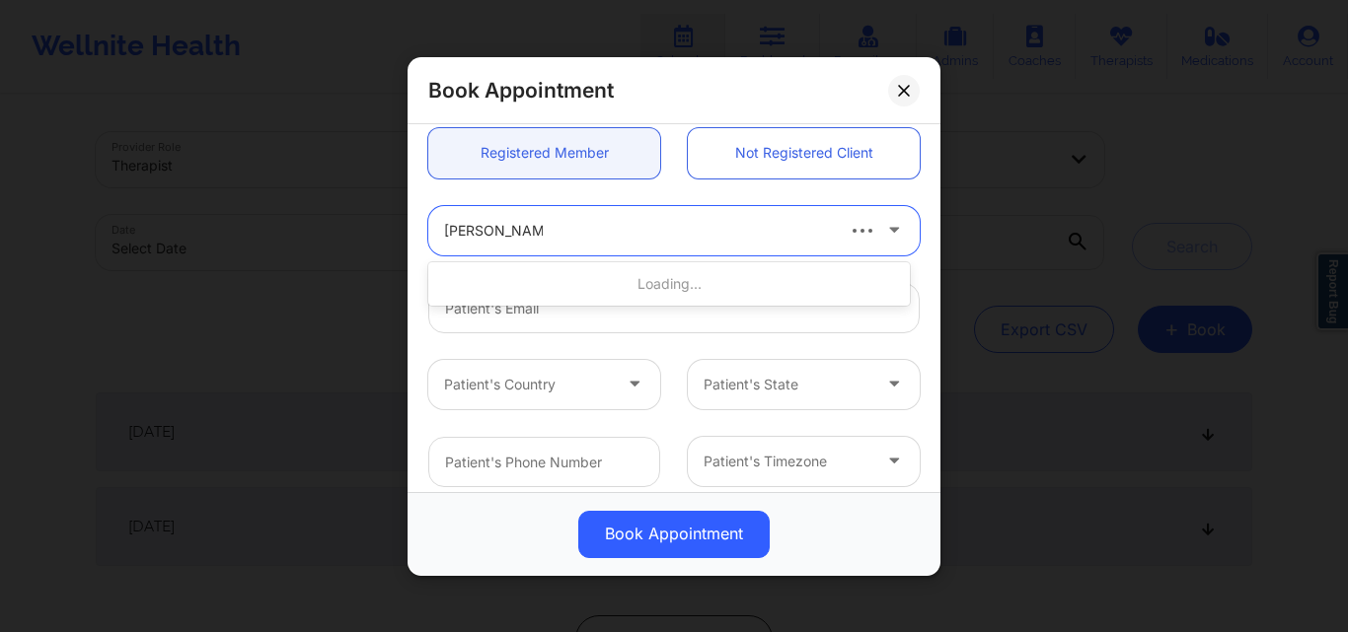
type input "[PERSON_NAME]"
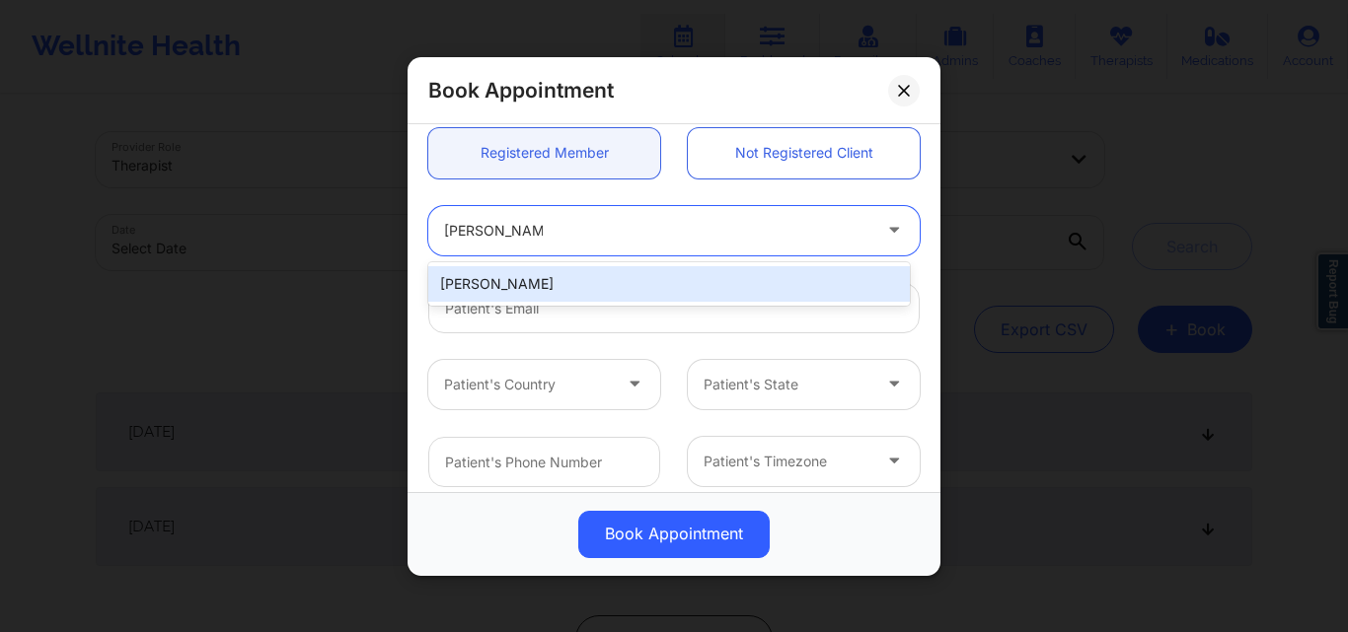
click at [606, 287] on div "[PERSON_NAME]" at bounding box center [669, 284] width 482 height 36
type input "[EMAIL_ADDRESS][DOMAIN_NAME]"
type input "[PHONE_NUMBER]"
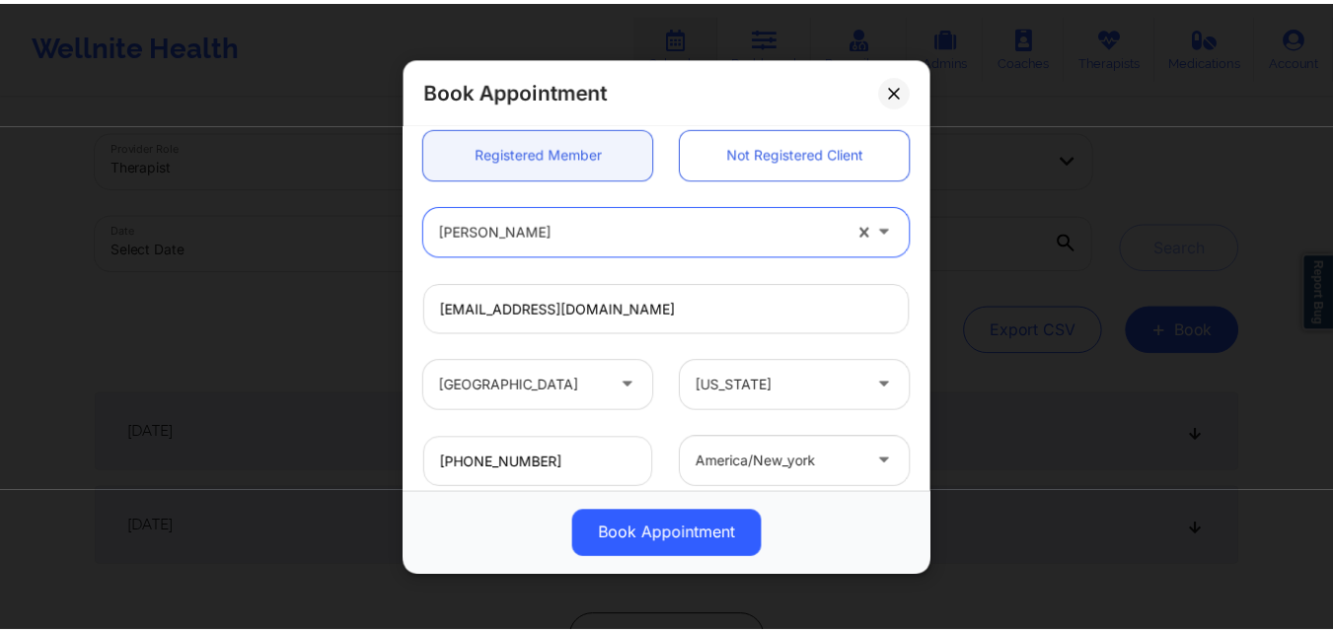
scroll to position [470, 0]
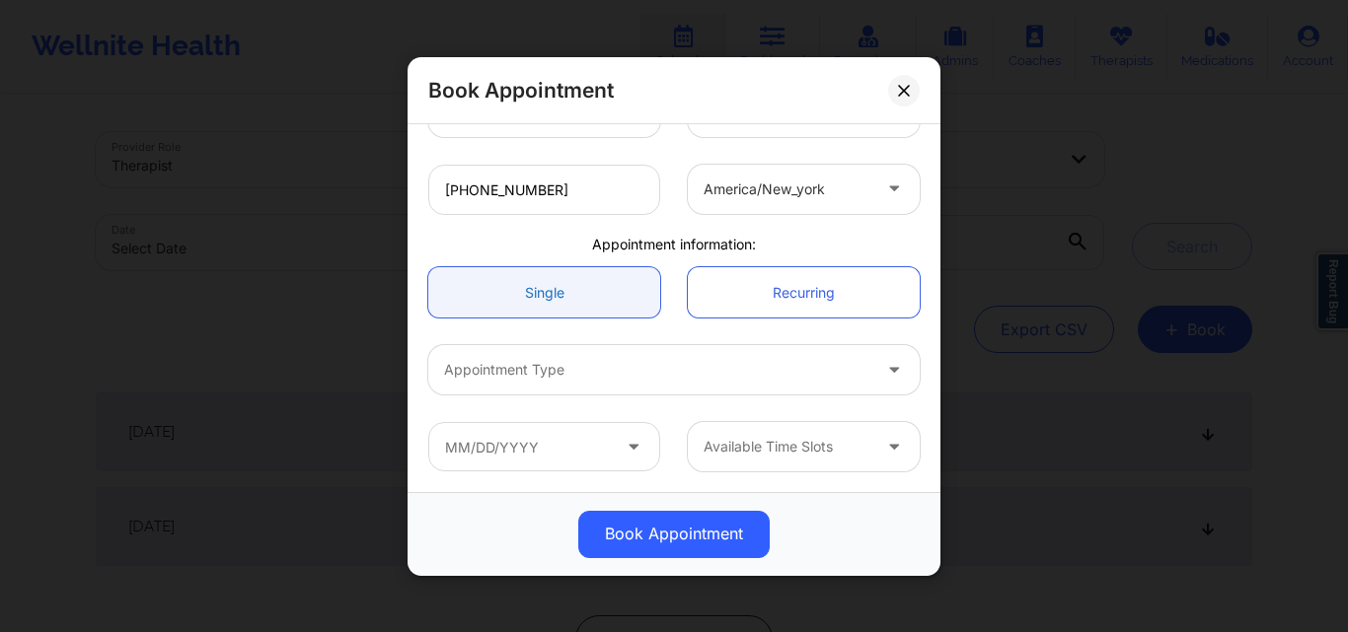
click at [547, 289] on link "Single" at bounding box center [544, 292] width 232 height 50
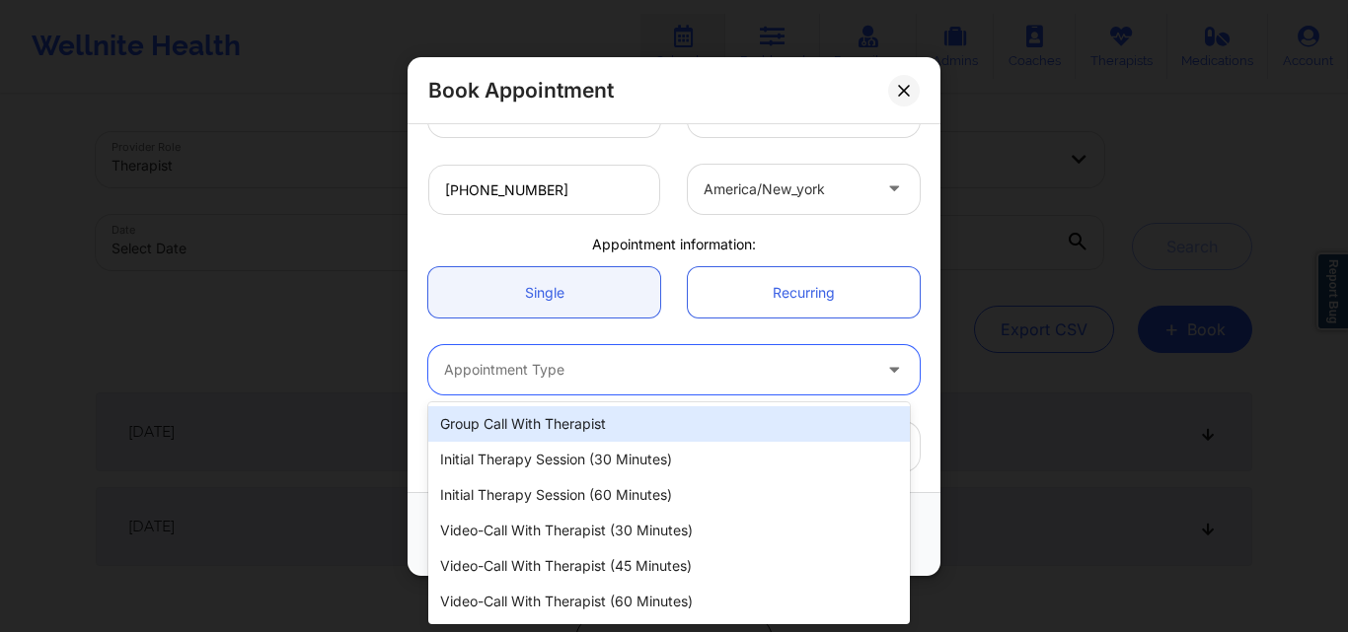
click at [561, 370] on div at bounding box center [657, 370] width 426 height 24
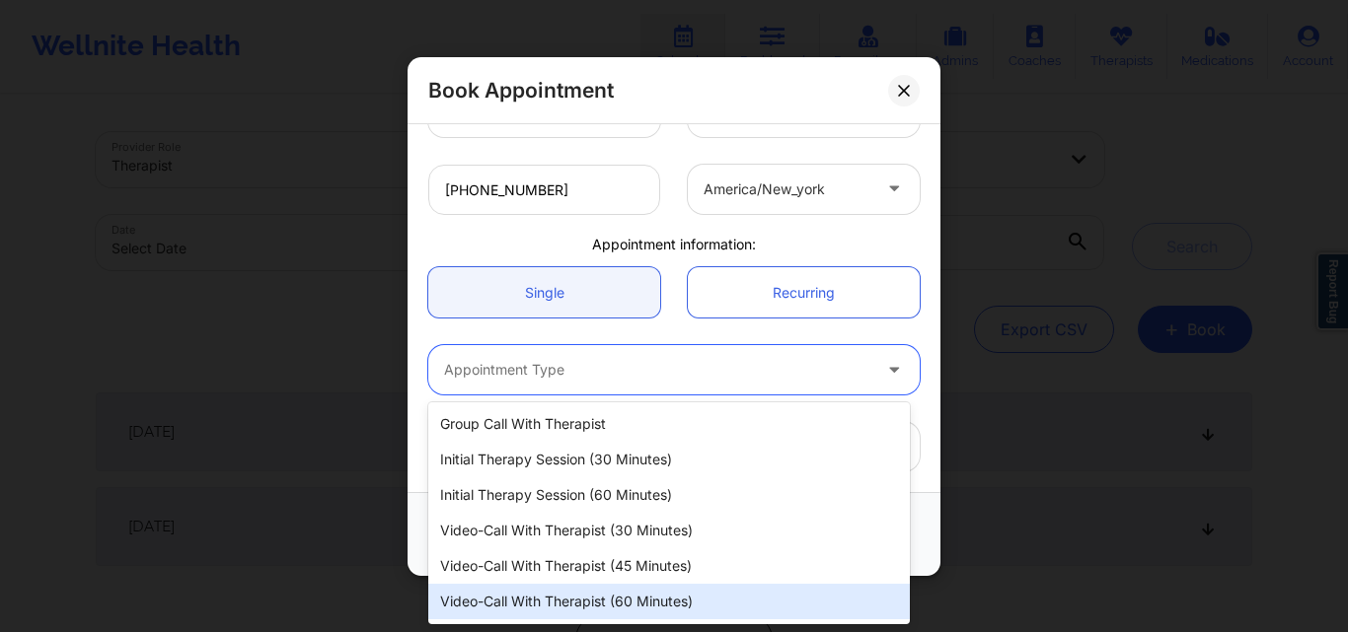
click at [591, 597] on div "Video-Call with Therapist (60 minutes)" at bounding box center [669, 602] width 482 height 36
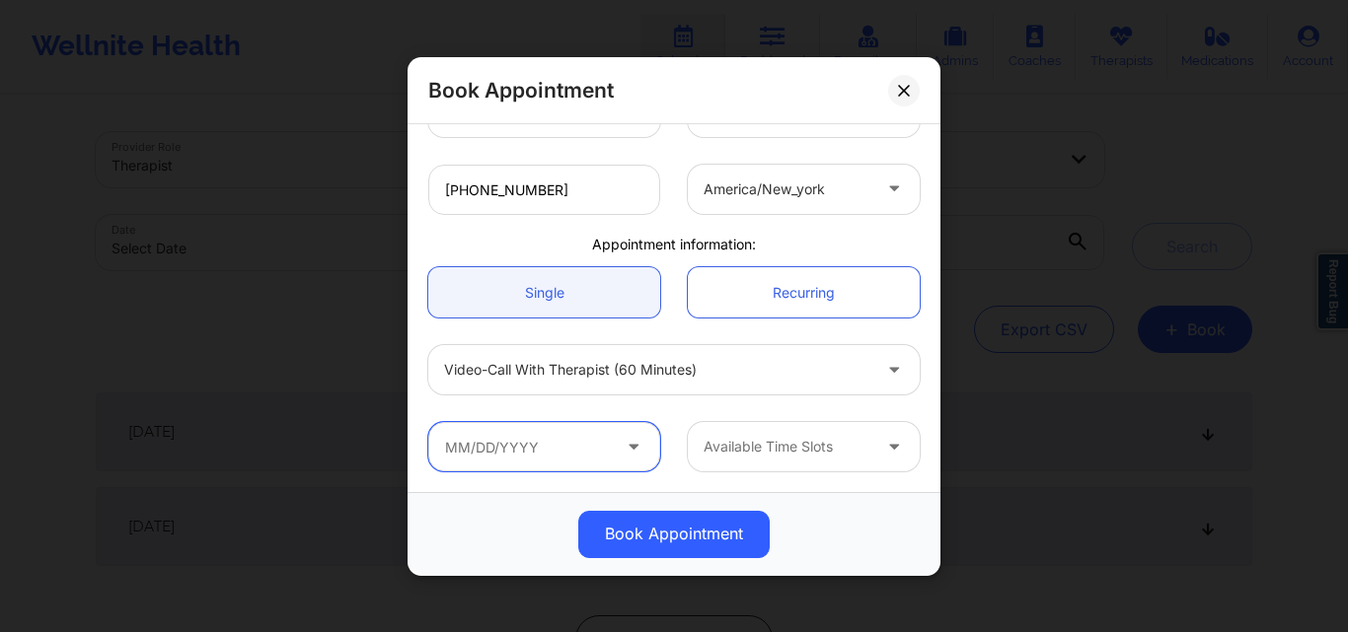
click at [572, 453] on input "text" at bounding box center [544, 446] width 232 height 49
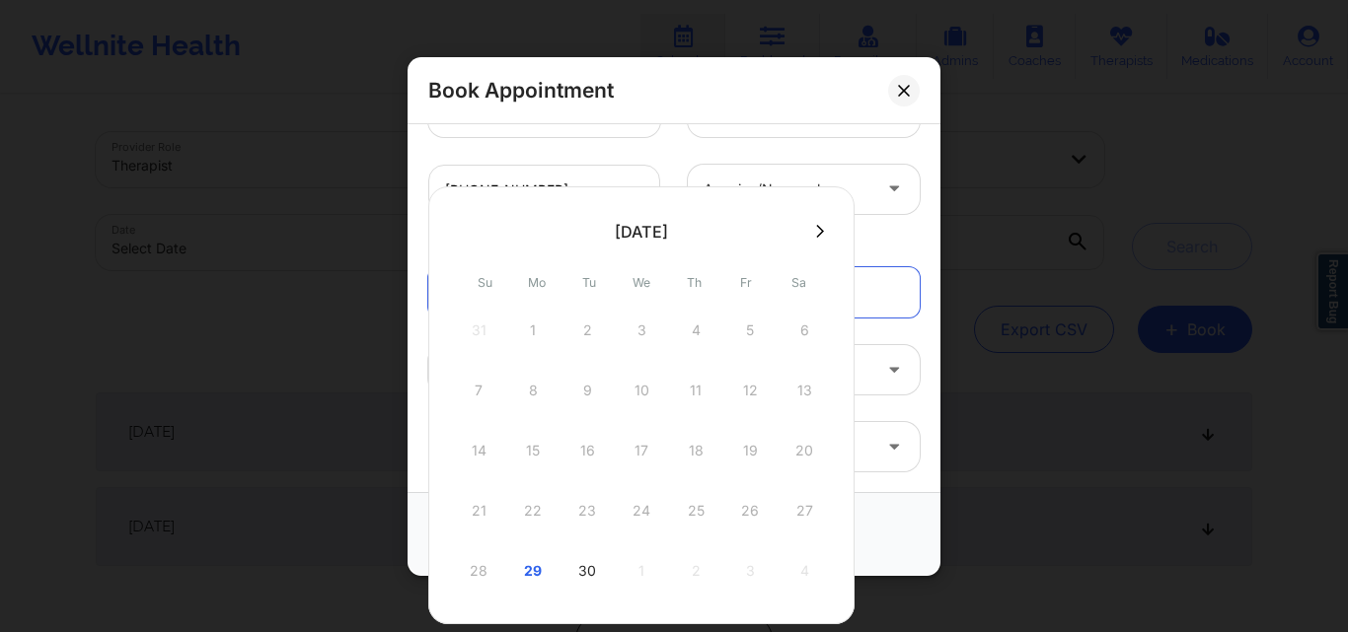
click at [533, 564] on div "29" at bounding box center [532, 571] width 49 height 55
type input "09/29/2025"
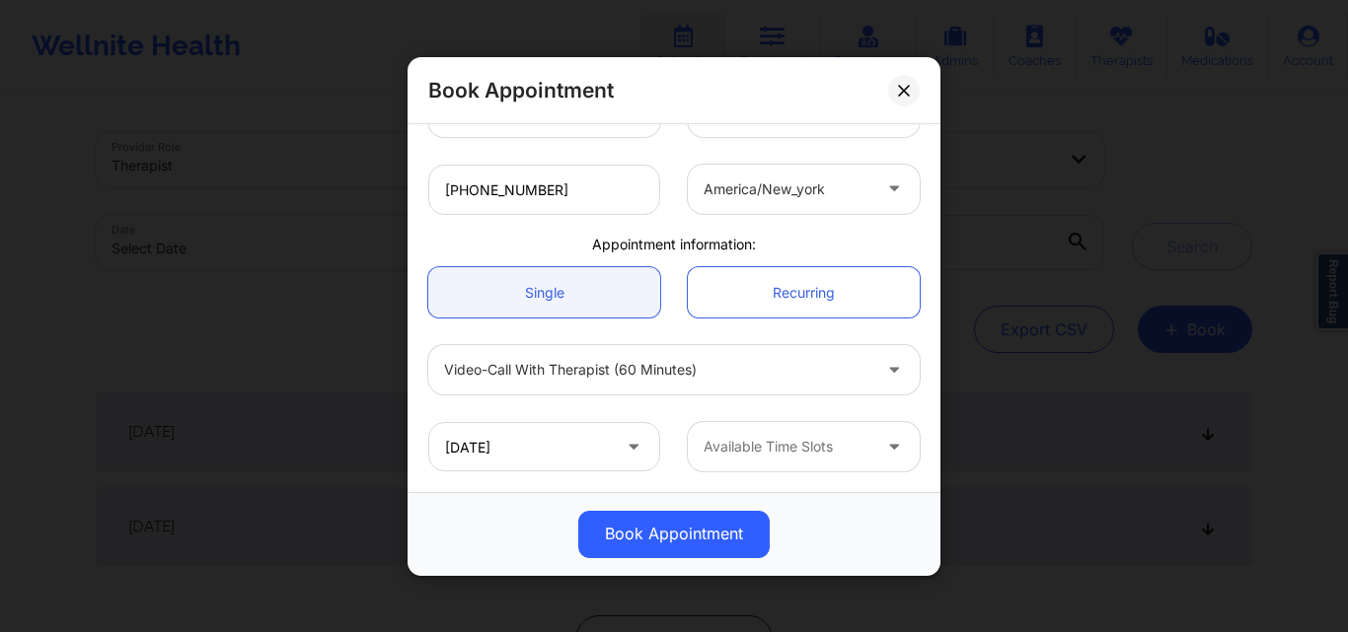
click at [855, 454] on div at bounding box center [787, 447] width 167 height 24
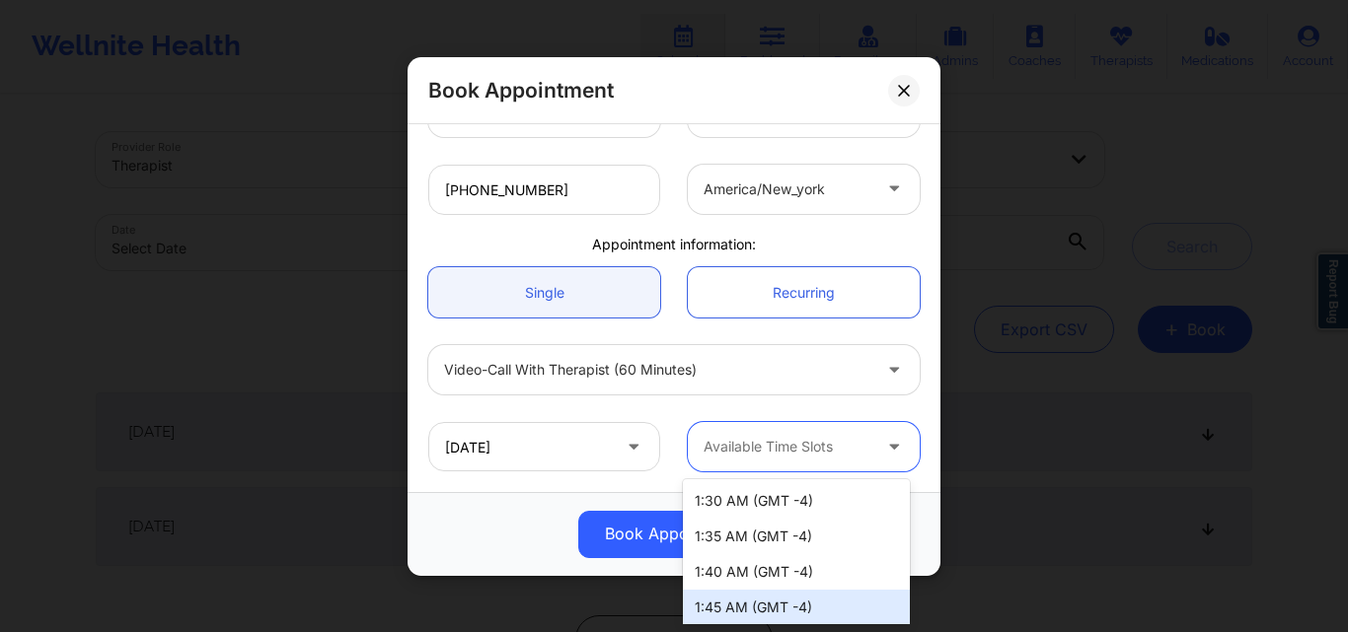
click at [741, 604] on div "1:45 AM (GMT -4)" at bounding box center [796, 608] width 227 height 36
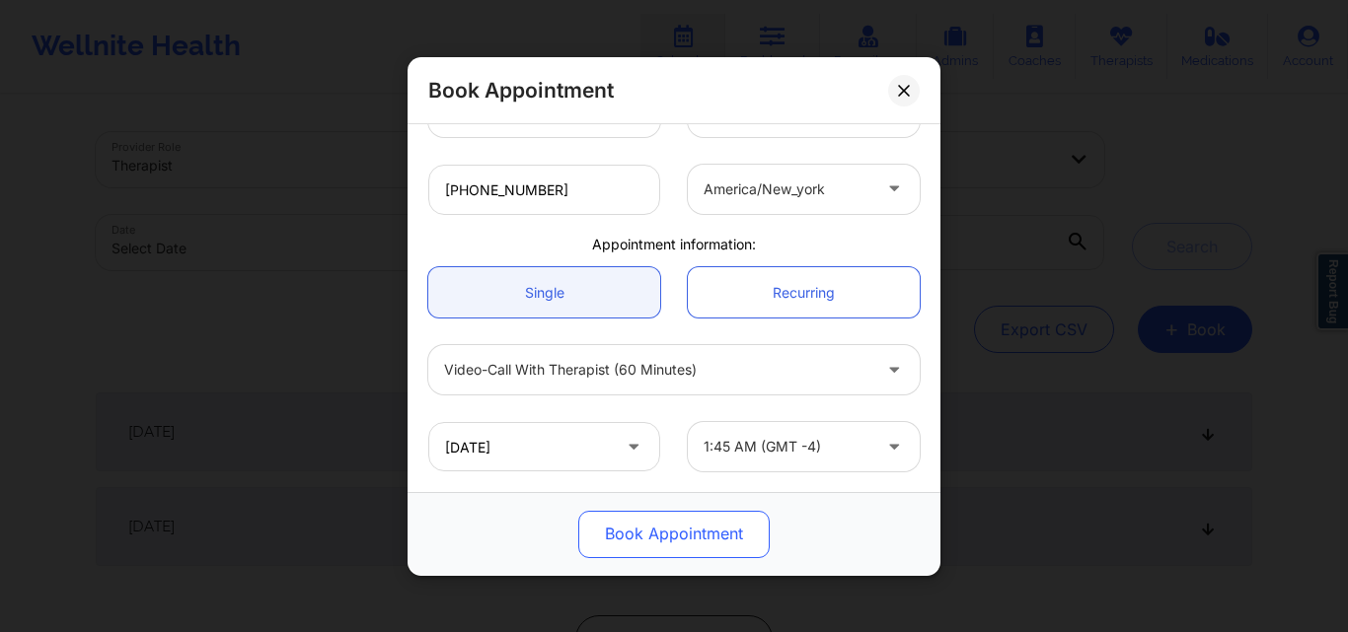
click at [625, 535] on button "Book Appointment" at bounding box center [673, 533] width 191 height 47
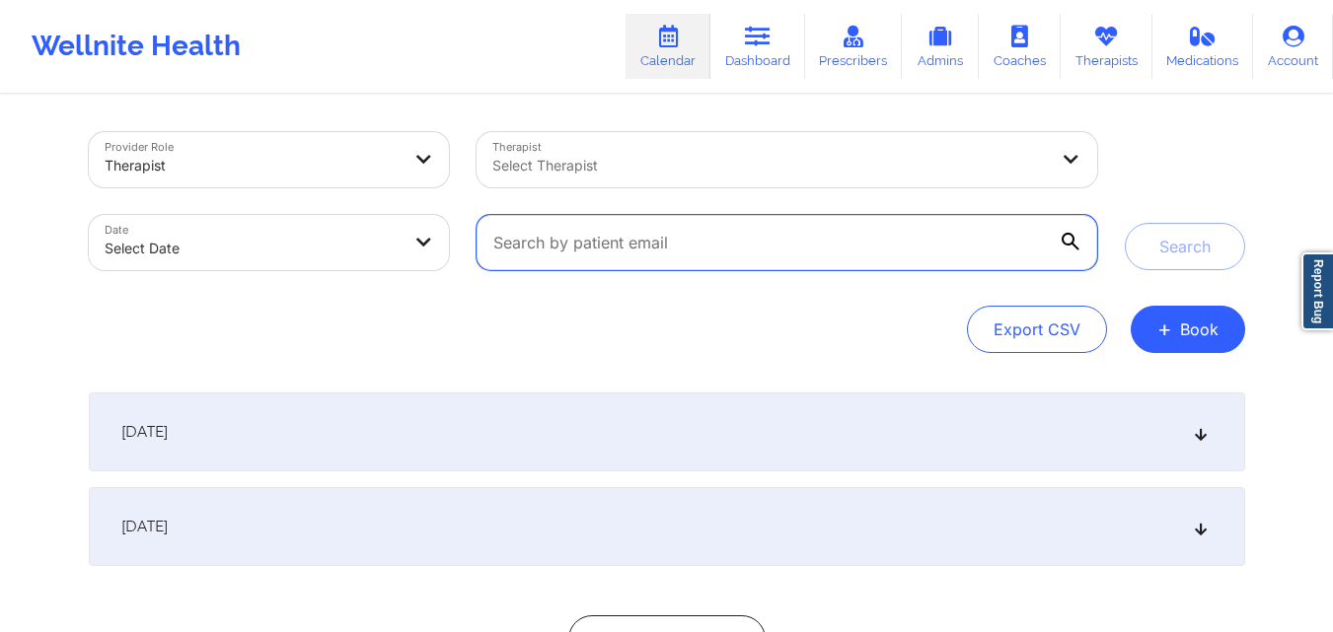
click at [741, 225] on input "text" at bounding box center [787, 242] width 620 height 55
paste input "gramofsunshine@gmail.com"
type input "gramofsunshine@gmail.com"
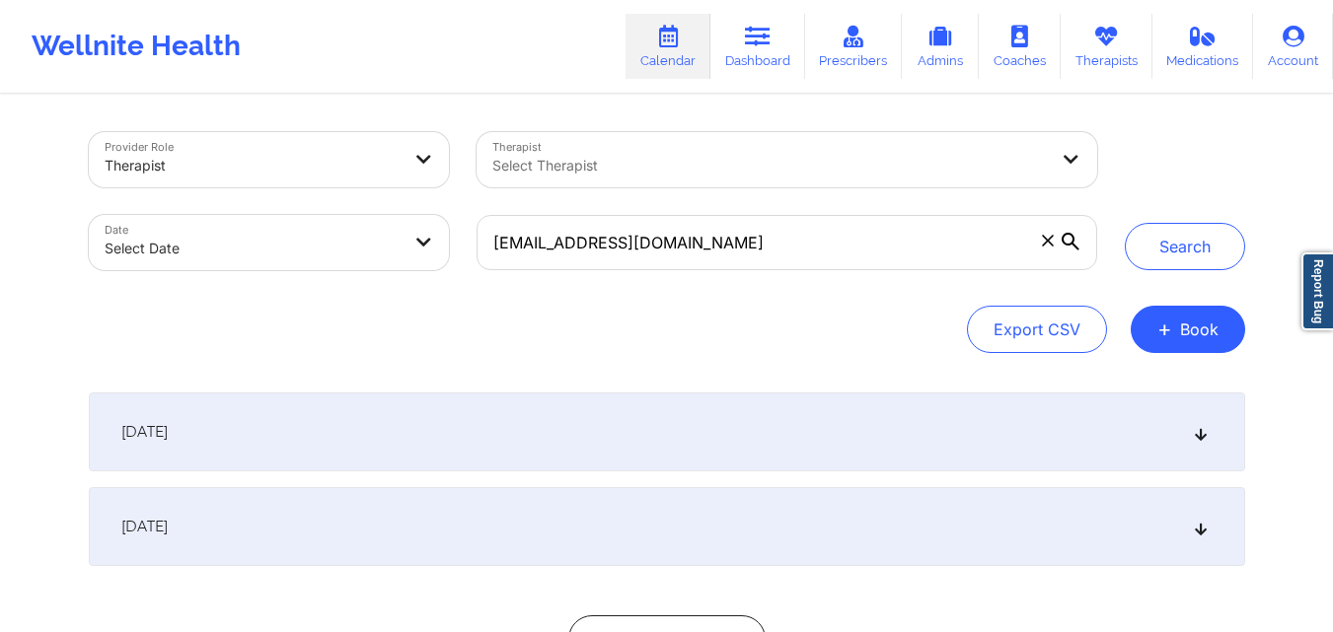
click at [1175, 252] on button "Search" at bounding box center [1185, 246] width 120 height 47
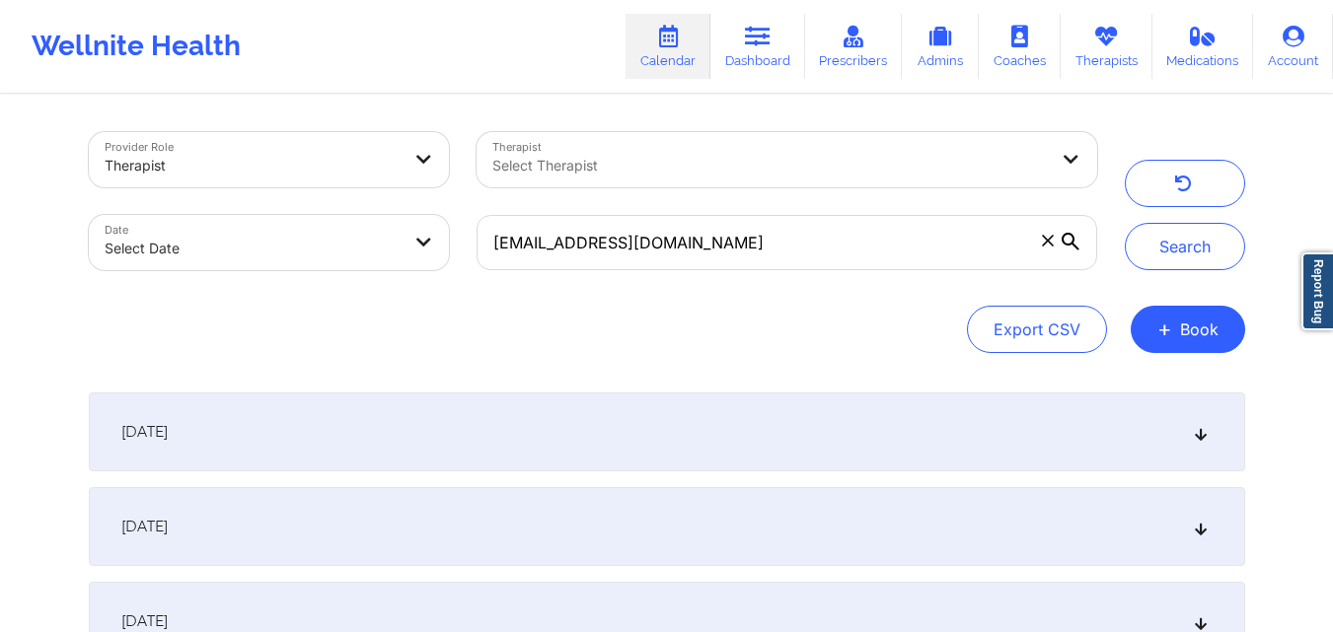
click at [616, 432] on div "September 29, 2025" at bounding box center [667, 432] width 1156 height 79
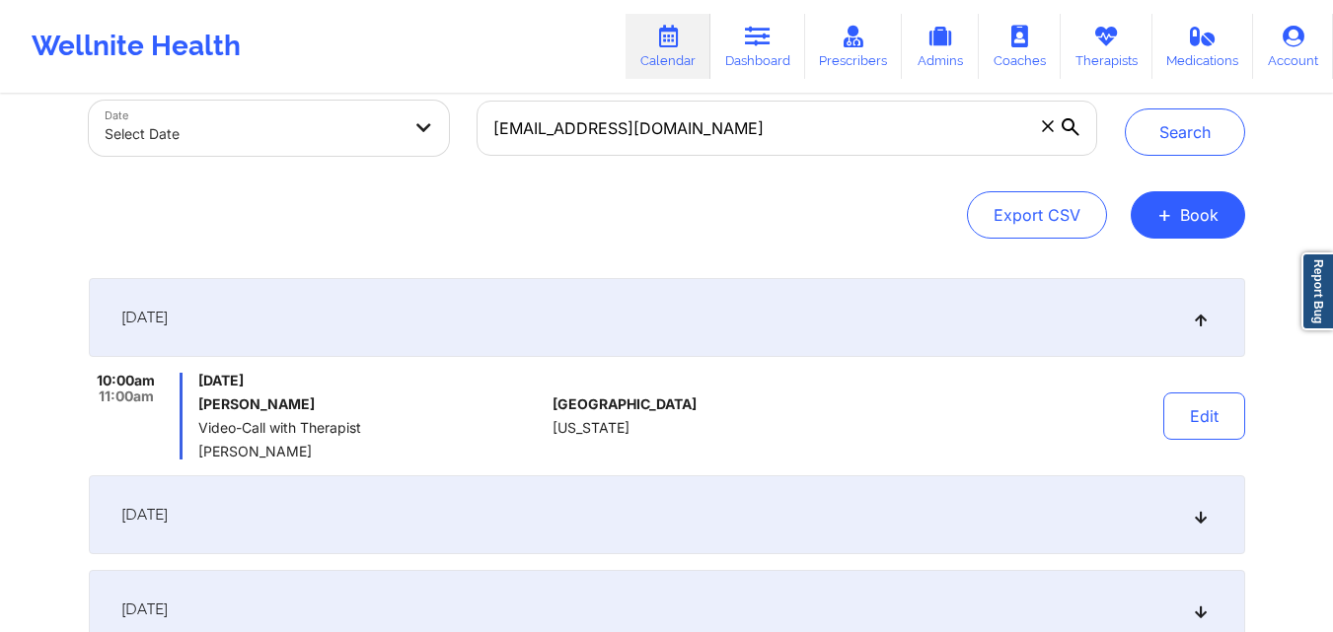
scroll to position [0, 0]
